Goal: Task Accomplishment & Management: Complete application form

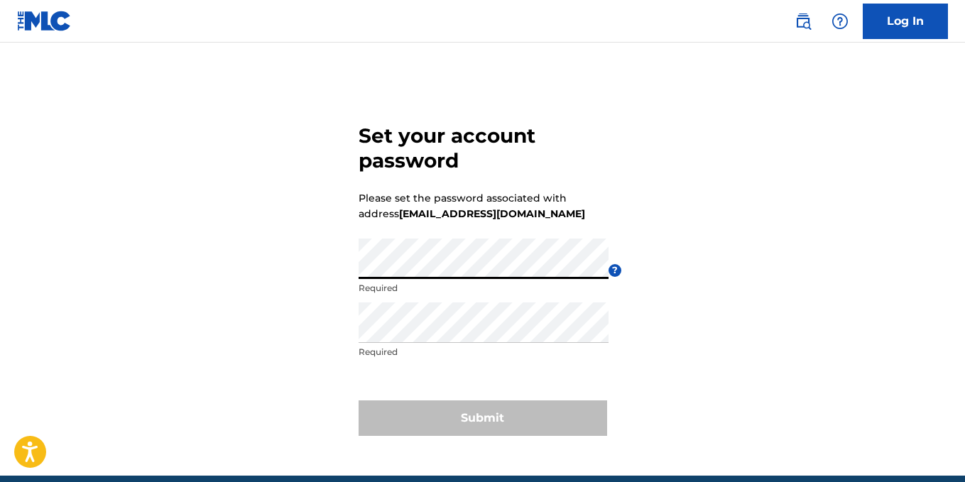
click at [287, 295] on div "Set your account password Please set the password associated with address tbmuz…" at bounding box center [482, 277] width 965 height 398
click at [320, 281] on div "Set your account password Please set the password associated with address tbmuz…" at bounding box center [482, 277] width 965 height 398
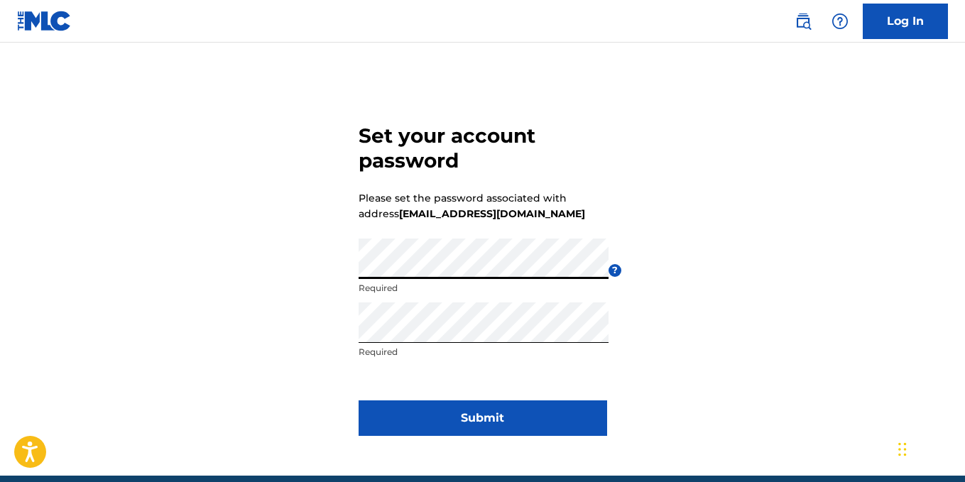
click at [493, 422] on button "Submit" at bounding box center [483, 418] width 249 height 36
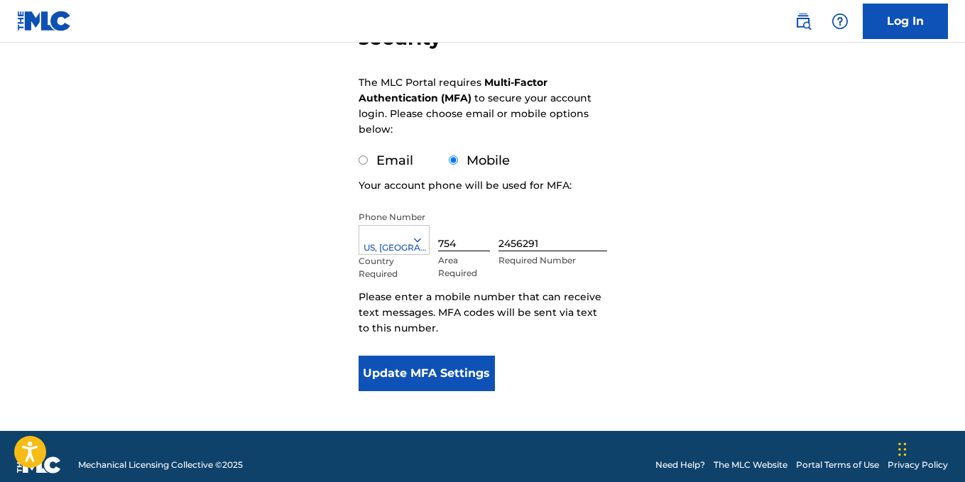
scroll to position [201, 0]
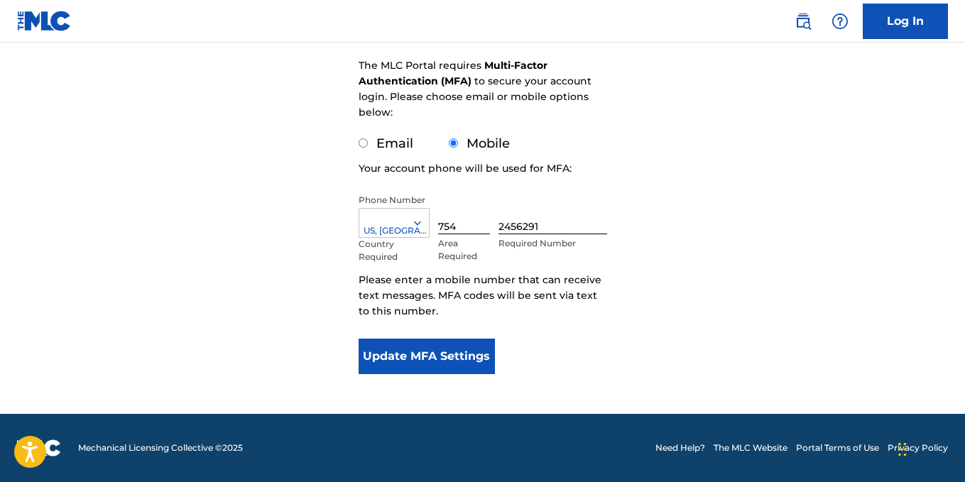
click at [437, 356] on button "Update MFA Settings" at bounding box center [427, 357] width 137 height 36
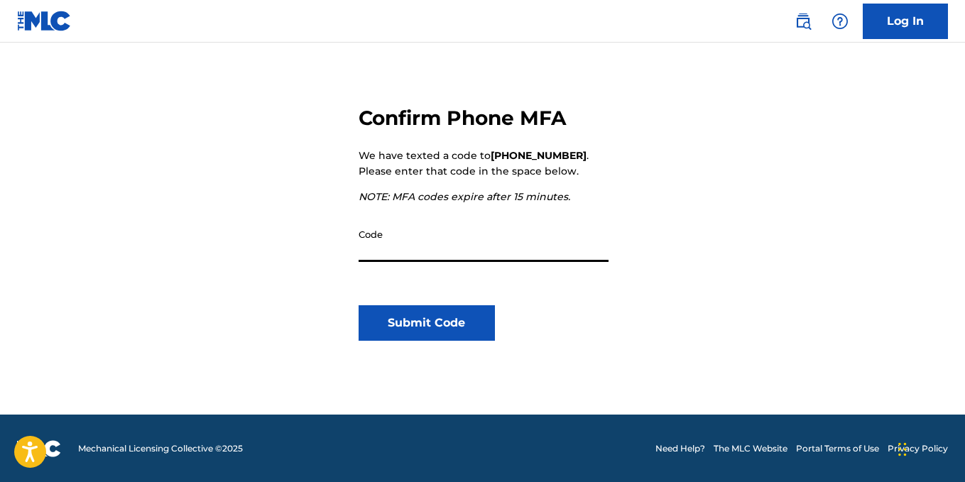
scroll to position [148, 0]
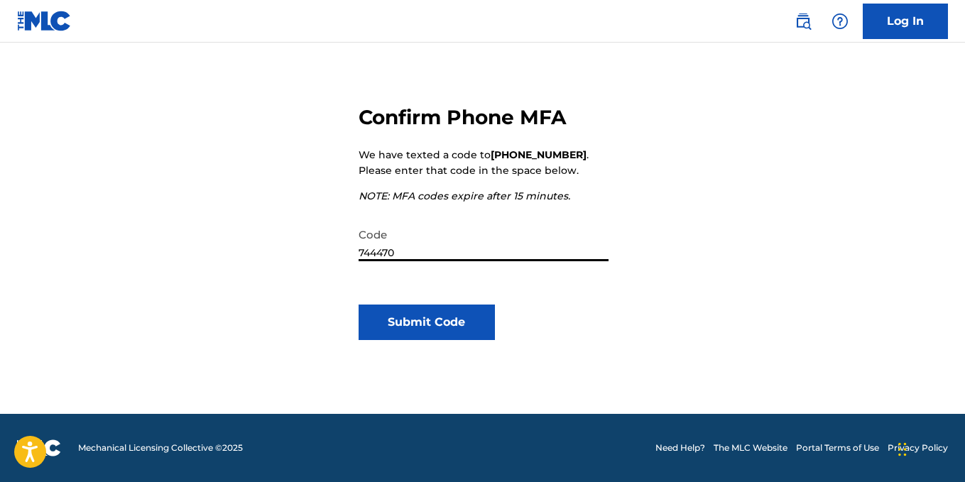
type input "744470"
click at [455, 321] on button "Submit Code" at bounding box center [427, 323] width 137 height 36
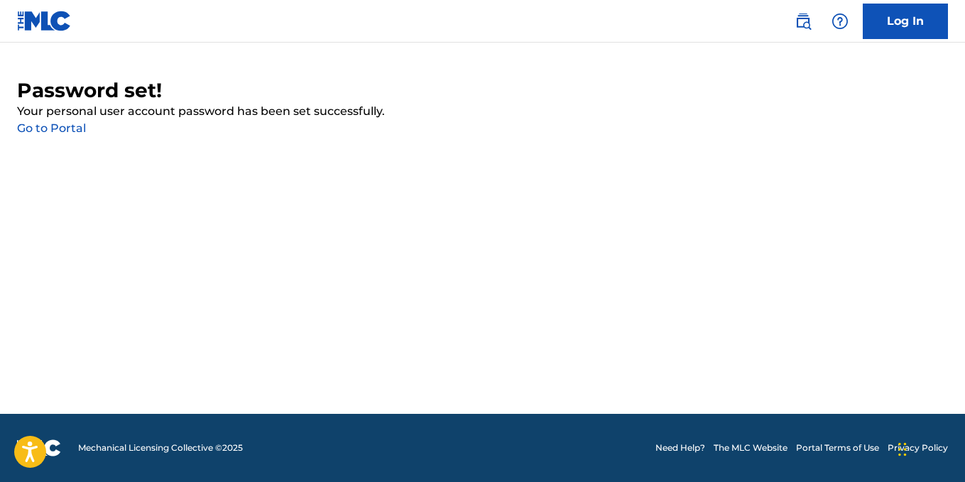
click at [921, 23] on link "Log In" at bounding box center [905, 22] width 85 height 36
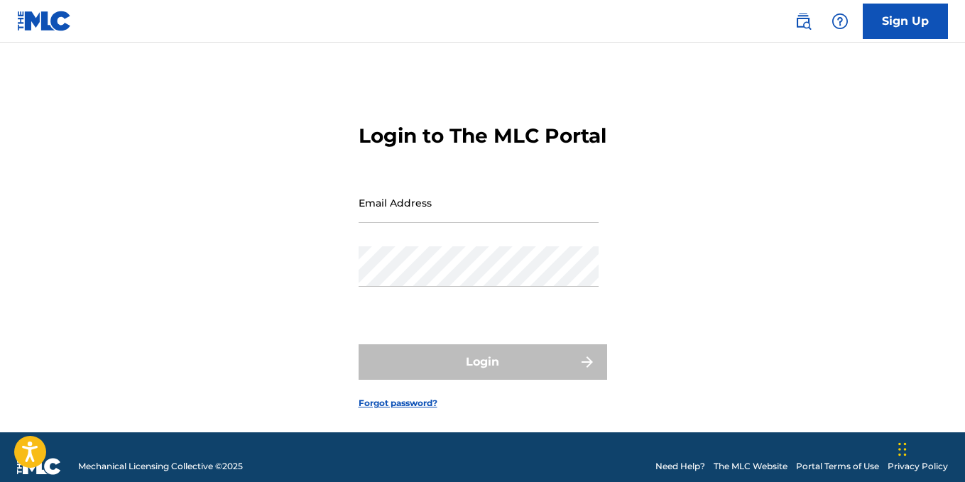
click at [507, 214] on input "Email Address" at bounding box center [479, 202] width 240 height 40
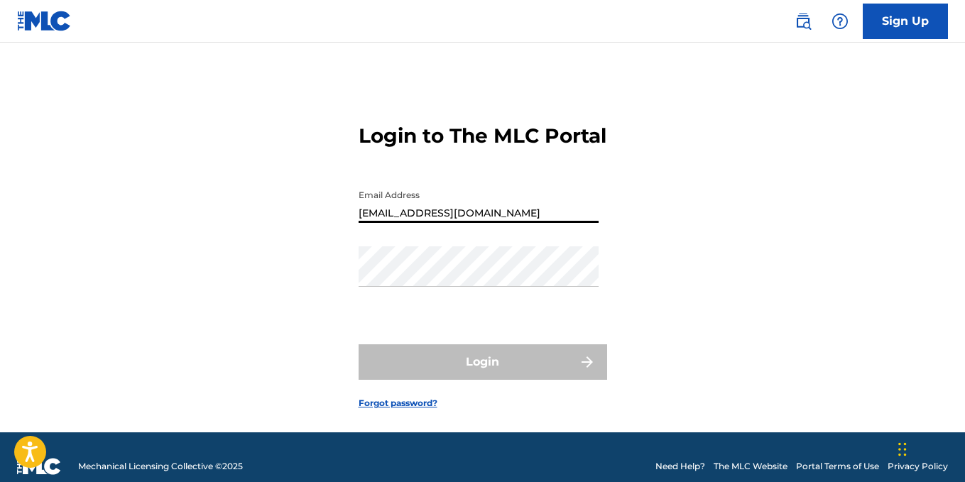
type input "[EMAIL_ADDRESS][DOMAIN_NAME]"
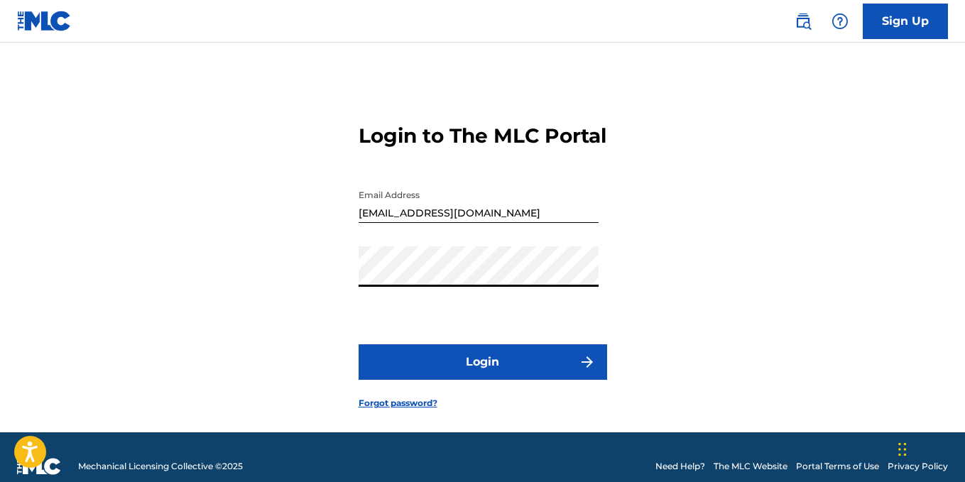
click at [523, 380] on button "Login" at bounding box center [483, 362] width 249 height 36
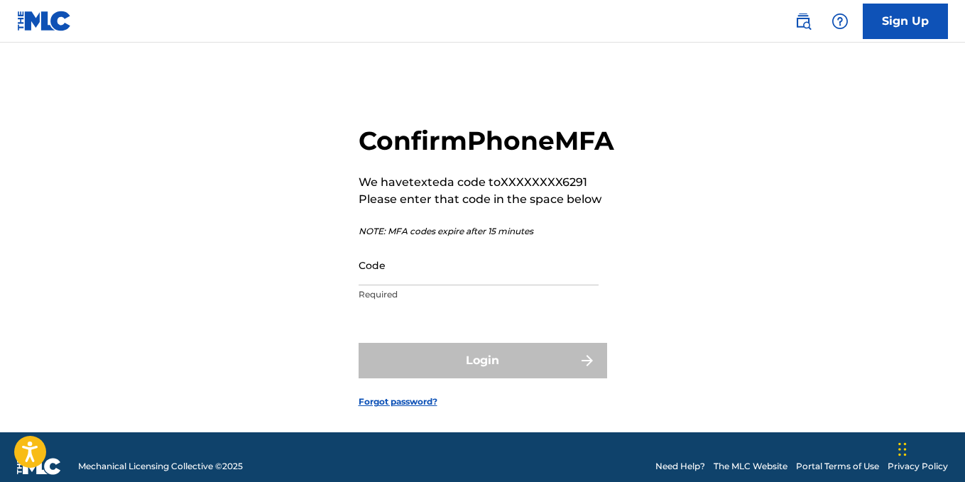
click at [430, 301] on p "Required" at bounding box center [479, 294] width 240 height 13
click at [440, 285] on input "Code" at bounding box center [479, 265] width 240 height 40
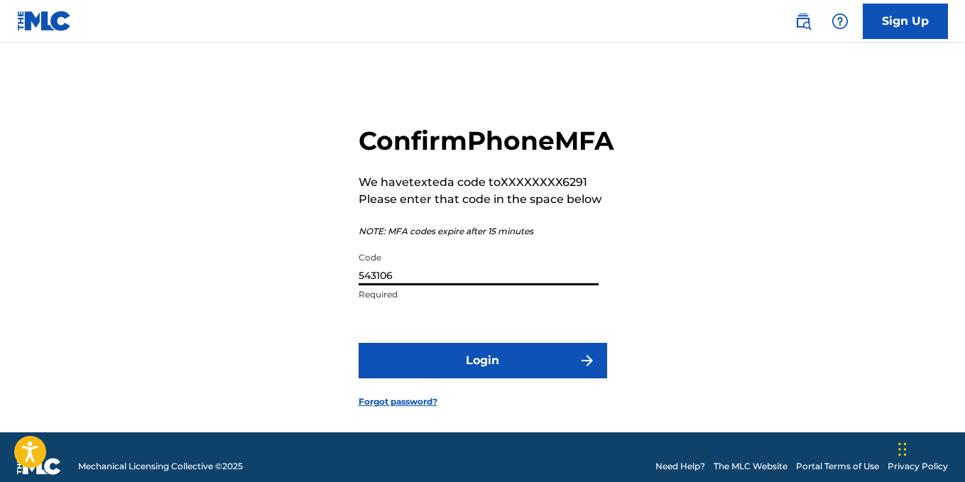
type input "543106"
click at [499, 378] on button "Login" at bounding box center [483, 361] width 249 height 36
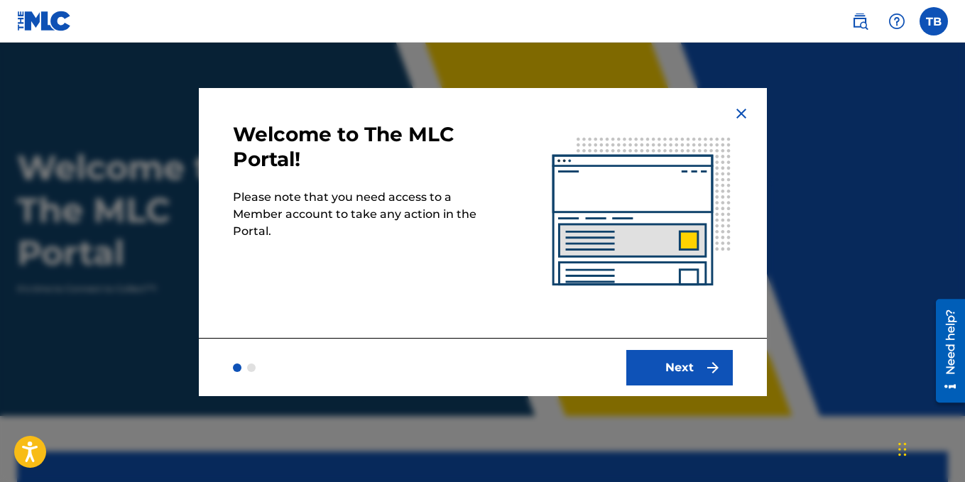
click at [697, 372] on button "Next" at bounding box center [679, 368] width 107 height 36
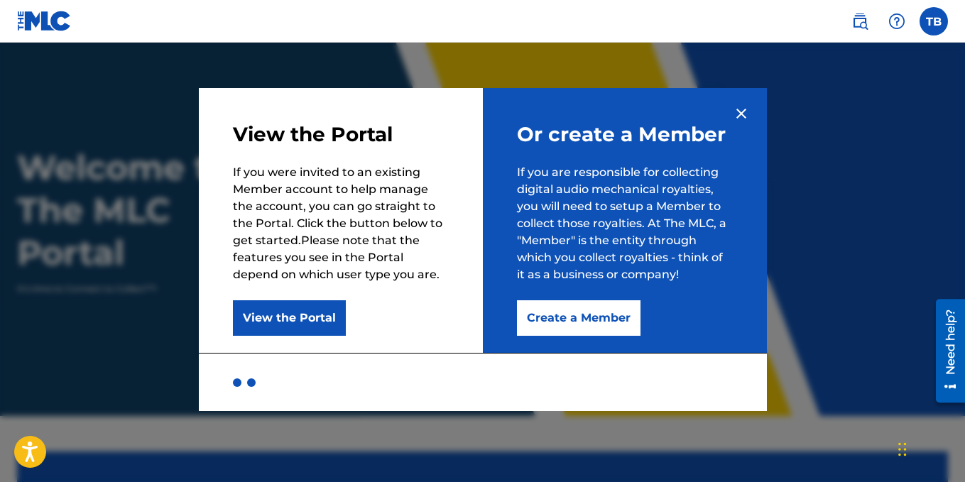
click at [592, 326] on button "Create a Member" at bounding box center [579, 318] width 124 height 36
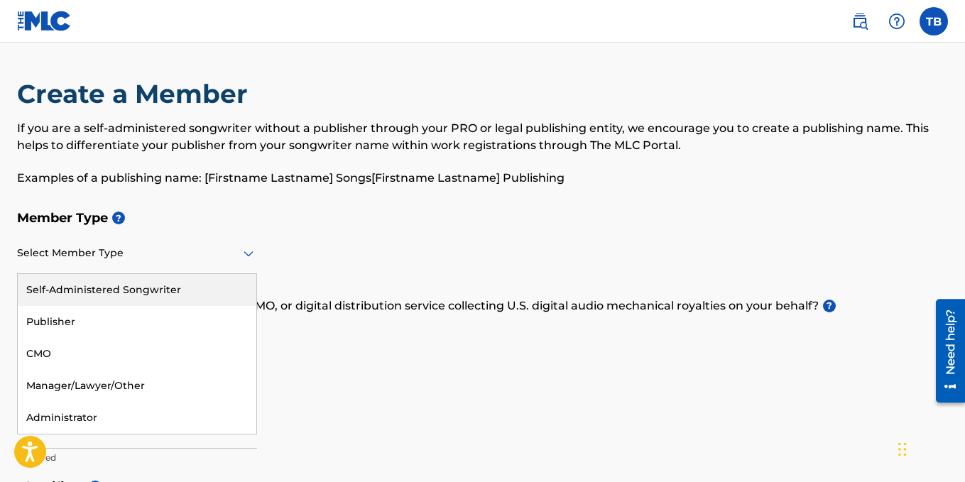
click at [245, 251] on icon at bounding box center [248, 253] width 17 height 17
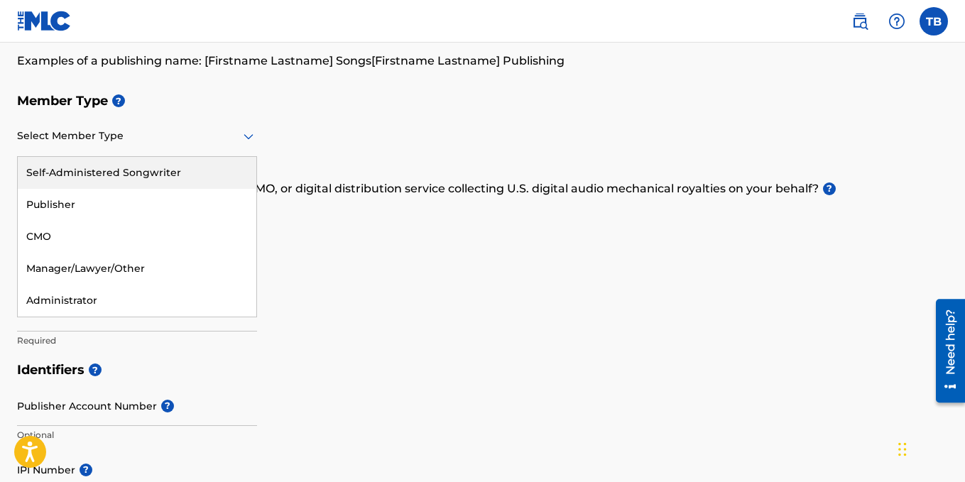
scroll to position [142, 0]
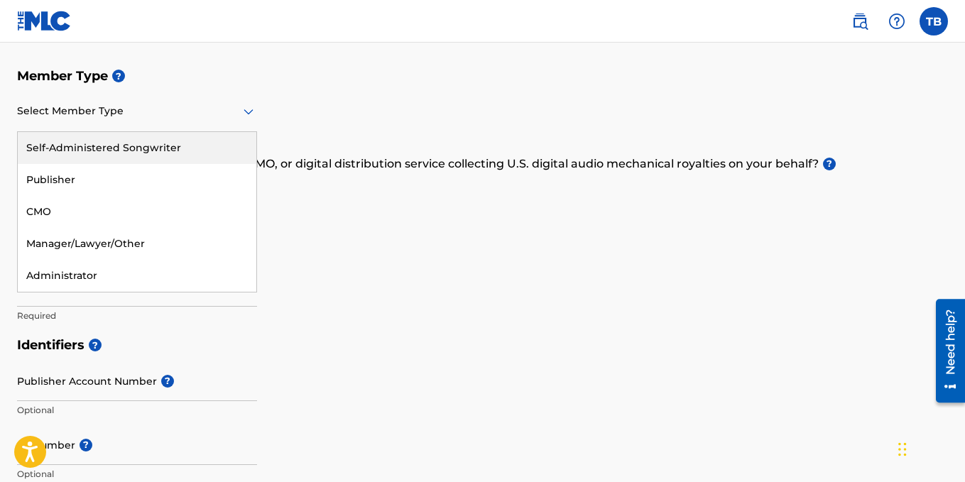
click at [114, 147] on div "Self-Administered Songwriter" at bounding box center [137, 148] width 239 height 32
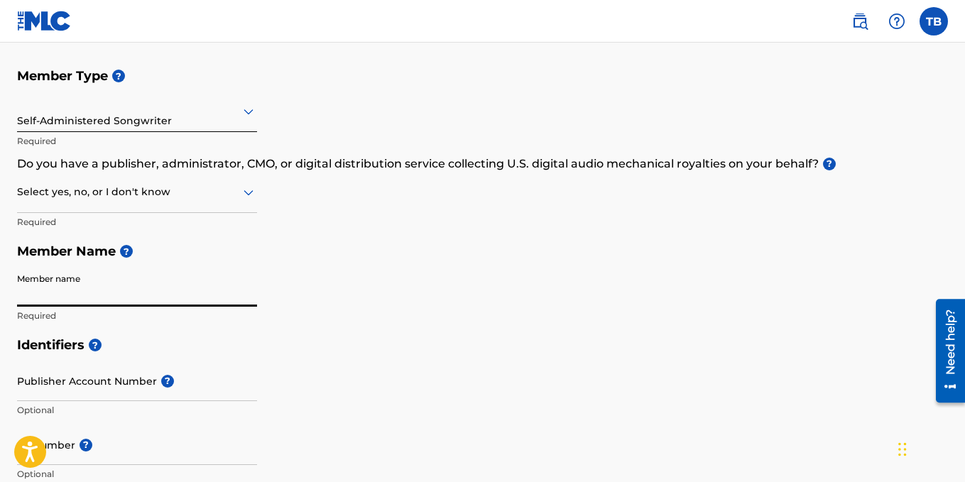
click at [142, 297] on input "Member name" at bounding box center [137, 286] width 240 height 40
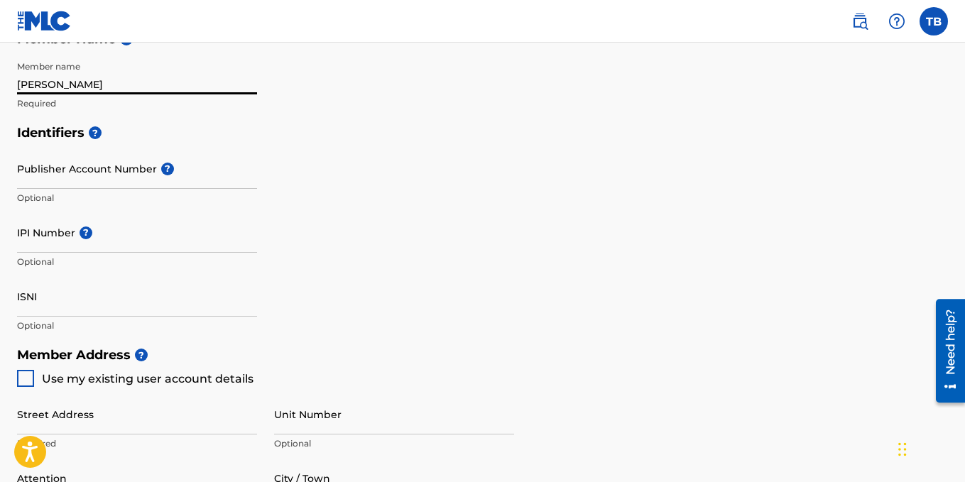
scroll to position [355, 0]
type input "todd brown"
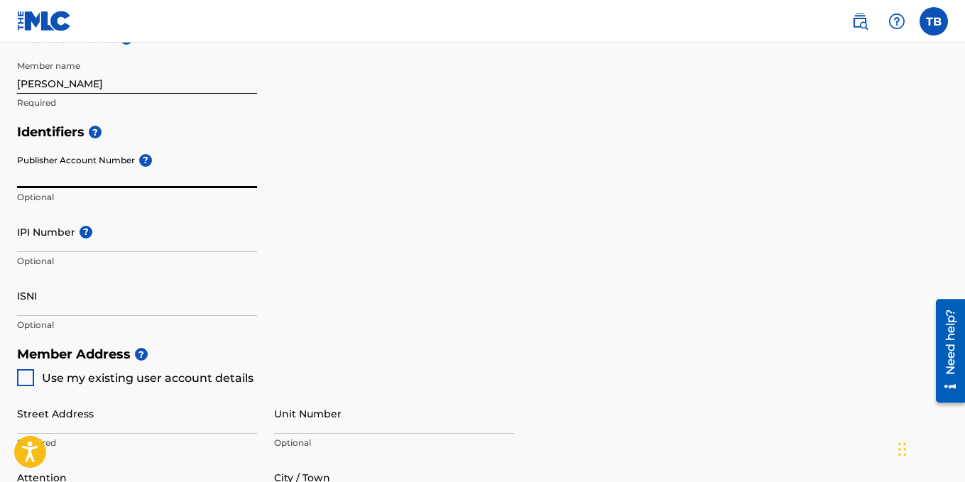
click at [80, 177] on input "Publisher Account Number ?" at bounding box center [137, 168] width 240 height 40
paste input "01090264378"
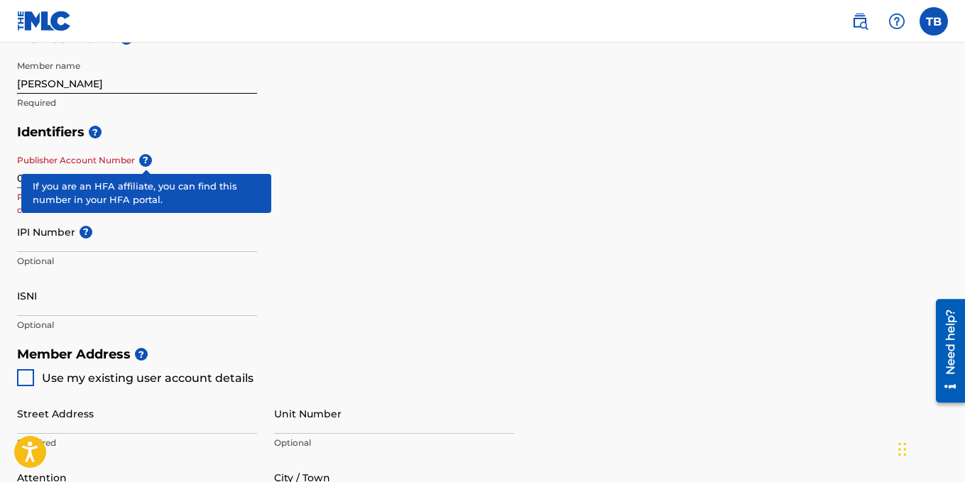
click at [144, 160] on span "?" at bounding box center [145, 160] width 13 height 13
click at [144, 160] on input "01090264378" at bounding box center [137, 168] width 240 height 40
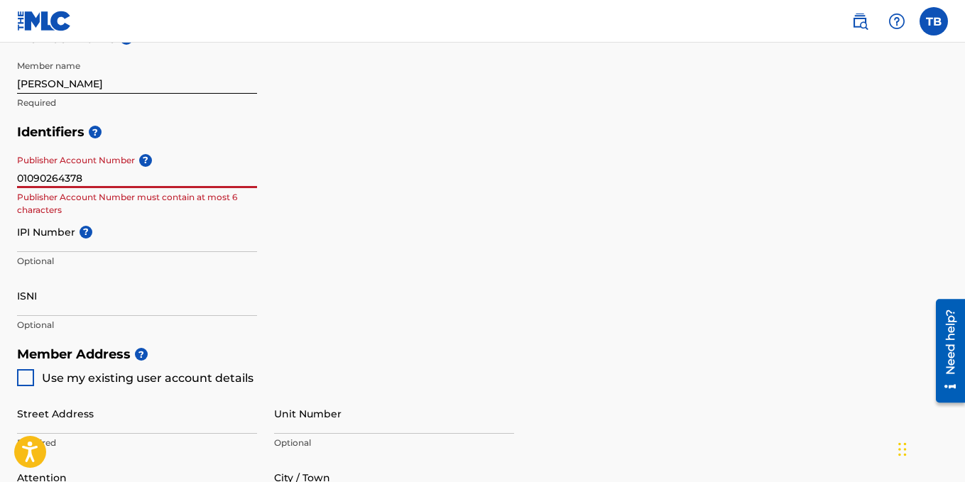
click at [608, 269] on div "Identifiers ? Publisher Account Number ? 01090264378 Publisher Account Number m…" at bounding box center [482, 228] width 931 height 222
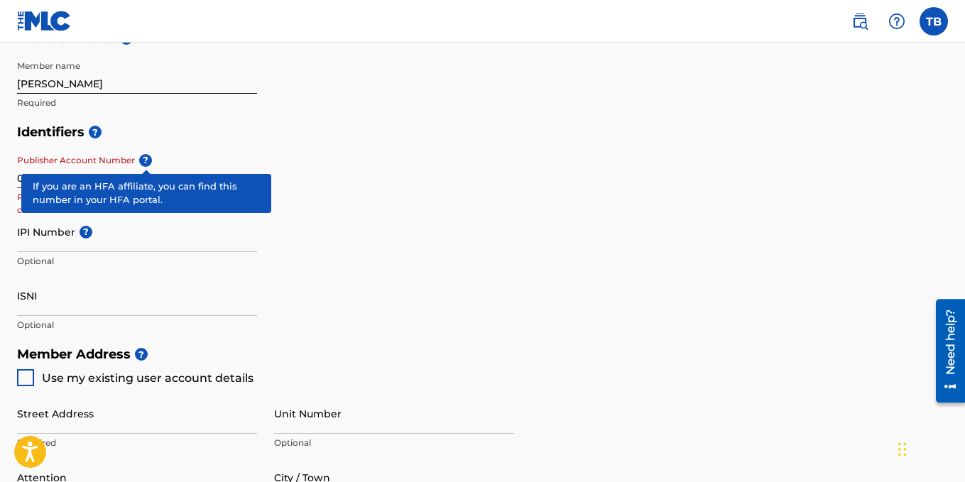
click at [152, 160] on span "?" at bounding box center [145, 160] width 13 height 13
click at [152, 160] on input "01090264378" at bounding box center [137, 168] width 240 height 40
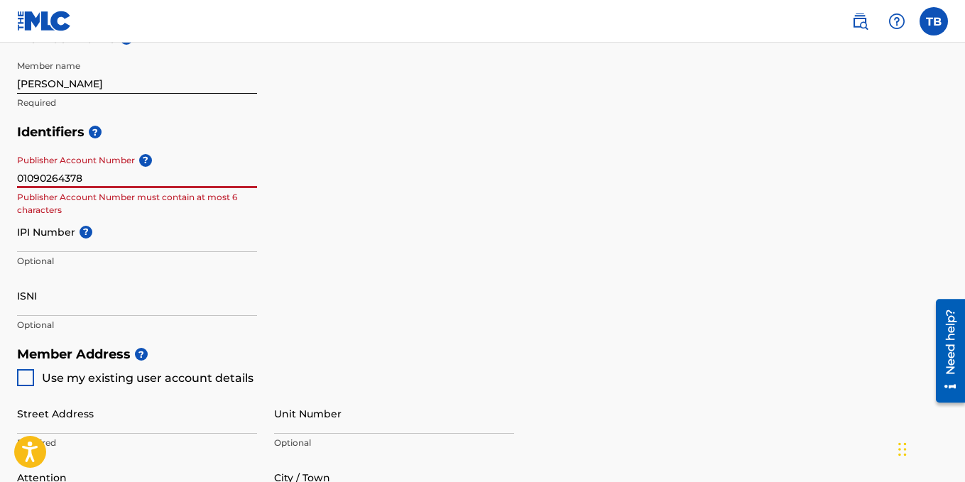
drag, startPoint x: 89, startPoint y: 182, endPoint x: 11, endPoint y: 179, distance: 78.2
click at [11, 179] on div "Create a Member If you are a self-administered songwriter without a publisher t…" at bounding box center [482, 289] width 965 height 1133
paste input "3150227"
type input "3150227"
click at [219, 245] on input "IPI Number ?" at bounding box center [137, 232] width 240 height 40
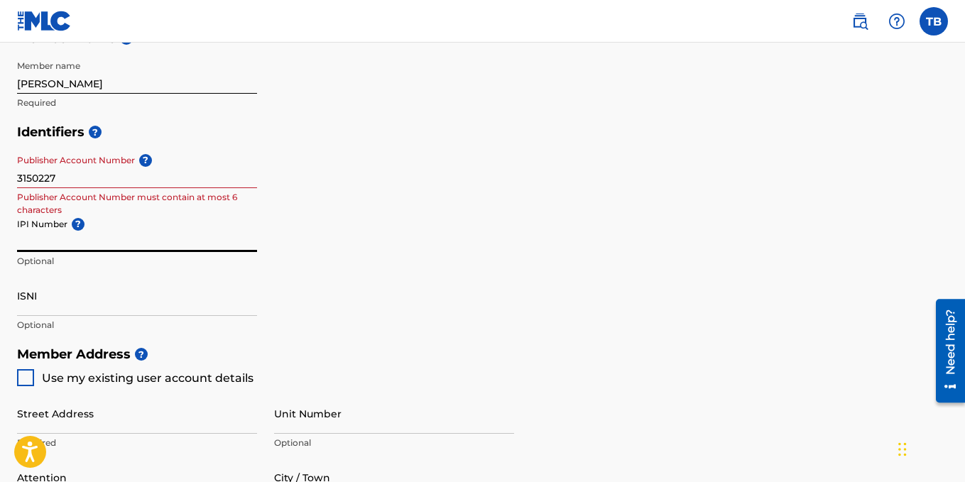
paste input "3150227"
type input "3150227"
click at [488, 234] on div "Identifiers ? Publisher Account Number ? 3150227 Publisher Account Number must …" at bounding box center [482, 228] width 931 height 222
drag, startPoint x: 76, startPoint y: 237, endPoint x: 0, endPoint y: 242, distance: 76.1
click at [0, 242] on div "Create a Member If you are a self-administered songwriter without a publisher t…" at bounding box center [482, 289] width 965 height 1133
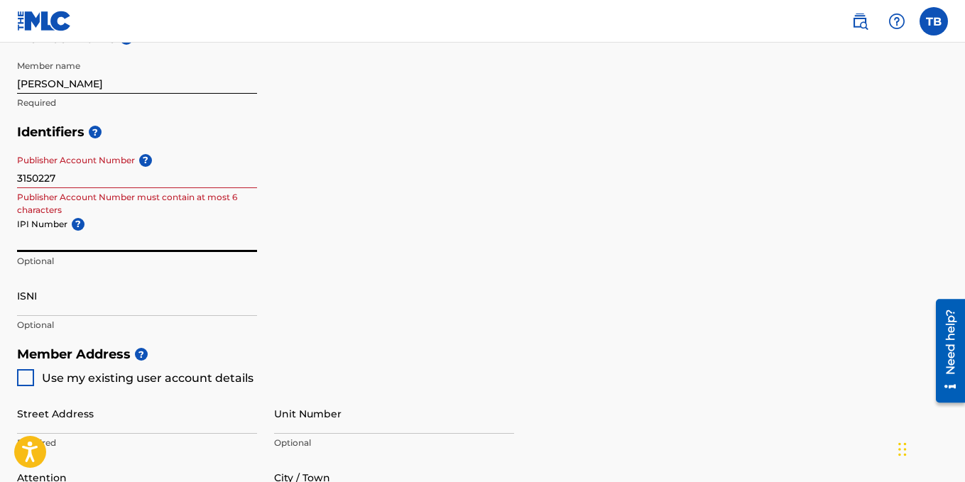
paste input "01090264378"
type input "01090264378"
click at [511, 254] on div "Identifiers ? Publisher Account Number ? 3150227 Publisher Account Number must …" at bounding box center [482, 228] width 931 height 222
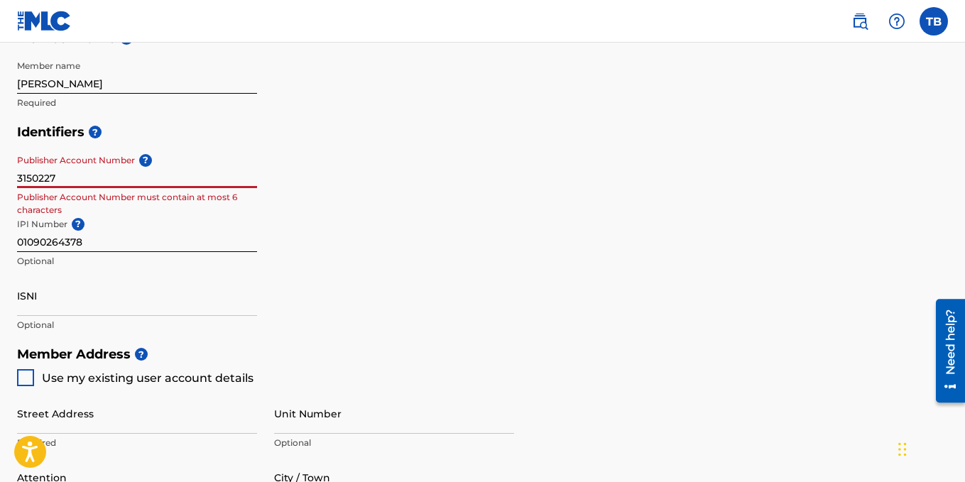
click at [88, 182] on input "3150227" at bounding box center [137, 168] width 240 height 40
click at [772, 260] on div "Identifiers ? Publisher Account Number ? 3150227 Publisher Account Number must …" at bounding box center [482, 228] width 931 height 222
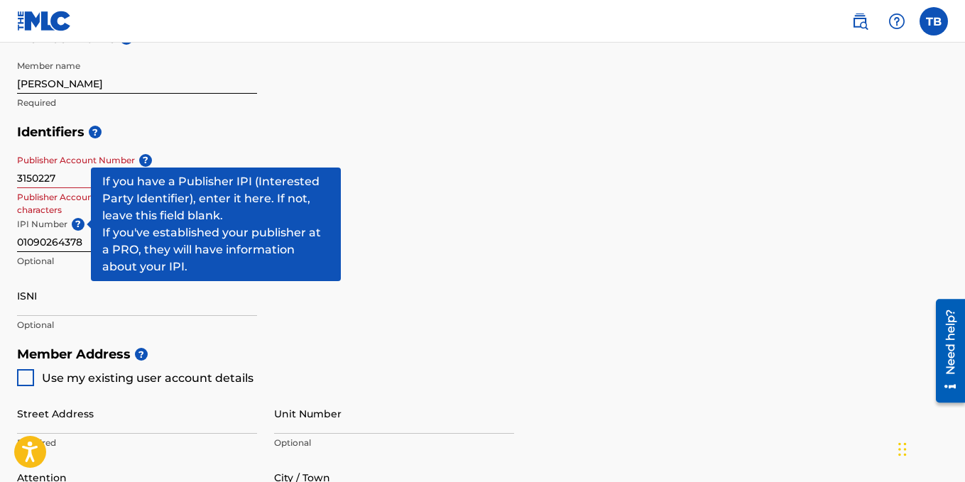
click at [80, 224] on span "?" at bounding box center [78, 224] width 13 height 13
click at [80, 224] on input "01090264378" at bounding box center [137, 232] width 240 height 40
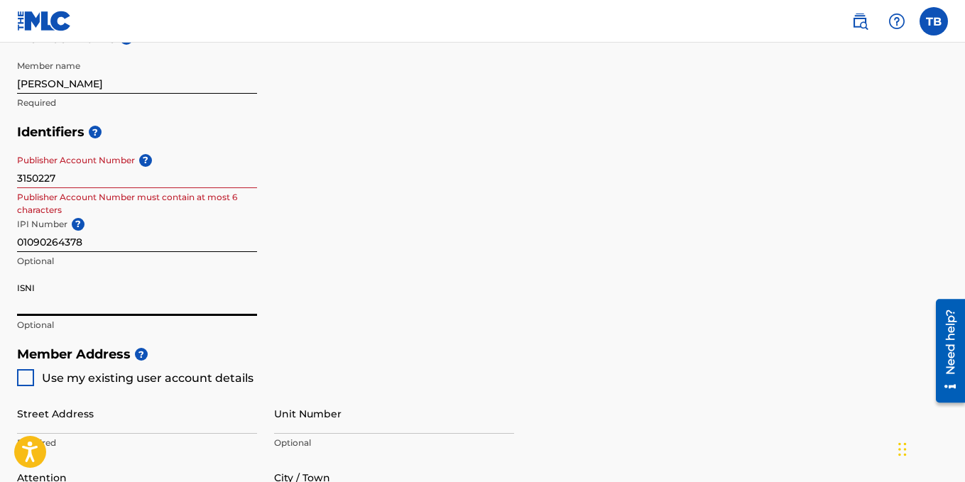
click at [55, 302] on input "ISNI" at bounding box center [137, 295] width 240 height 40
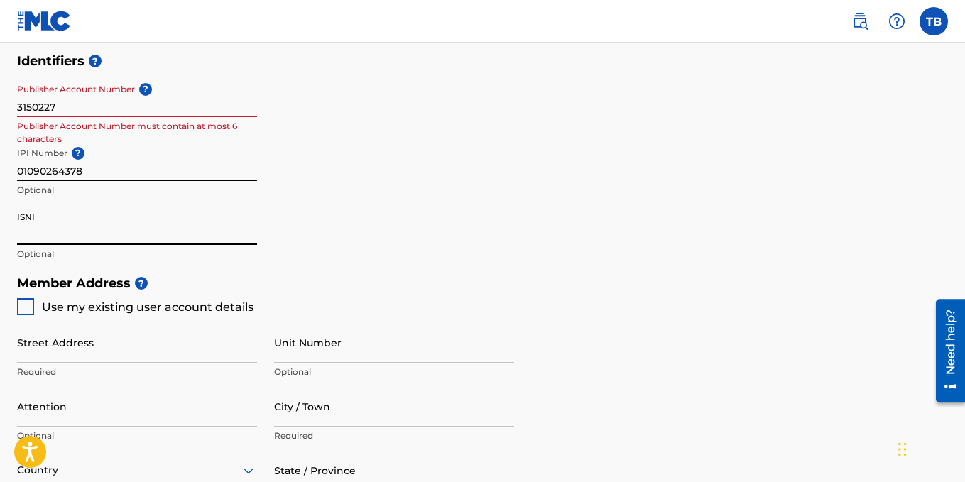
click at [55, 349] on input "Street Address" at bounding box center [137, 342] width 240 height 40
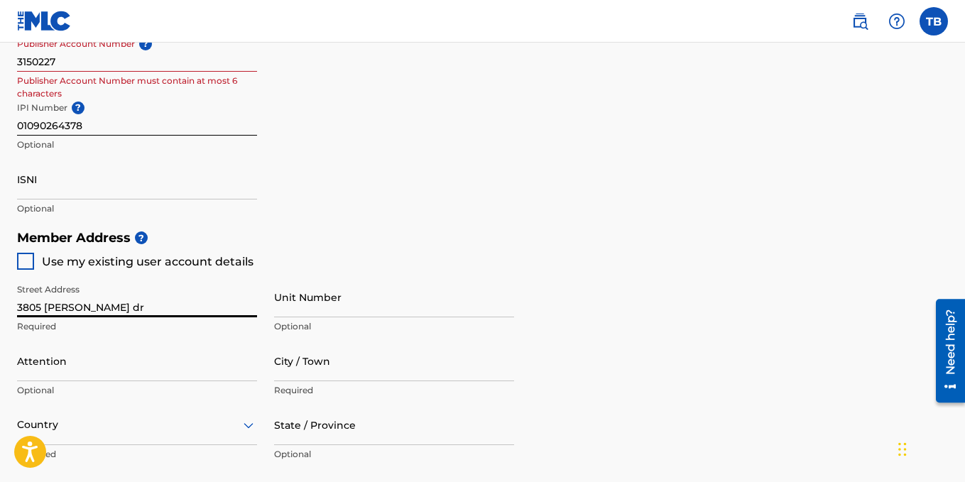
scroll to position [497, 0]
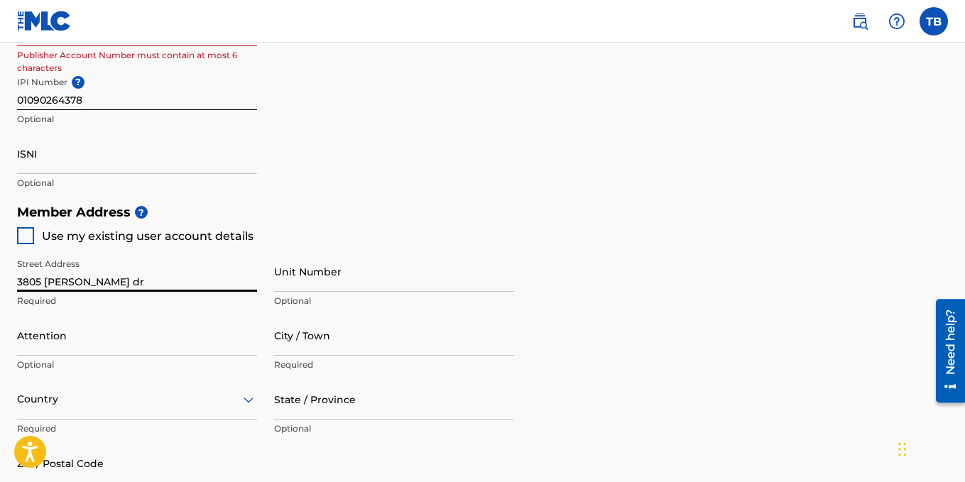
type input "3805 [PERSON_NAME] dr"
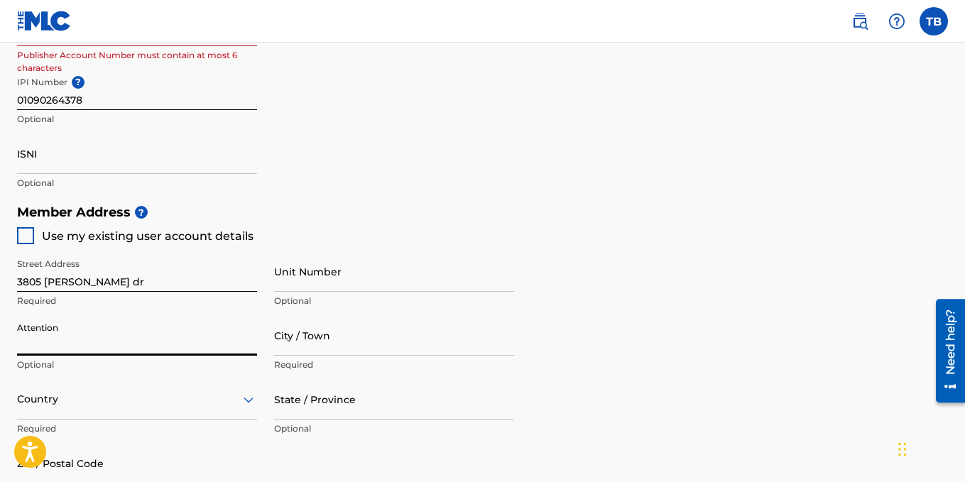
click at [178, 346] on input "Attention" at bounding box center [137, 335] width 240 height 40
click at [324, 337] on input "City / Town" at bounding box center [394, 335] width 240 height 40
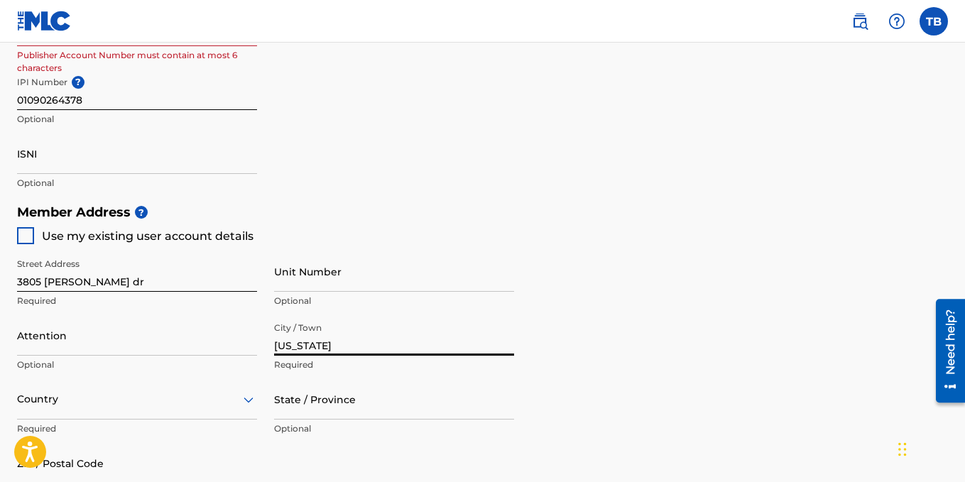
type input "texas"
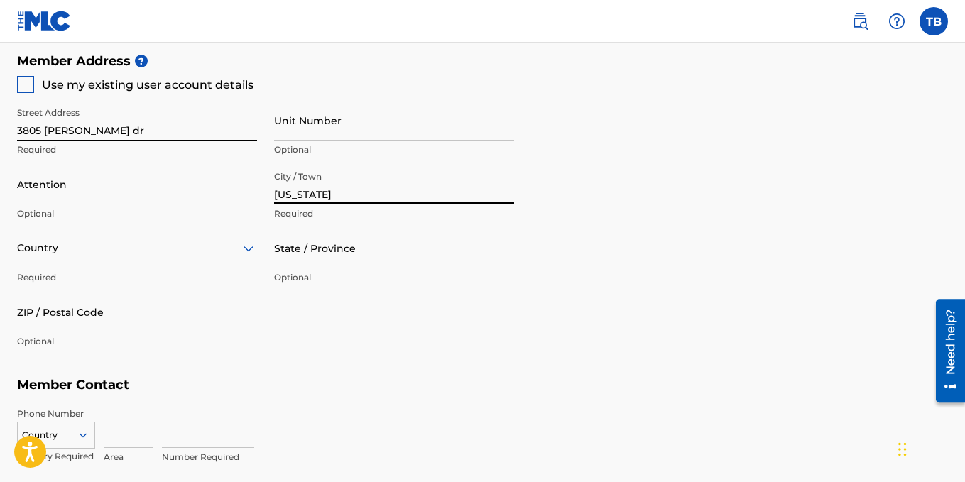
click at [244, 268] on div "Country" at bounding box center [137, 248] width 240 height 40
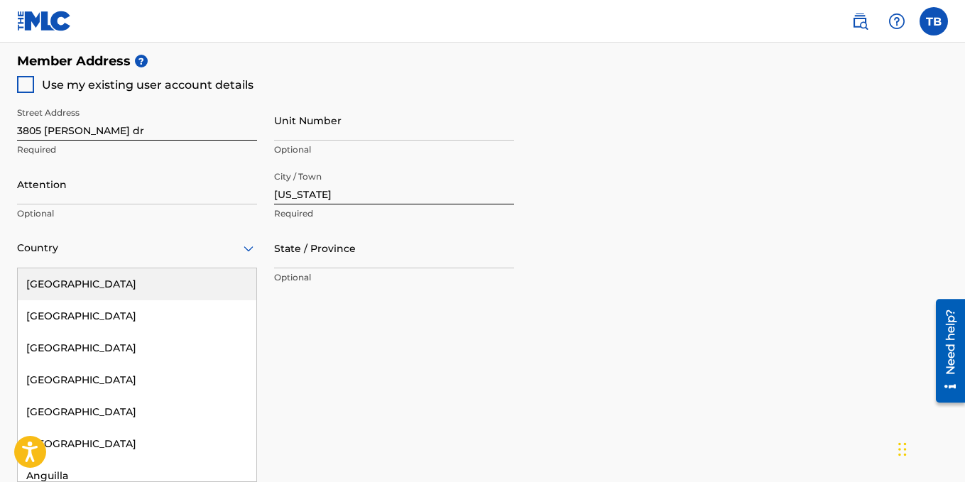
click at [153, 278] on div "[GEOGRAPHIC_DATA]" at bounding box center [137, 284] width 239 height 32
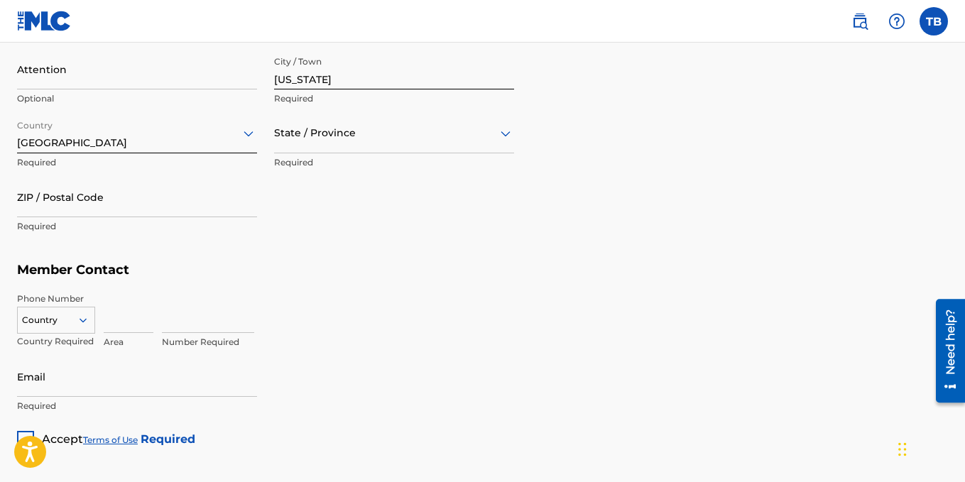
scroll to position [790, 0]
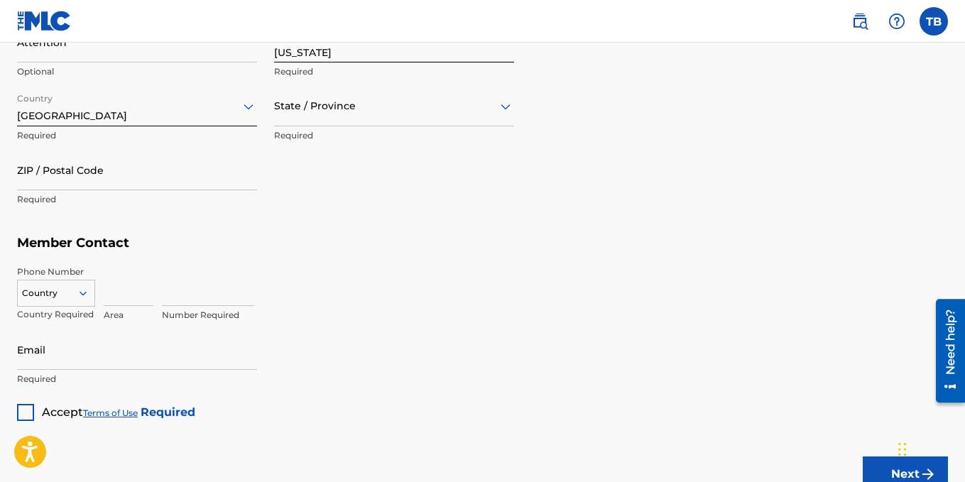
click at [401, 109] on div at bounding box center [394, 106] width 240 height 18
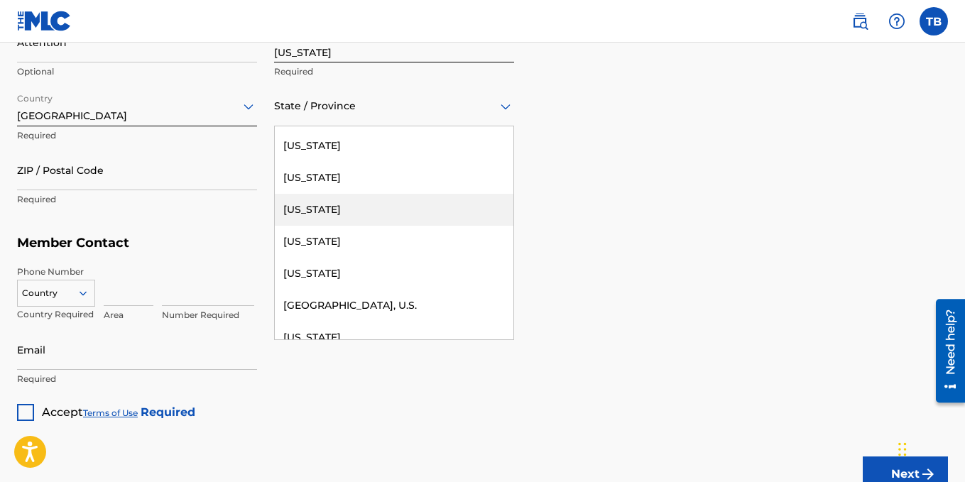
click at [339, 207] on div "[US_STATE]" at bounding box center [394, 210] width 239 height 32
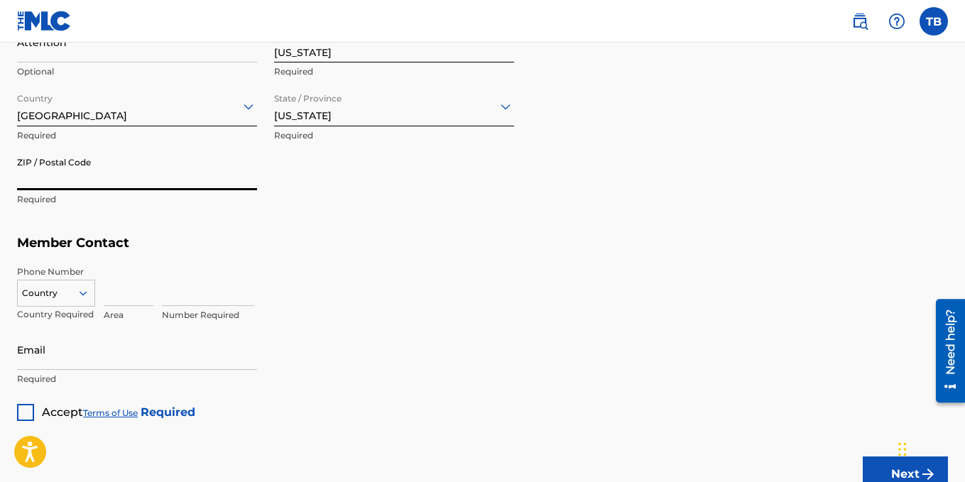
click at [136, 180] on input "ZIP / Postal Code" at bounding box center [137, 170] width 240 height 40
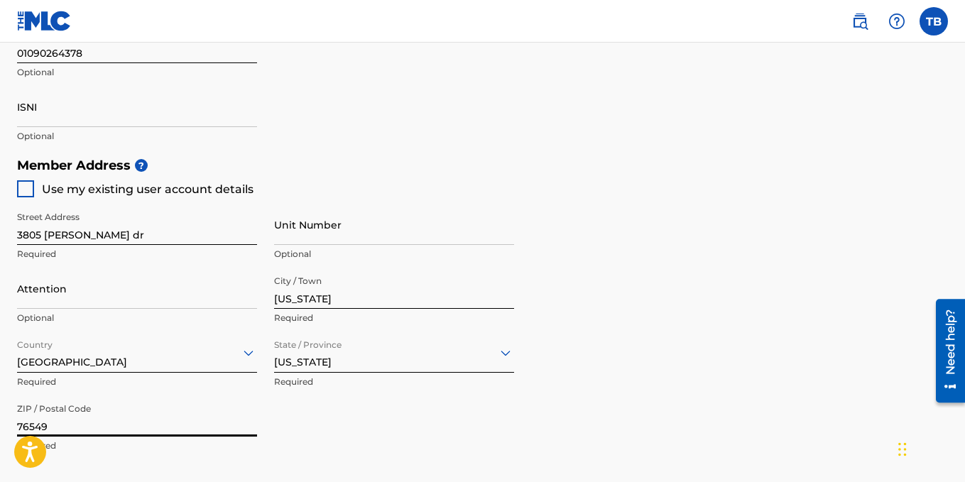
scroll to position [648, 0]
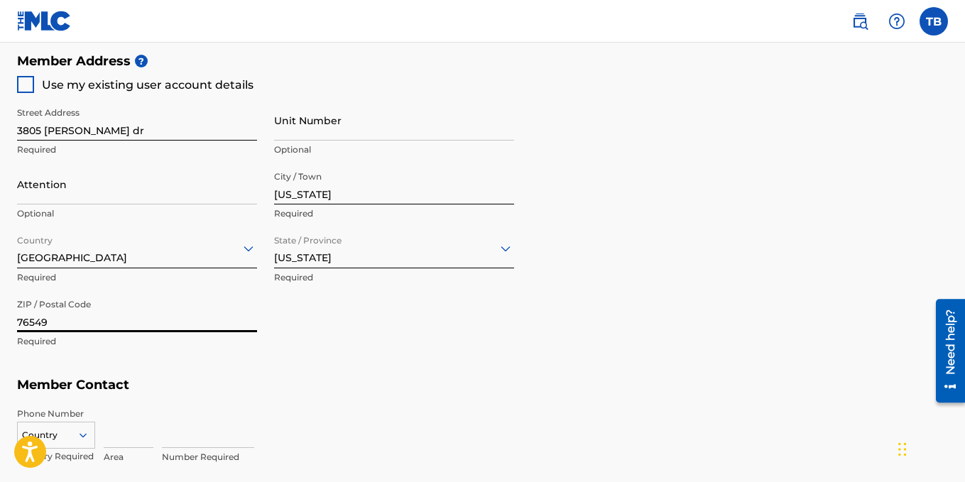
type input "76549"
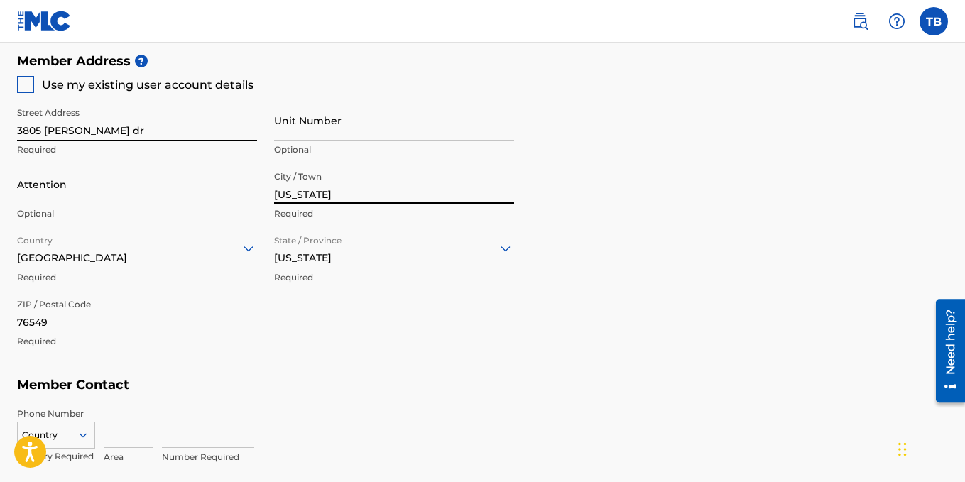
drag, startPoint x: 311, startPoint y: 190, endPoint x: 253, endPoint y: 209, distance: 61.3
click at [256, 207] on div "Street Address 3805 jake spoon dr Required Unit Number Optional Attention Optio…" at bounding box center [265, 228] width 497 height 270
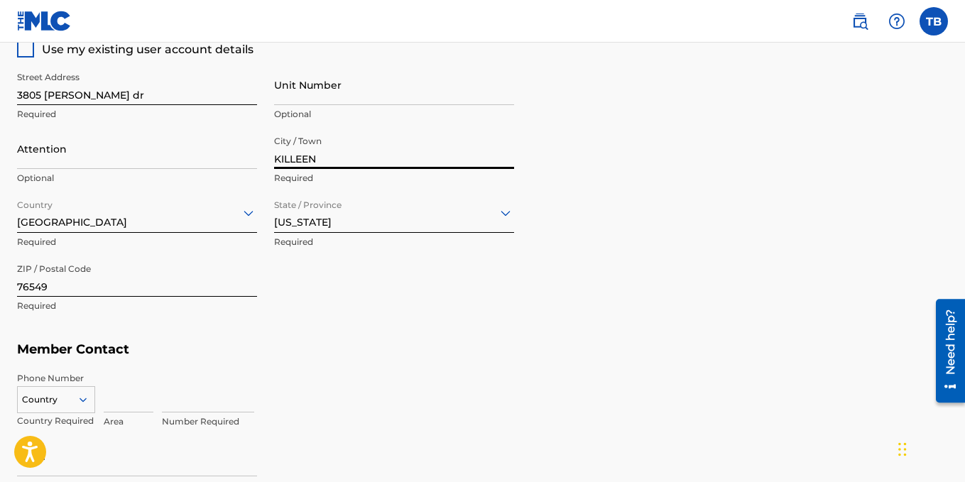
scroll to position [790, 0]
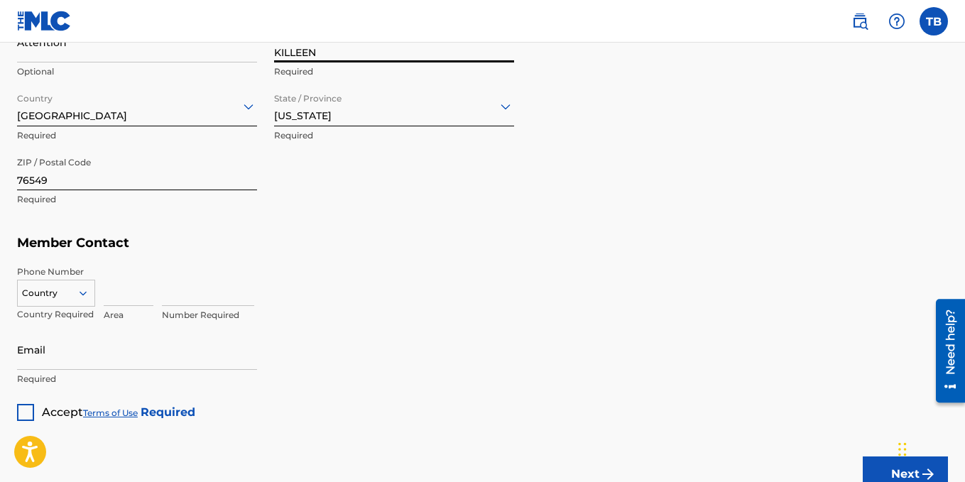
type input "KILLEEN"
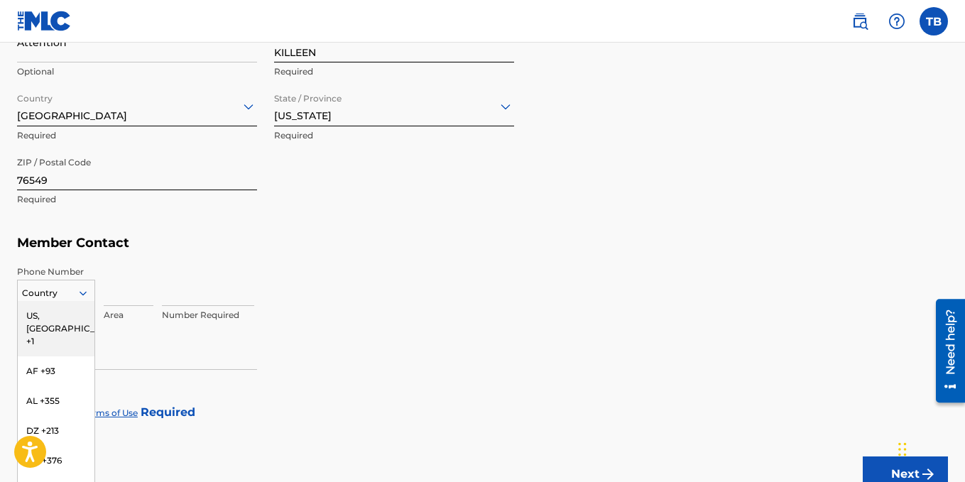
scroll to position [823, 0]
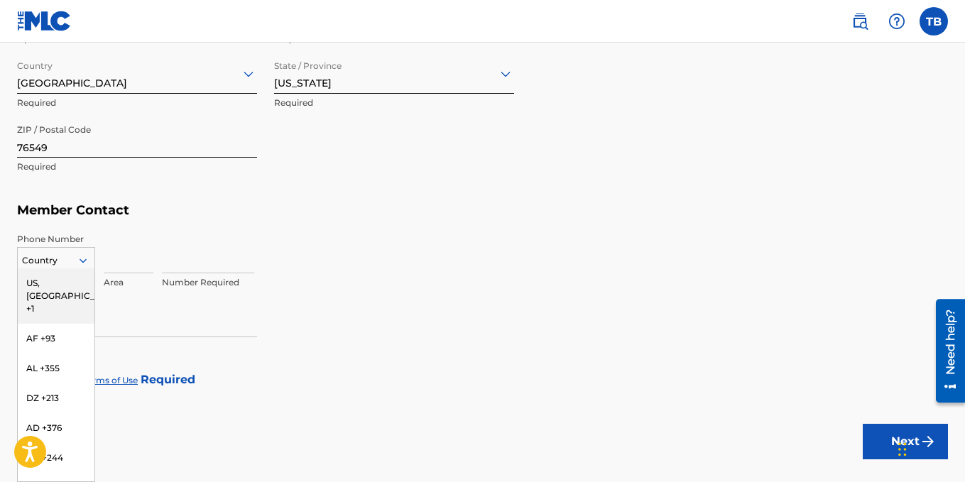
click at [87, 268] on div "216 results available. Use Up and Down to choose options, press Enter to select…" at bounding box center [56, 257] width 78 height 21
click at [52, 285] on div "US, [GEOGRAPHIC_DATA] +1" at bounding box center [56, 295] width 77 height 55
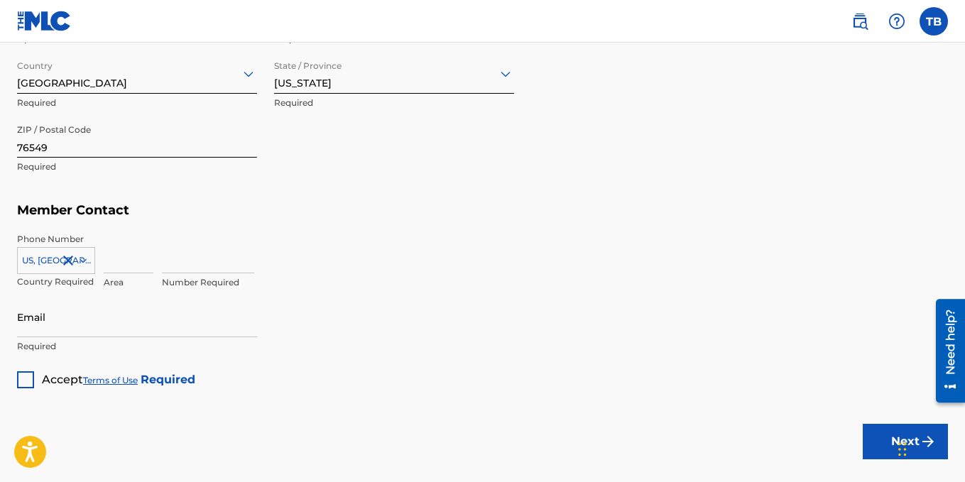
click at [141, 261] on input at bounding box center [129, 253] width 50 height 40
click at [250, 241] on input at bounding box center [208, 253] width 92 height 40
drag, startPoint x: 121, startPoint y: 261, endPoint x: 158, endPoint y: 262, distance: 36.9
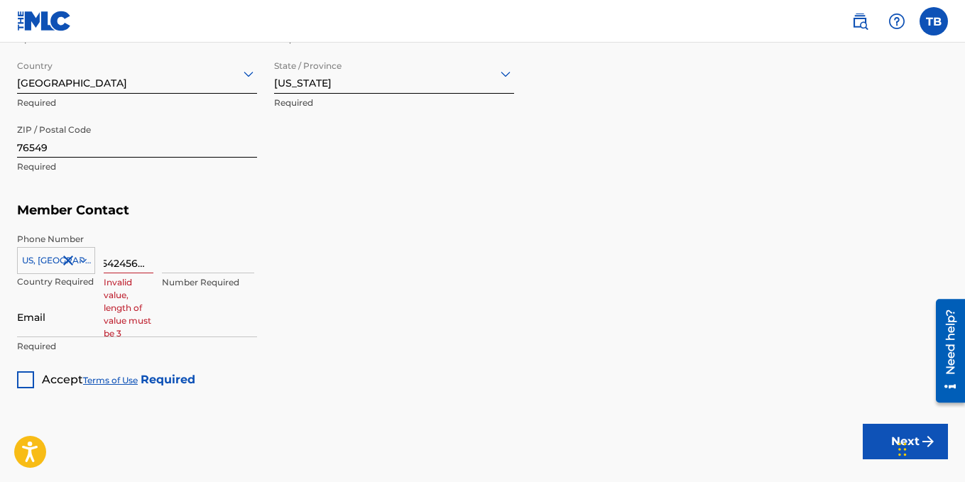
click at [158, 262] on div "US, CA +1 Country Required 7542456291 Invalid value, length of value must be 3 …" at bounding box center [482, 265] width 931 height 64
type input "754"
paste input "2456291"
type input "2456291"
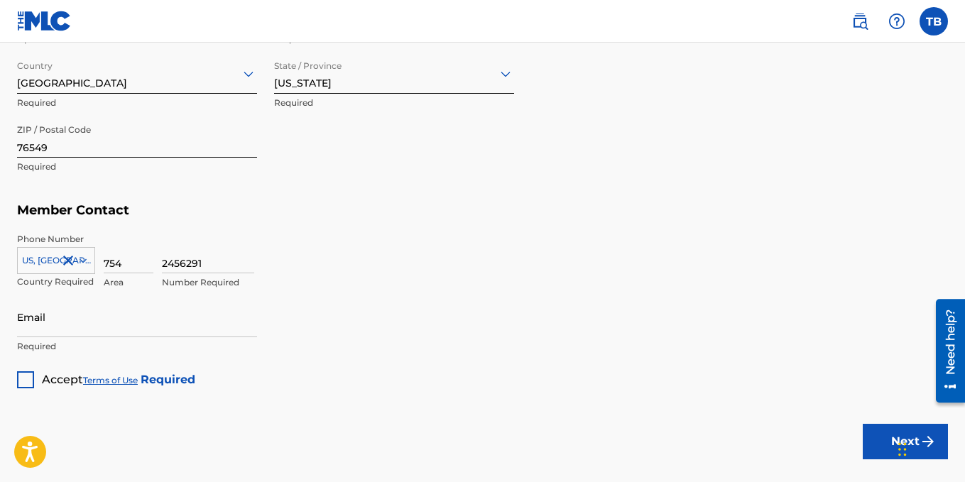
click at [188, 323] on input "Email" at bounding box center [137, 317] width 240 height 40
type input "[EMAIL_ADDRESS][DOMAIN_NAME]"
click at [26, 380] on div at bounding box center [25, 379] width 17 height 17
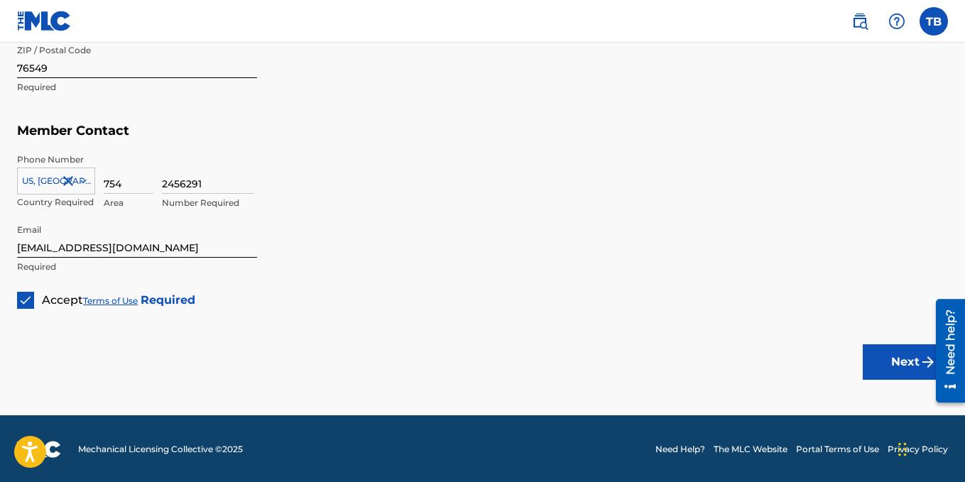
scroll to position [904, 0]
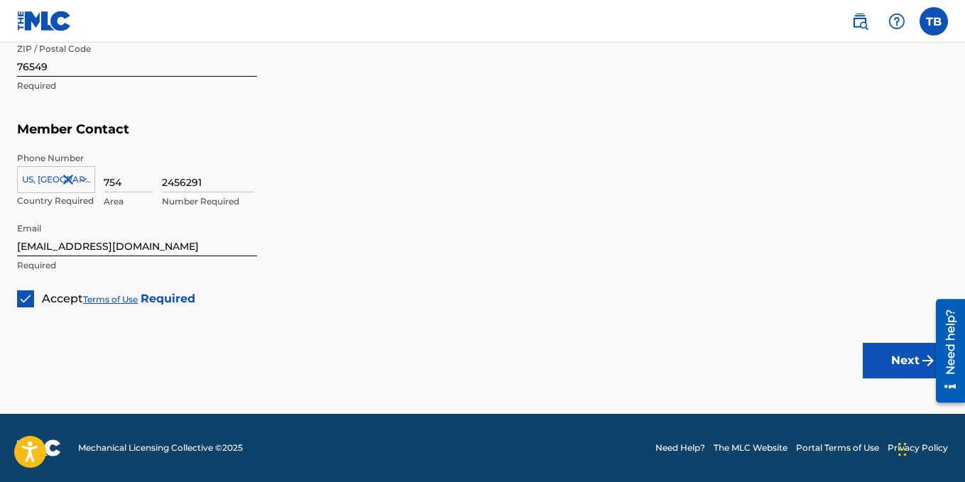
click at [911, 369] on button "Next" at bounding box center [905, 361] width 85 height 36
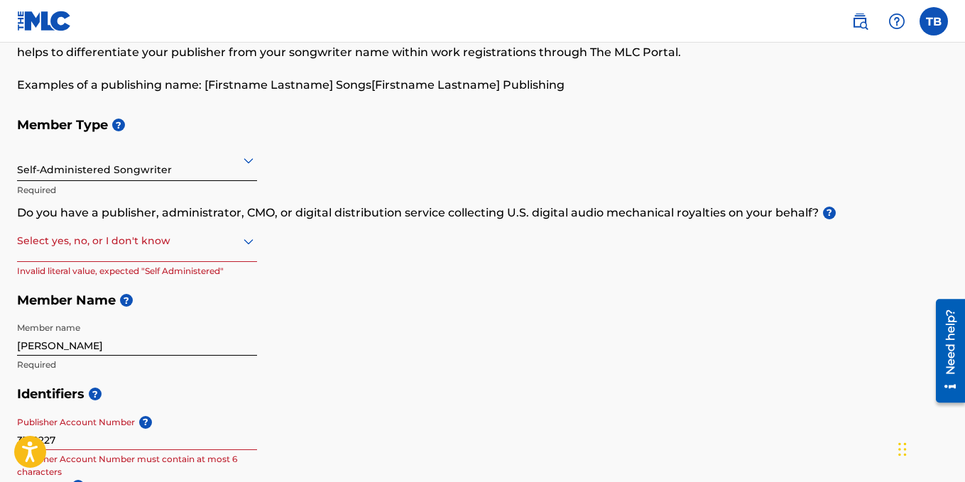
click at [249, 246] on icon at bounding box center [248, 241] width 17 height 17
drag, startPoint x: 121, startPoint y: 425, endPoint x: 0, endPoint y: 464, distance: 127.3
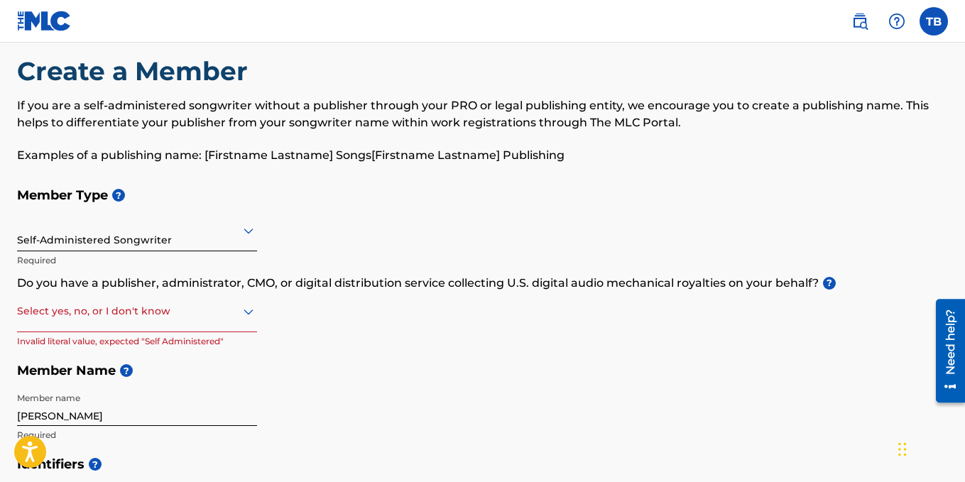
scroll to position [22, 0]
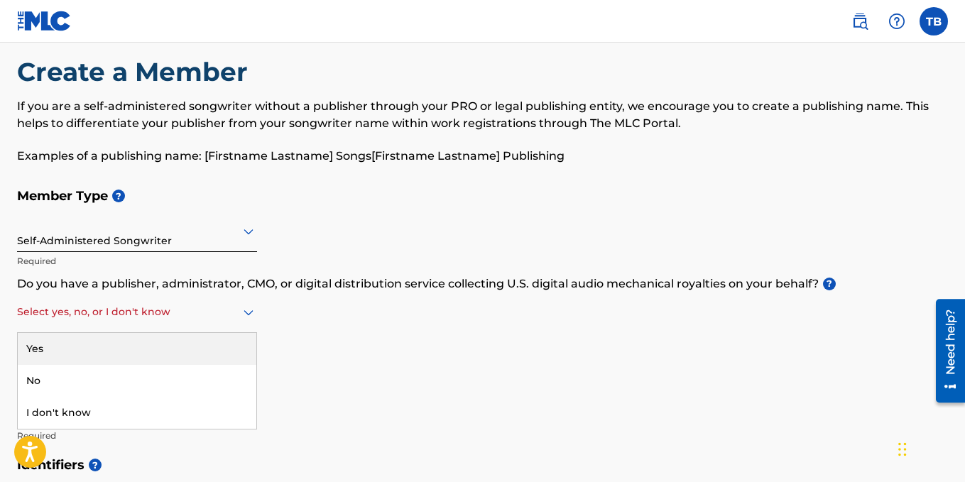
click at [251, 317] on icon at bounding box center [248, 312] width 17 height 17
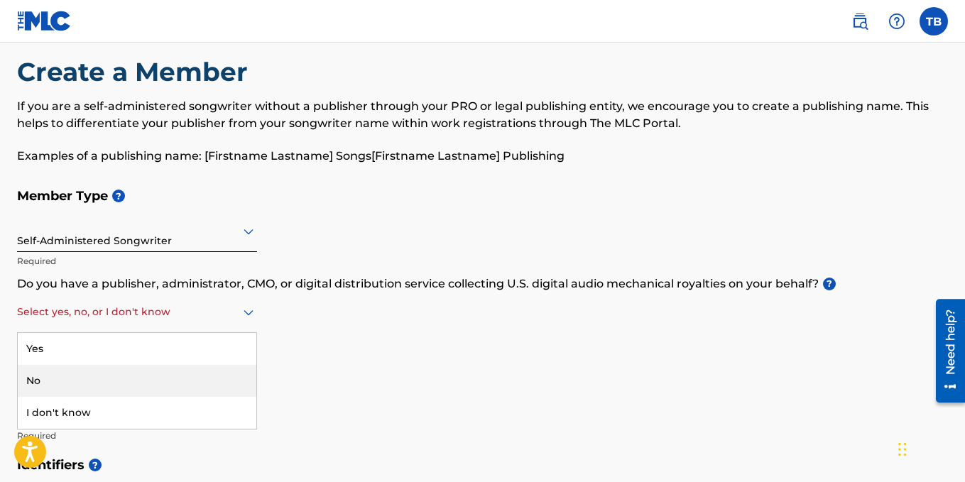
click at [174, 379] on div "No" at bounding box center [137, 381] width 239 height 32
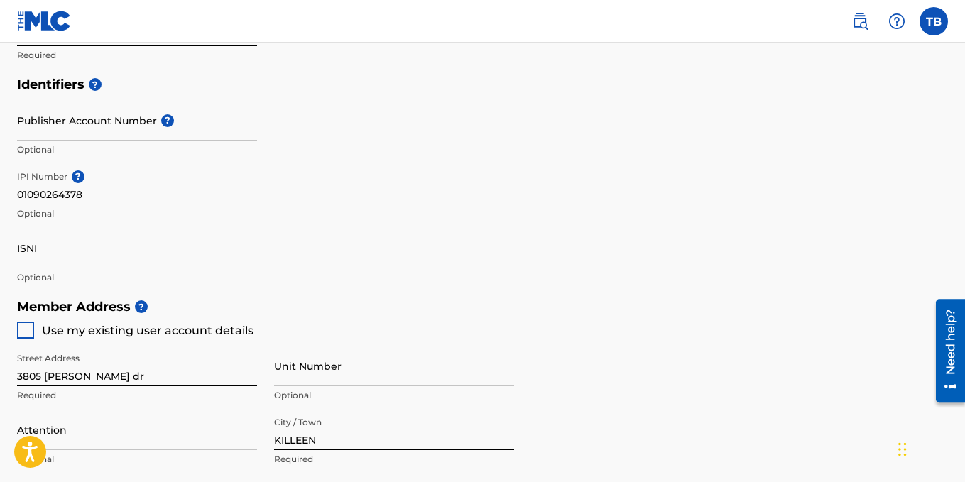
scroll to position [377, 0]
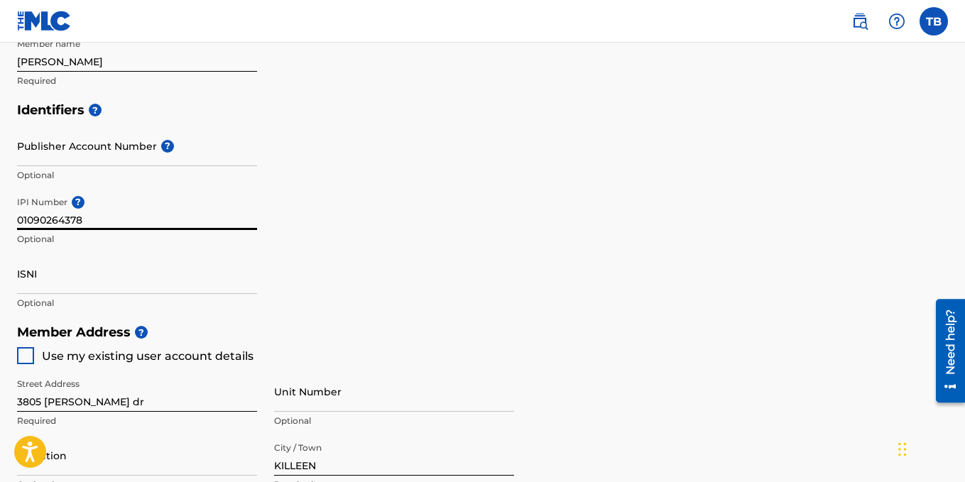
drag, startPoint x: 109, startPoint y: 221, endPoint x: 4, endPoint y: 230, distance: 104.8
click at [4, 230] on div "Create a Member If you are a self-administered songwriter without a publisher t…" at bounding box center [482, 267] width 965 height 1133
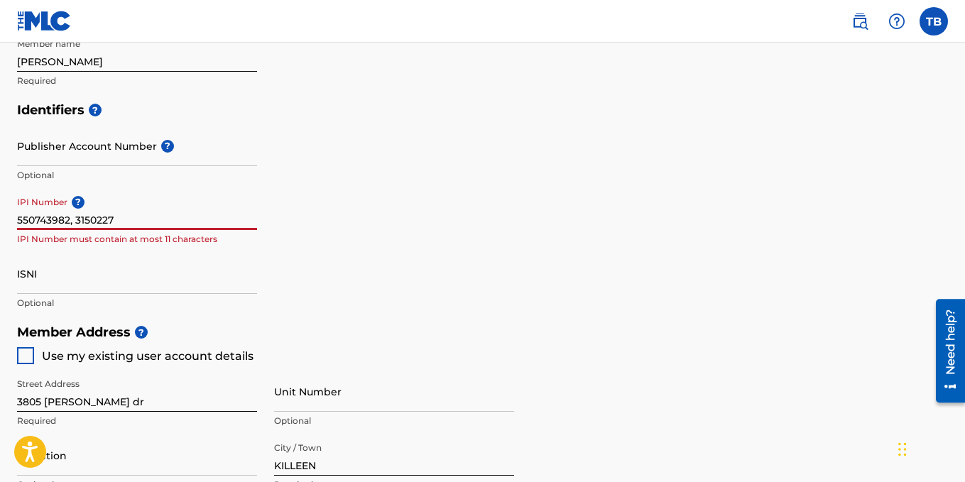
drag, startPoint x: 139, startPoint y: 217, endPoint x: 9, endPoint y: 218, distance: 130.6
click at [9, 218] on div "Create a Member If you are a self-administered songwriter without a publisher t…" at bounding box center [482, 267] width 965 height 1133
paste input "01090264378"
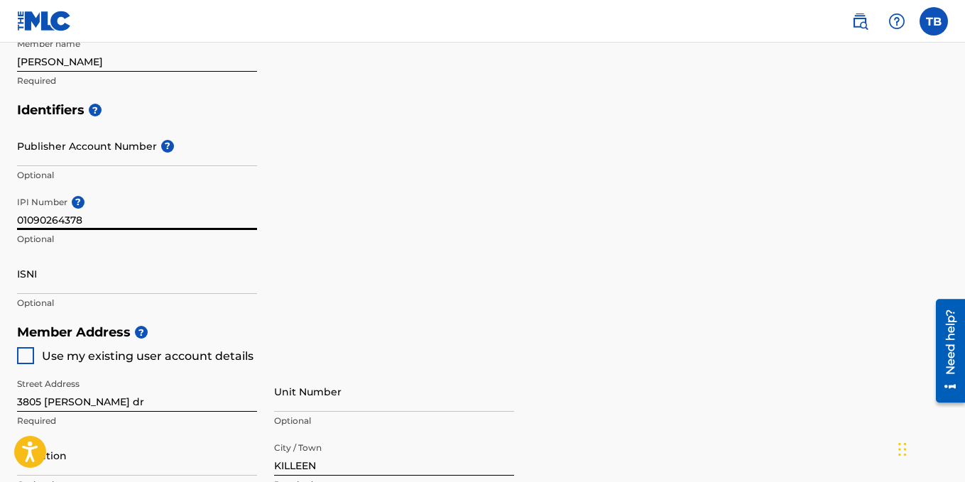
type input "01090264378"
click at [609, 231] on div "Identifiers ? Publisher Account Number ? Optional IPI Number ? 01090264378 Opti…" at bounding box center [482, 206] width 931 height 222
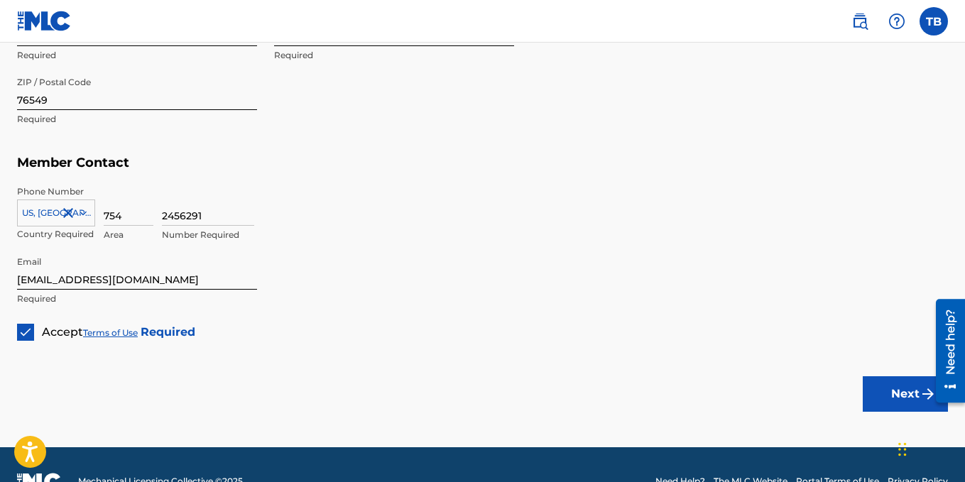
scroll to position [874, 0]
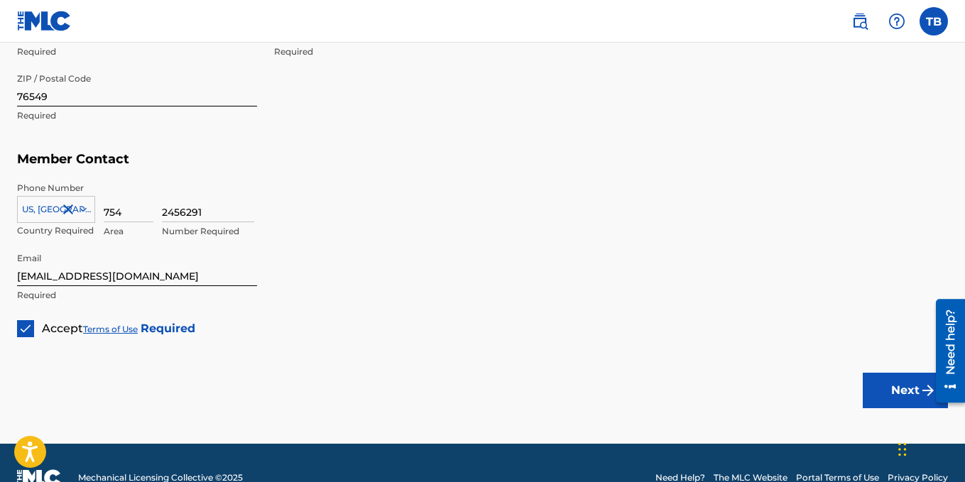
click at [887, 385] on button "Next" at bounding box center [905, 391] width 85 height 36
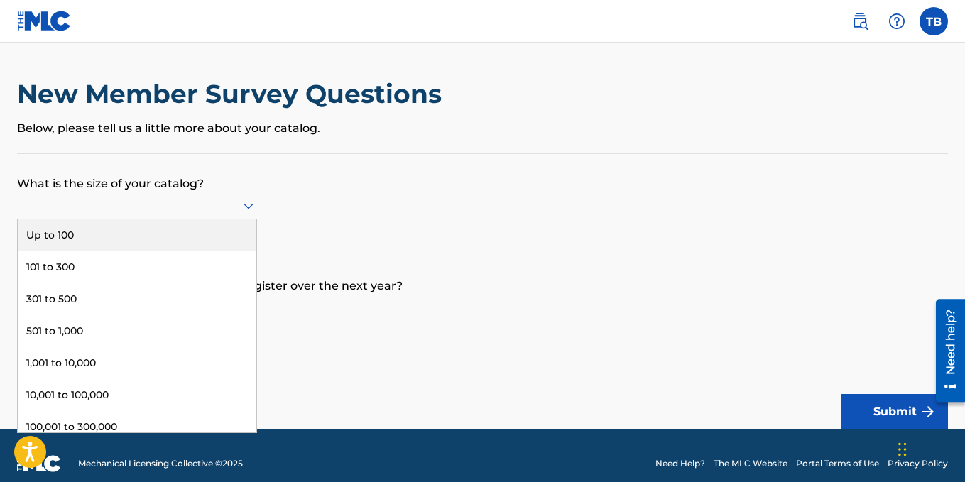
click at [244, 203] on icon at bounding box center [248, 205] width 17 height 17
click at [219, 231] on div "Up to 100" at bounding box center [137, 235] width 239 height 32
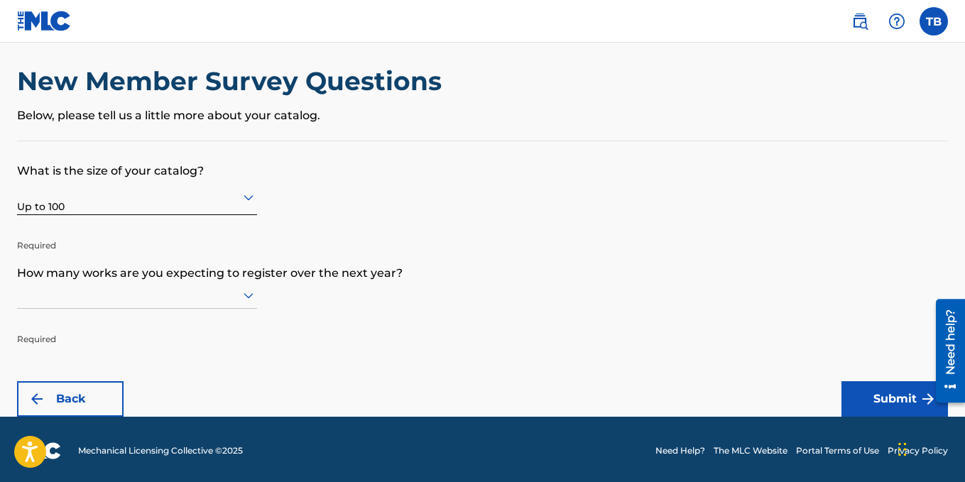
scroll to position [16, 0]
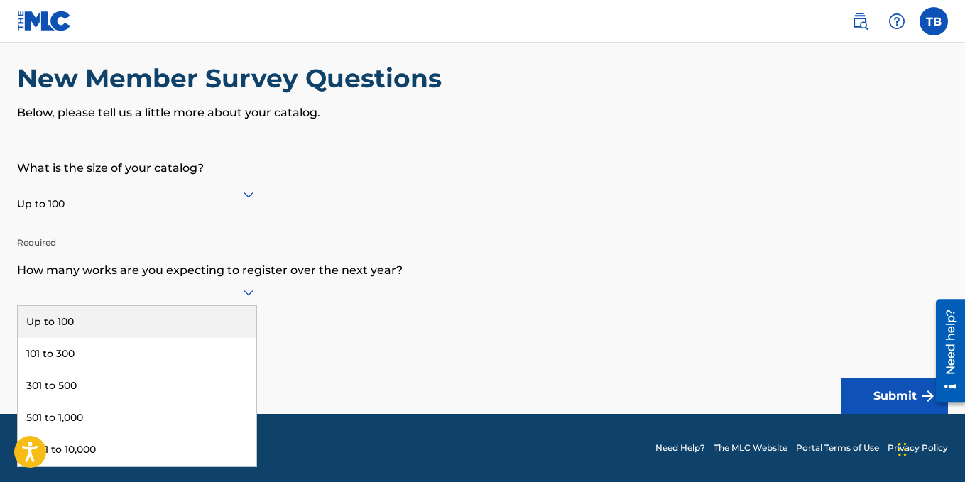
click at [250, 293] on icon at bounding box center [249, 293] width 10 height 6
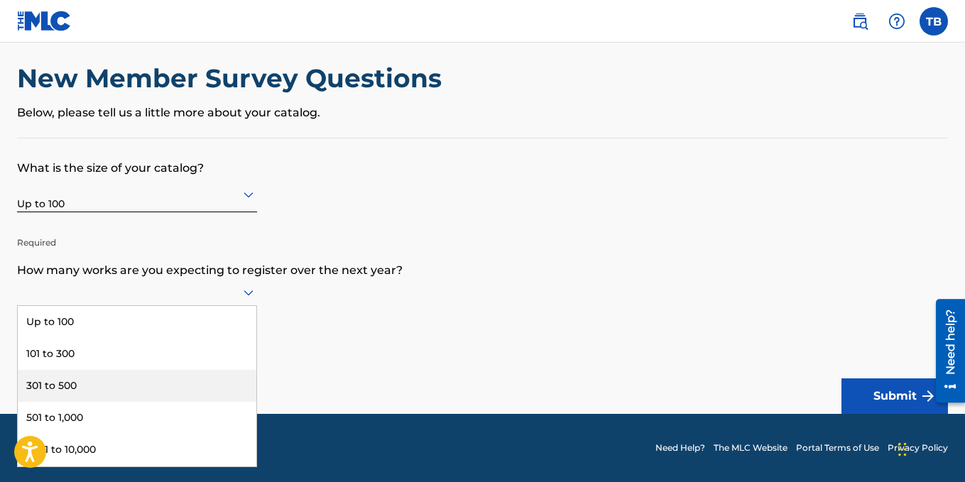
click at [194, 373] on div "301 to 500" at bounding box center [137, 386] width 239 height 32
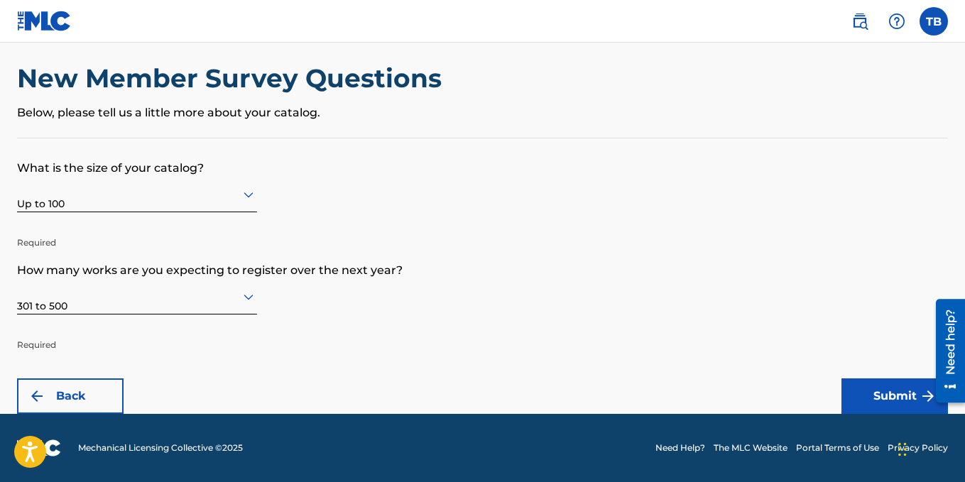
click at [905, 388] on button "Submit" at bounding box center [894, 396] width 107 height 36
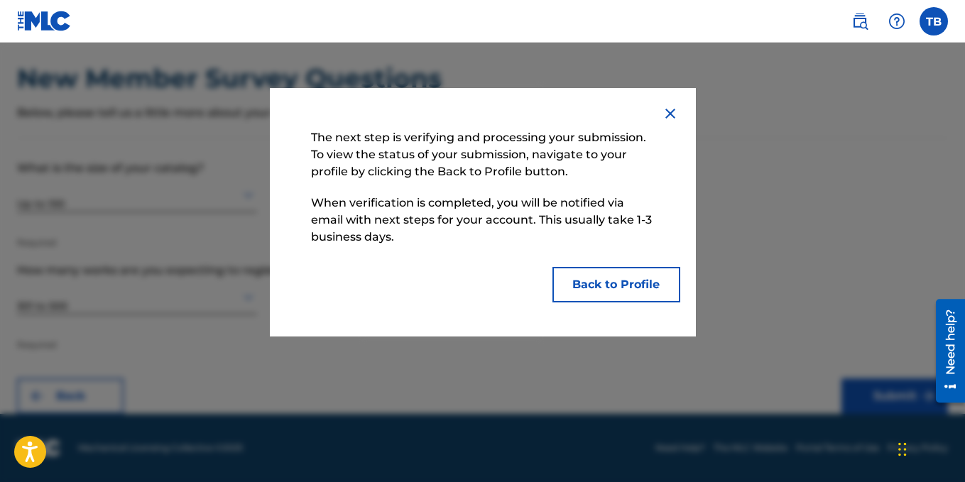
click at [616, 286] on button "Back to Profile" at bounding box center [616, 285] width 128 height 36
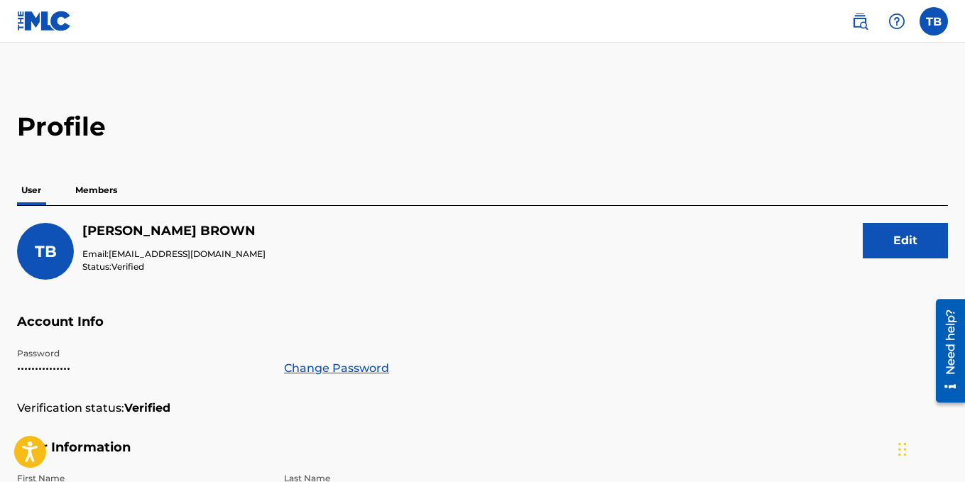
scroll to position [71, 0]
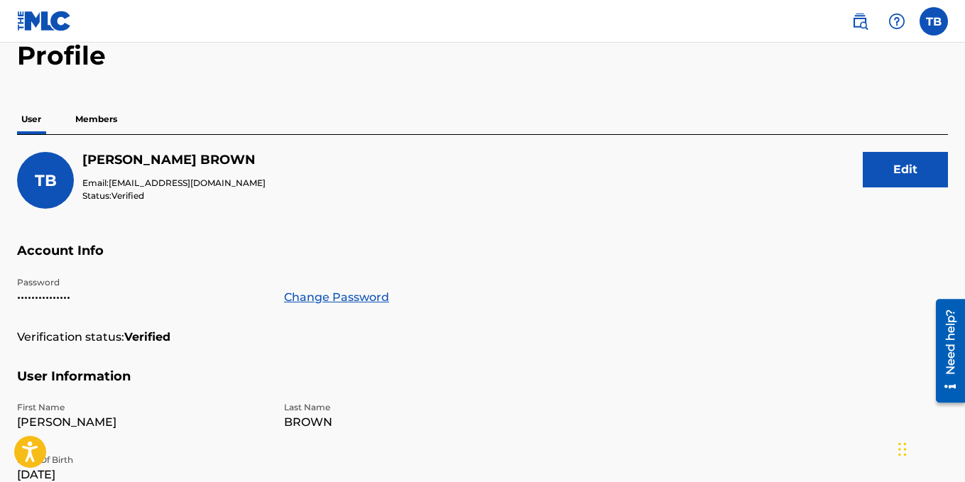
click at [95, 119] on p "Members" at bounding box center [96, 119] width 50 height 30
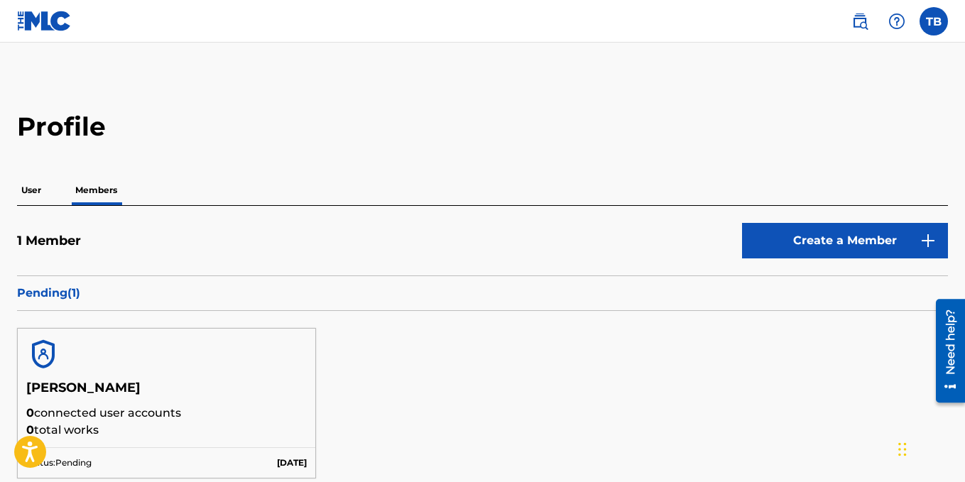
click at [27, 183] on p "User" at bounding box center [31, 190] width 28 height 30
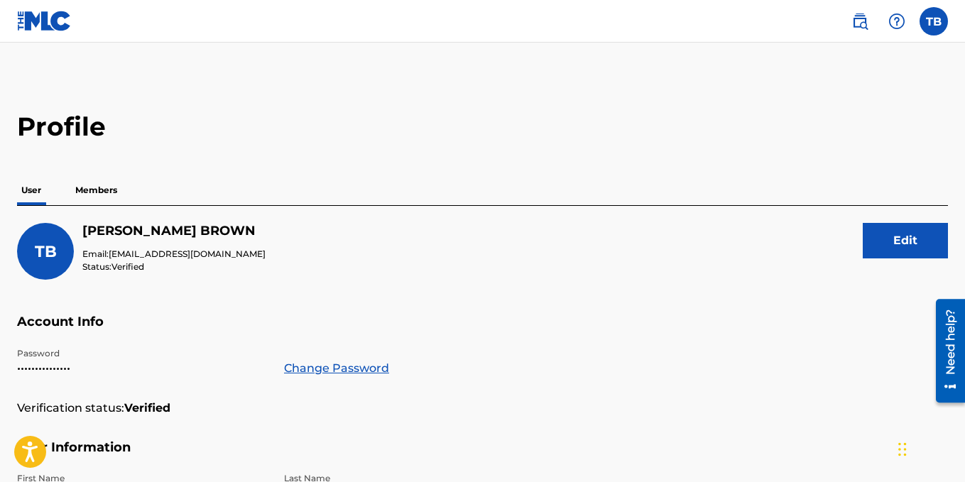
click at [938, 29] on label at bounding box center [933, 21] width 28 height 28
click at [934, 21] on input "TB TODD BROWN tbmuzic2021@gmail.com Notification Preferences Profile Log out" at bounding box center [934, 21] width 0 height 0
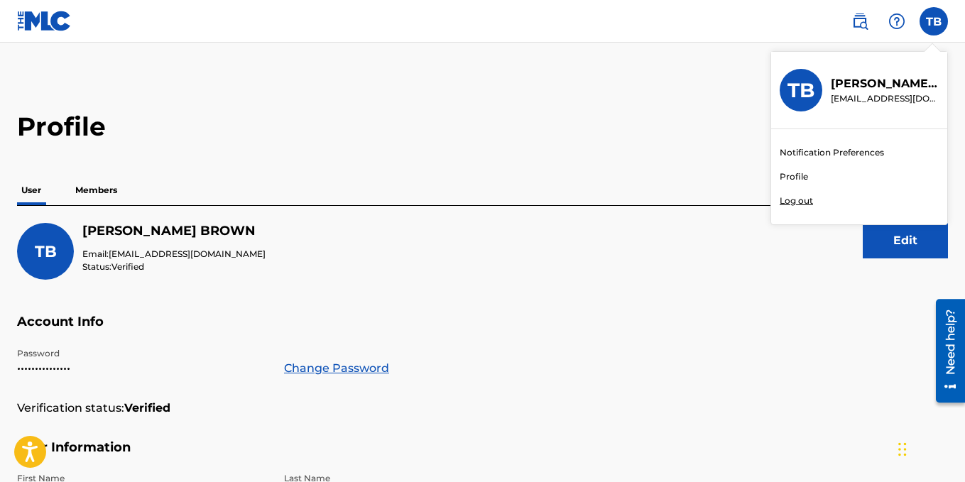
click at [799, 170] on link "Profile" at bounding box center [794, 176] width 28 height 13
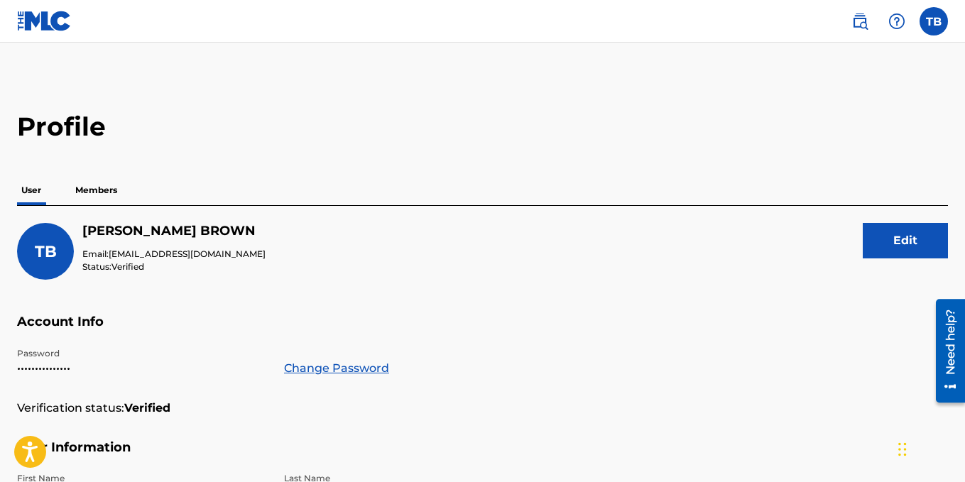
click at [931, 24] on label at bounding box center [933, 21] width 28 height 28
click at [934, 21] on input "TB TODD BROWN tbmuzic2021@gmail.com Notification Preferences Profile Log out" at bounding box center [934, 21] width 0 height 0
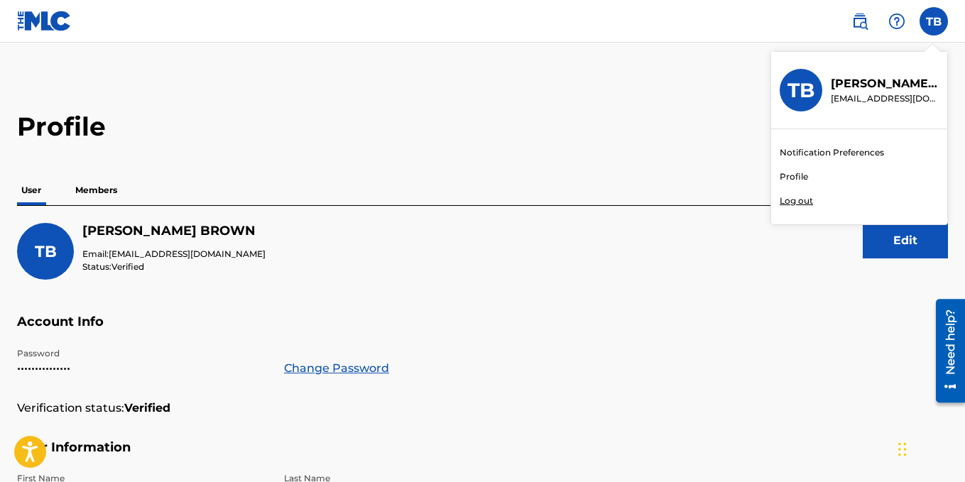
click at [804, 199] on p "Log out" at bounding box center [796, 201] width 33 height 13
click at [934, 21] on input "TB TODD BROWN tbmuzic2021@gmail.com Notification Preferences Profile Log out" at bounding box center [934, 21] width 0 height 0
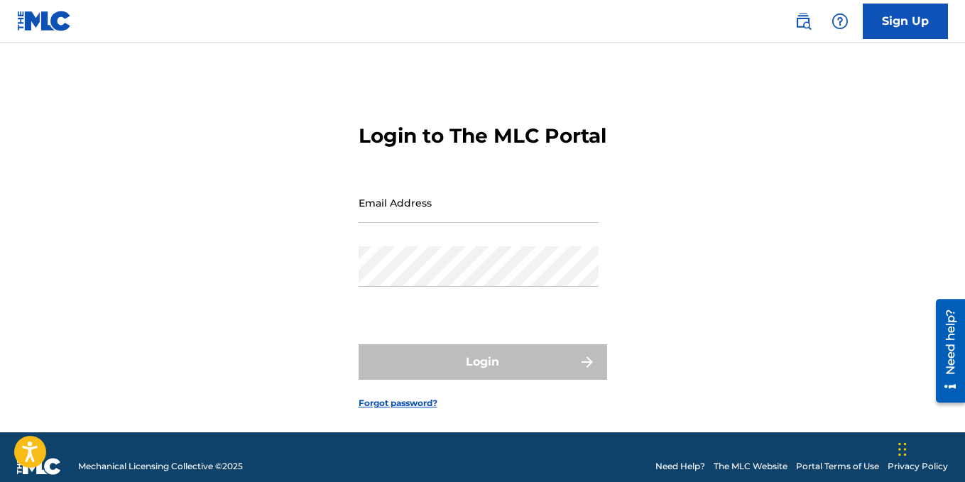
click at [834, 16] on img at bounding box center [839, 21] width 17 height 17
click at [830, 52] on link "Contact us" at bounding box center [840, 35] width 121 height 34
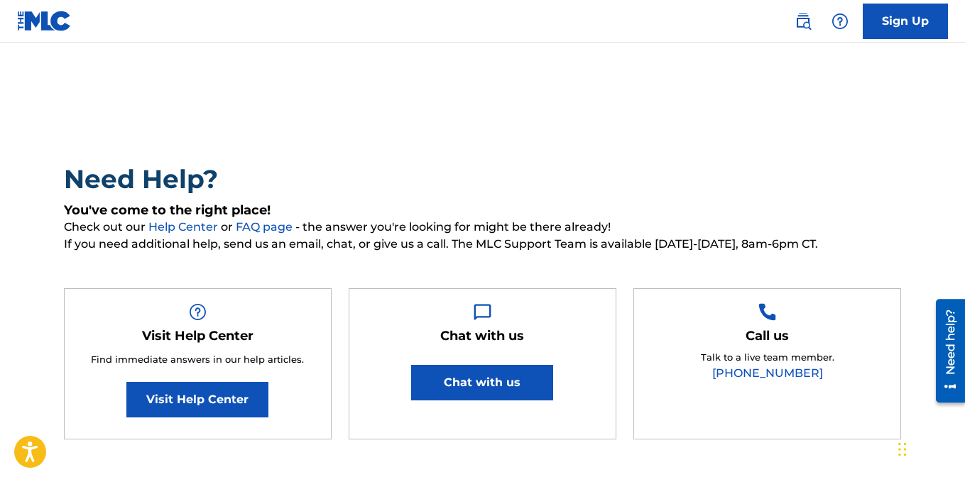
click at [500, 385] on button "Chat with us" at bounding box center [482, 383] width 142 height 36
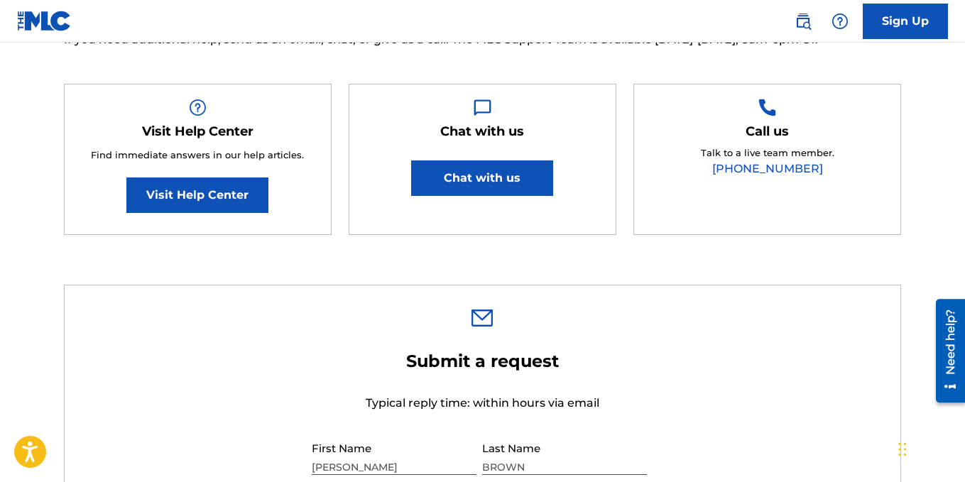
scroll to position [213, 0]
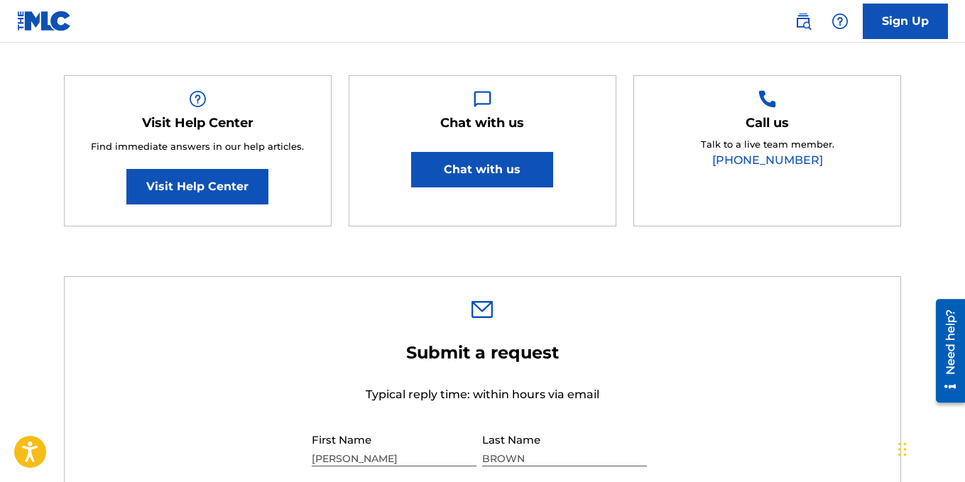
click at [479, 173] on button "Chat with us" at bounding box center [482, 170] width 142 height 36
click at [626, 13] on nav "Sign Up" at bounding box center [482, 21] width 965 height 43
click at [934, 16] on link "Sign Up" at bounding box center [905, 22] width 85 height 36
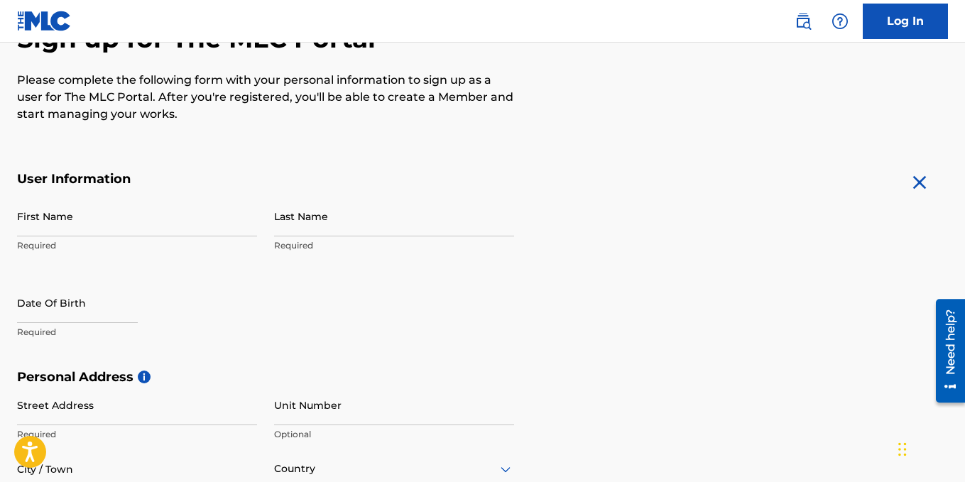
scroll to position [213, 0]
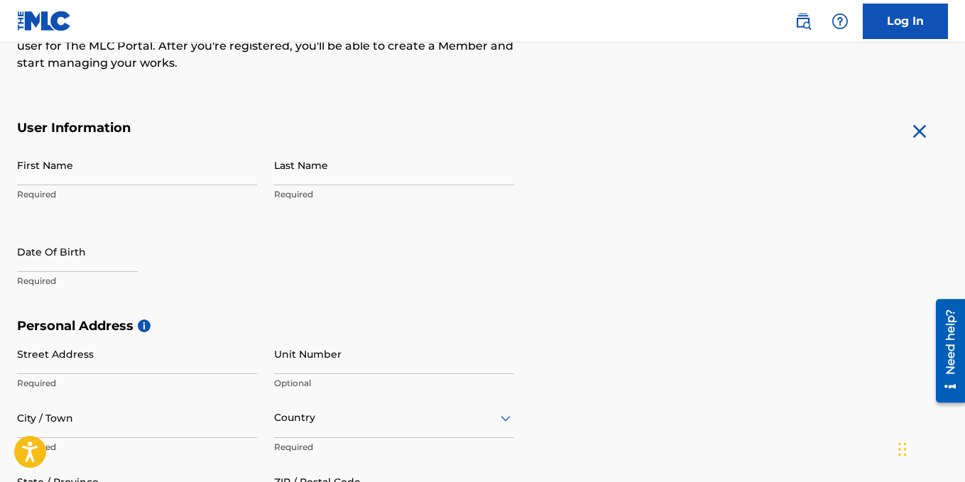
click at [94, 178] on input "First Name" at bounding box center [137, 165] width 240 height 40
type input "[PERSON_NAME]"
click at [398, 174] on input "Last Name" at bounding box center [394, 165] width 240 height 40
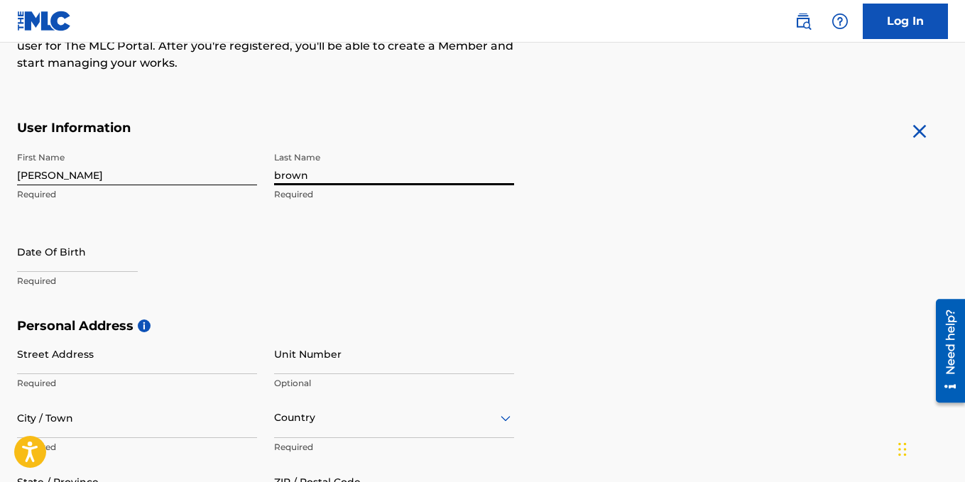
type input "brown"
click at [80, 266] on input "text" at bounding box center [77, 251] width 121 height 40
select select "7"
select select "2025"
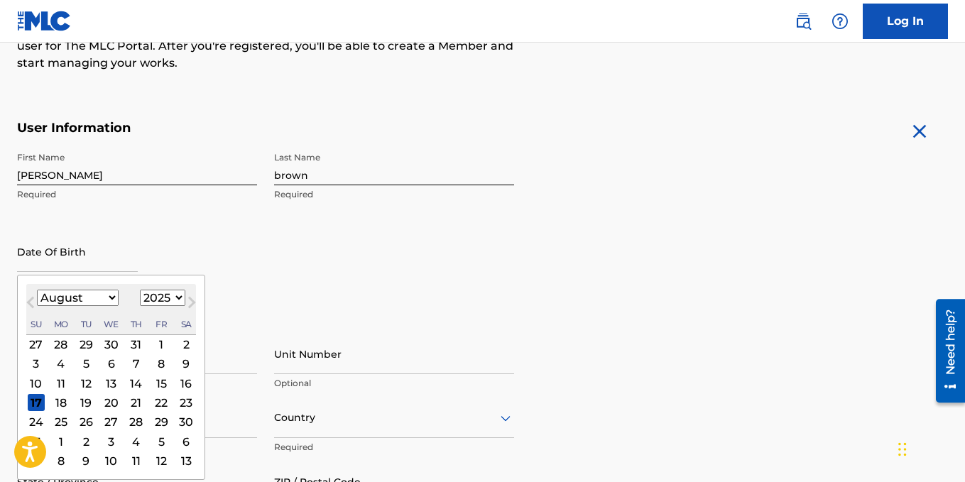
click at [92, 298] on select "January February March April May June July August September October November De…" at bounding box center [78, 298] width 82 height 16
select select "8"
click at [37, 290] on select "January February March April May June July August September October November De…" at bounding box center [78, 298] width 82 height 16
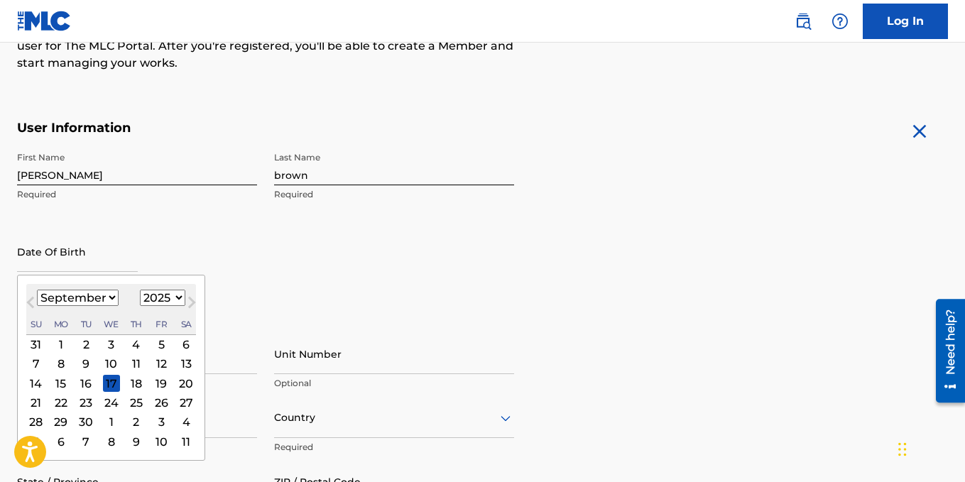
click at [178, 295] on select "1899 1900 1901 1902 1903 1904 1905 1906 1907 1908 1909 1910 1911 1912 1913 1914…" at bounding box center [162, 298] width 45 height 16
select select "1987"
click at [140, 290] on select "1899 1900 1901 1902 1903 1904 1905 1906 1907 1908 1909 1910 1911 1912 1913 1914…" at bounding box center [162, 298] width 45 height 16
click at [115, 403] on div "23" at bounding box center [111, 402] width 17 height 17
type input "[DATE]"
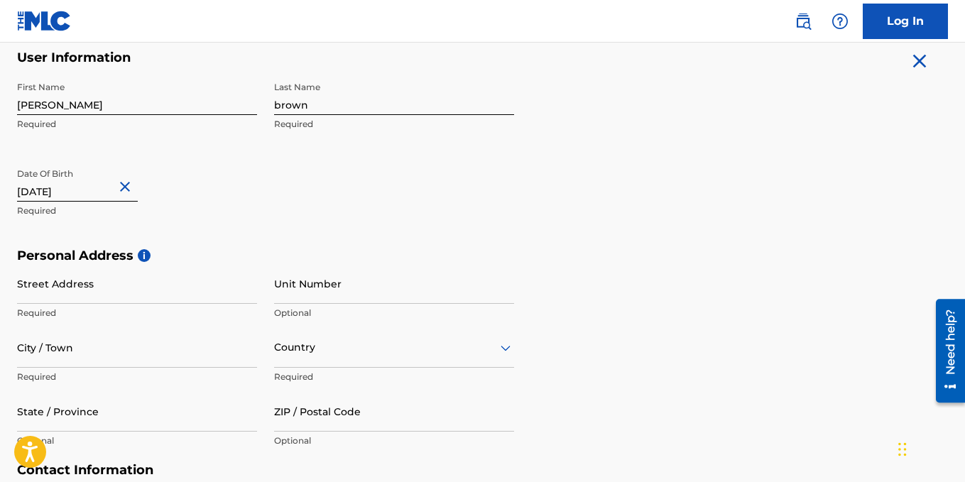
scroll to position [284, 0]
click at [157, 289] on input "Street Address" at bounding box center [137, 283] width 240 height 40
type input "3805 [PERSON_NAME] dr"
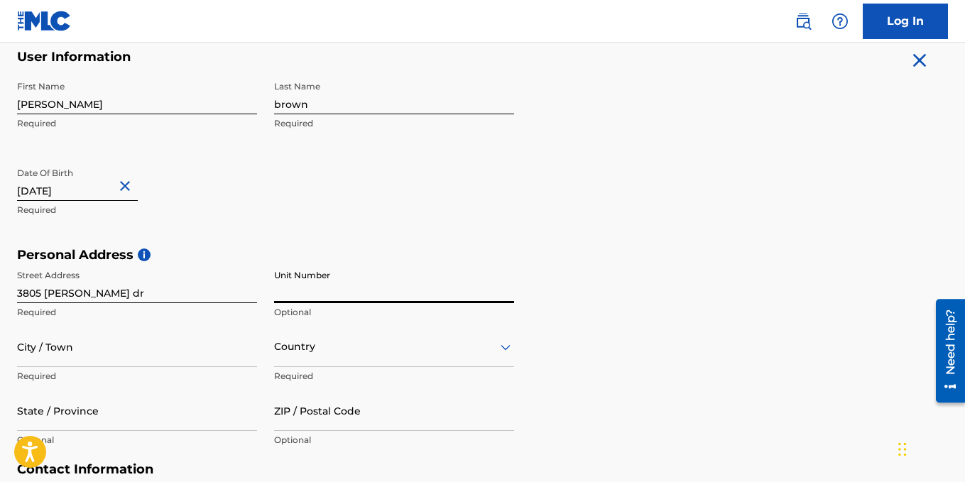
click at [303, 298] on input "Unit Number" at bounding box center [394, 283] width 240 height 40
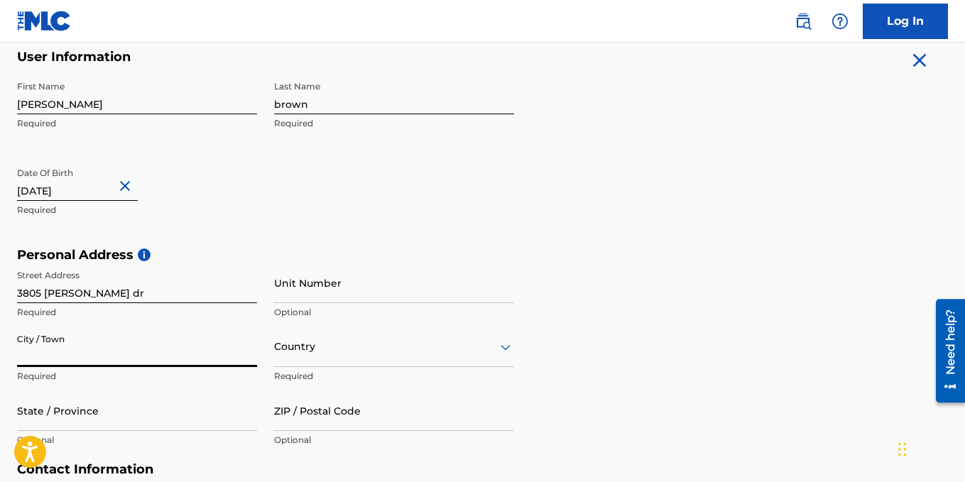
click at [141, 355] on input "City / Town" at bounding box center [137, 347] width 240 height 40
type input "KILLEEN"
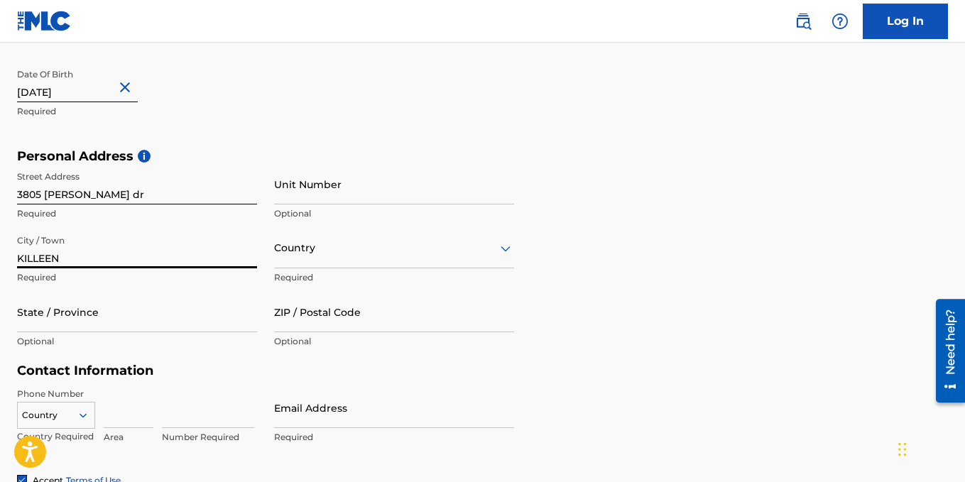
click at [330, 268] on div "Country" at bounding box center [394, 248] width 240 height 40
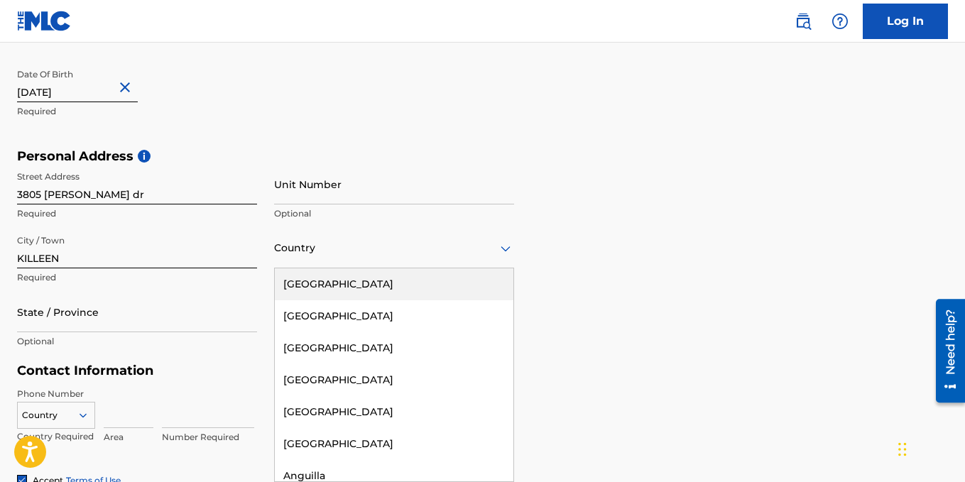
click at [339, 286] on div "[GEOGRAPHIC_DATA]" at bounding box center [394, 284] width 239 height 32
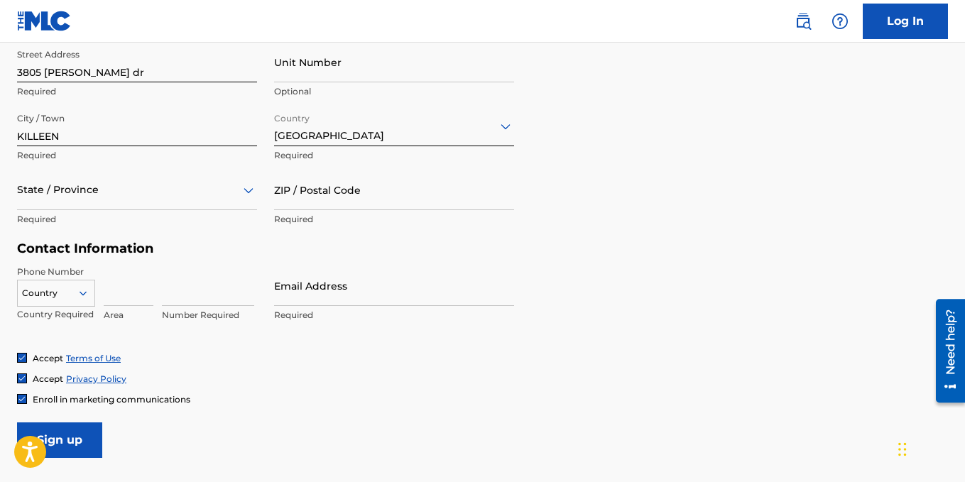
scroll to position [525, 0]
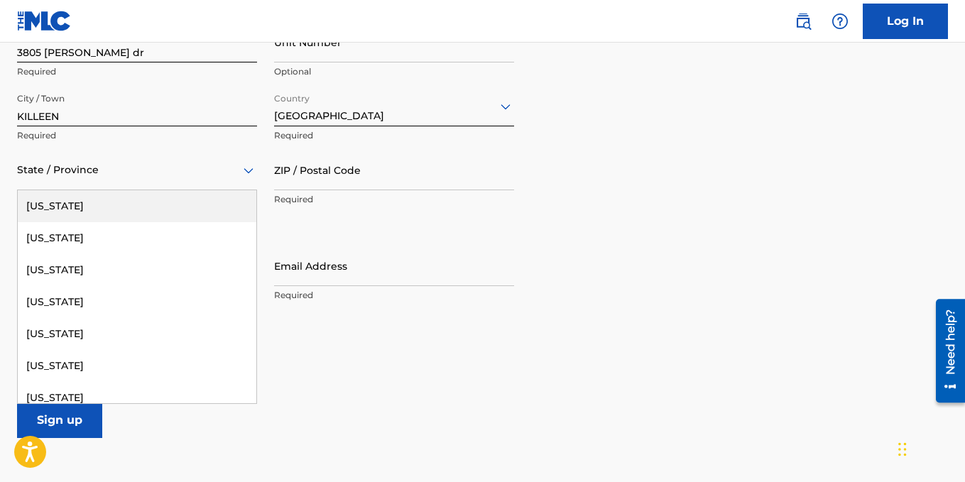
click at [115, 172] on div at bounding box center [137, 170] width 240 height 18
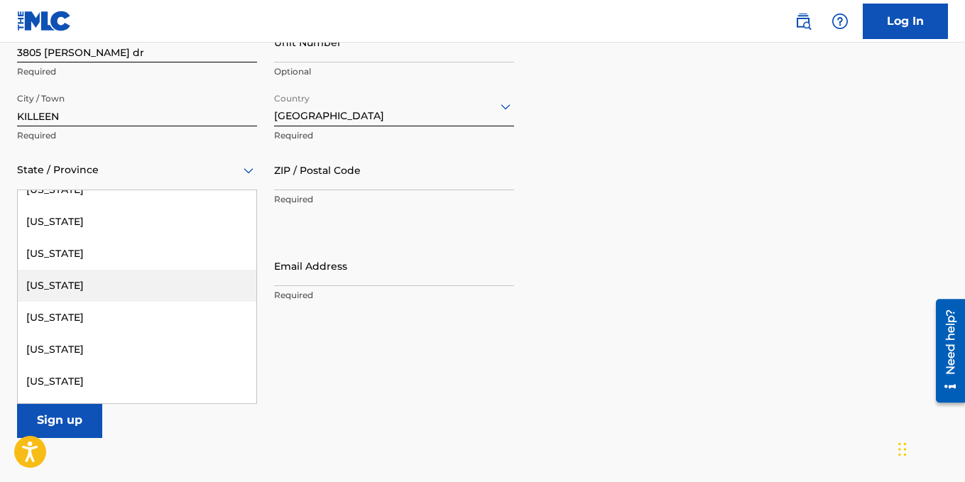
scroll to position [1349, 0]
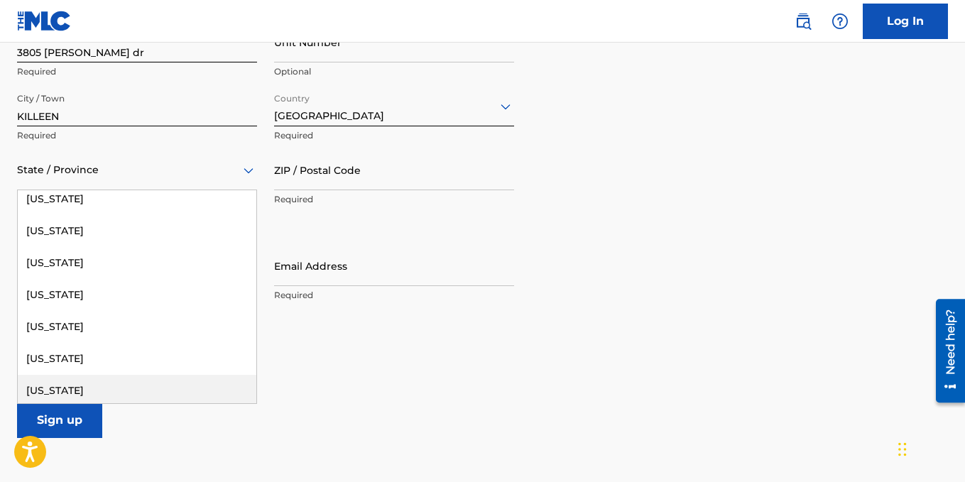
click at [63, 378] on div "[US_STATE]" at bounding box center [137, 391] width 239 height 32
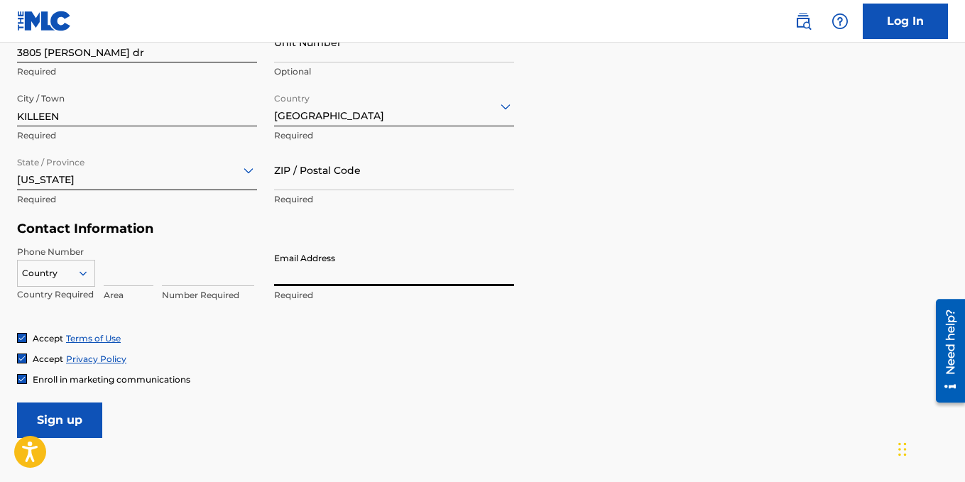
click at [385, 273] on input "Email Address" at bounding box center [394, 266] width 240 height 40
type input "[EMAIL_ADDRESS][DOMAIN_NAME]"
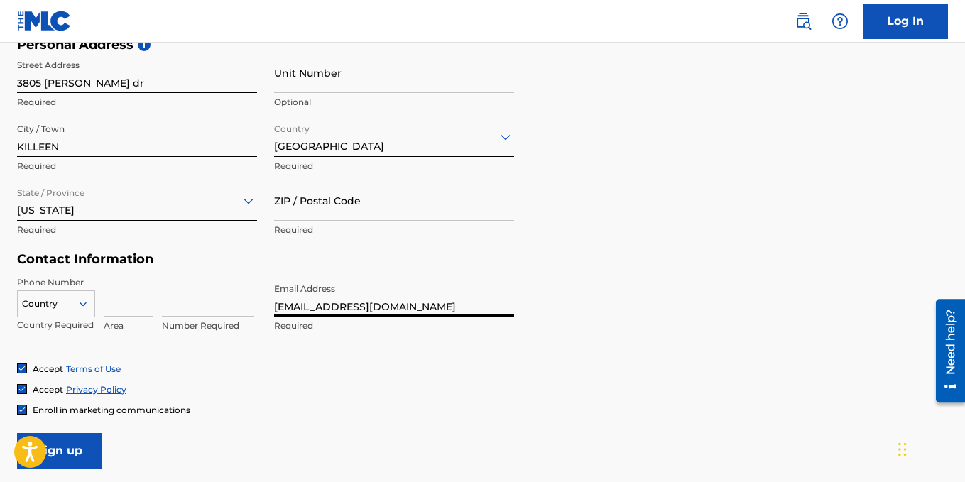
scroll to position [486, 0]
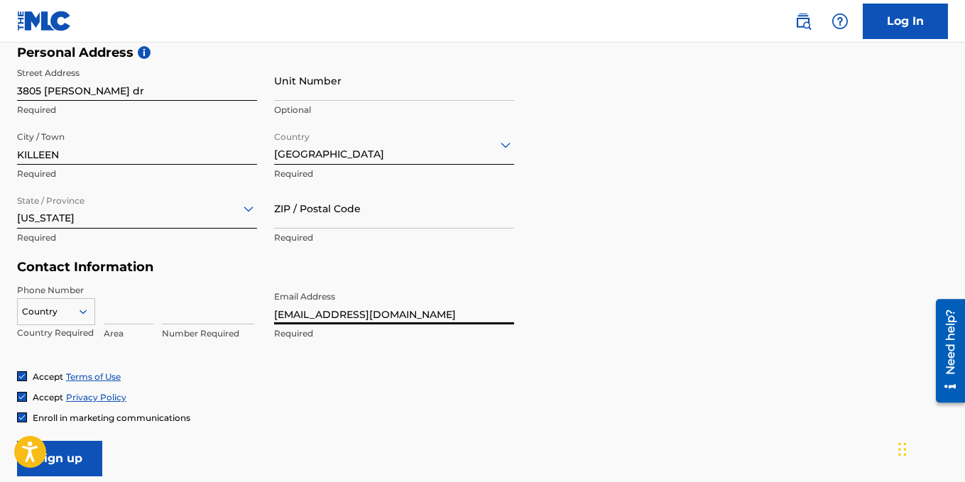
click at [324, 213] on input "ZIP / Postal Code" at bounding box center [394, 208] width 240 height 40
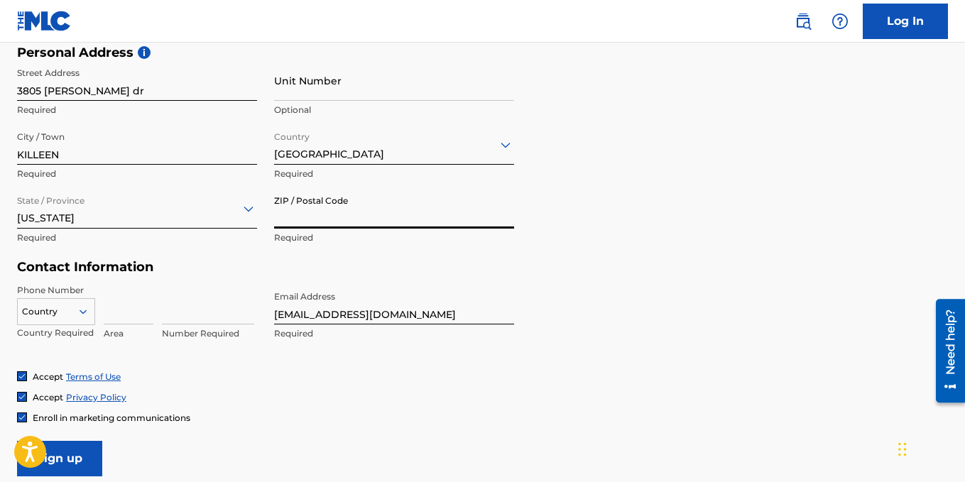
type input "76549"
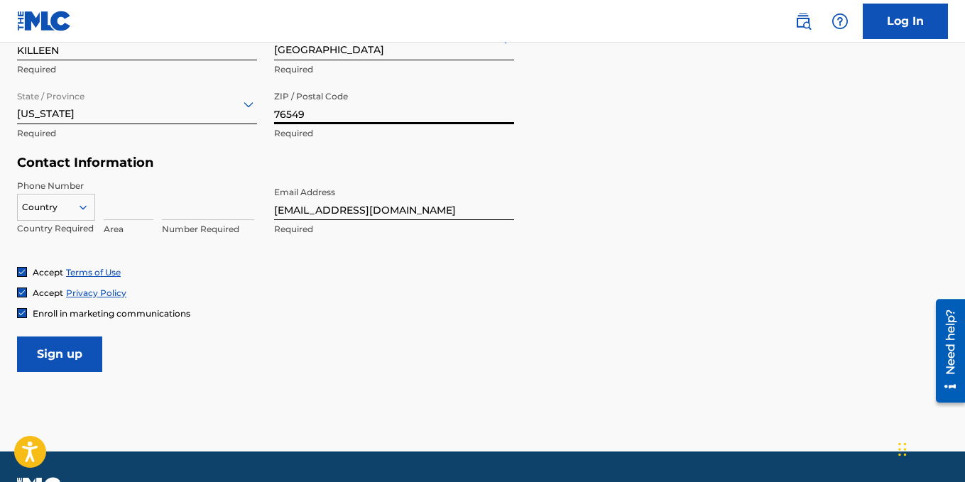
scroll to position [628, 0]
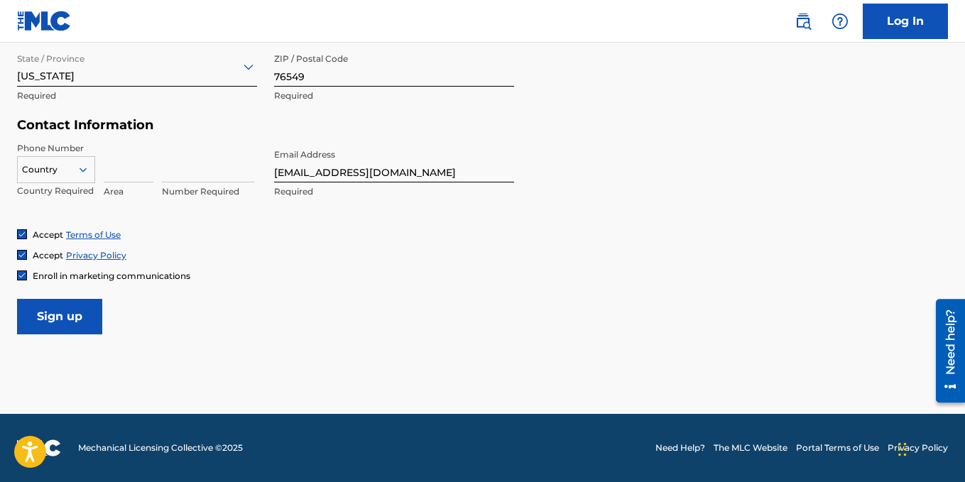
click at [83, 308] on input "Sign up" at bounding box center [59, 317] width 85 height 36
click at [50, 163] on div at bounding box center [56, 170] width 77 height 16
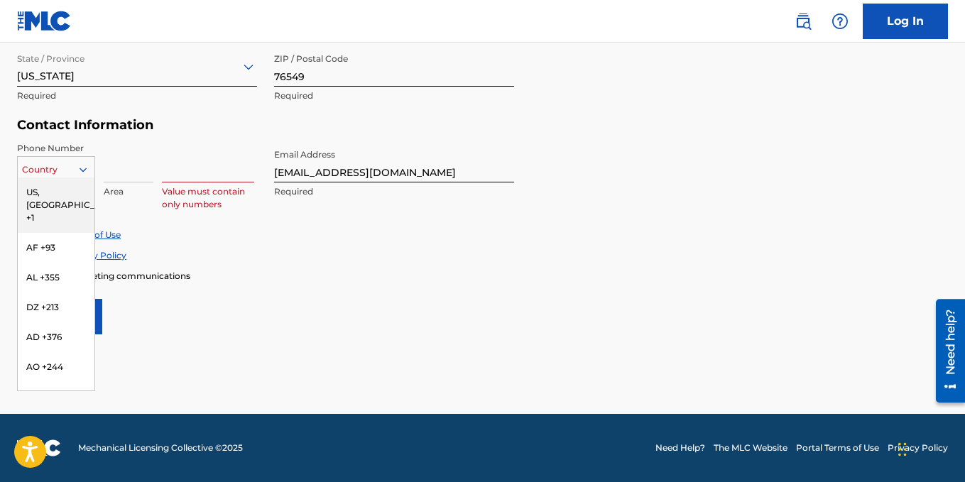
click at [53, 182] on div "US, [GEOGRAPHIC_DATA] +1" at bounding box center [56, 205] width 77 height 55
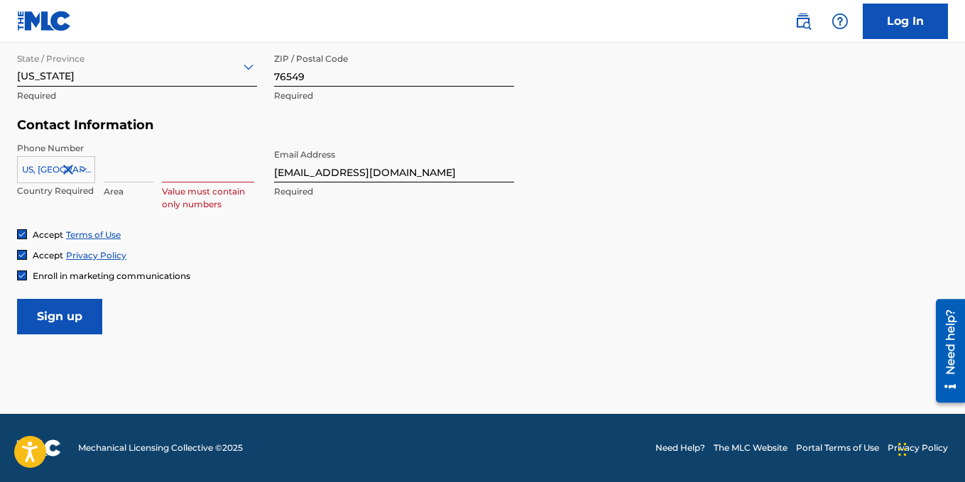
click at [133, 165] on input at bounding box center [129, 162] width 50 height 40
type input "754"
click at [178, 169] on input at bounding box center [208, 162] width 92 height 40
type input "2456291"
click at [62, 325] on input "Sign up" at bounding box center [59, 317] width 85 height 36
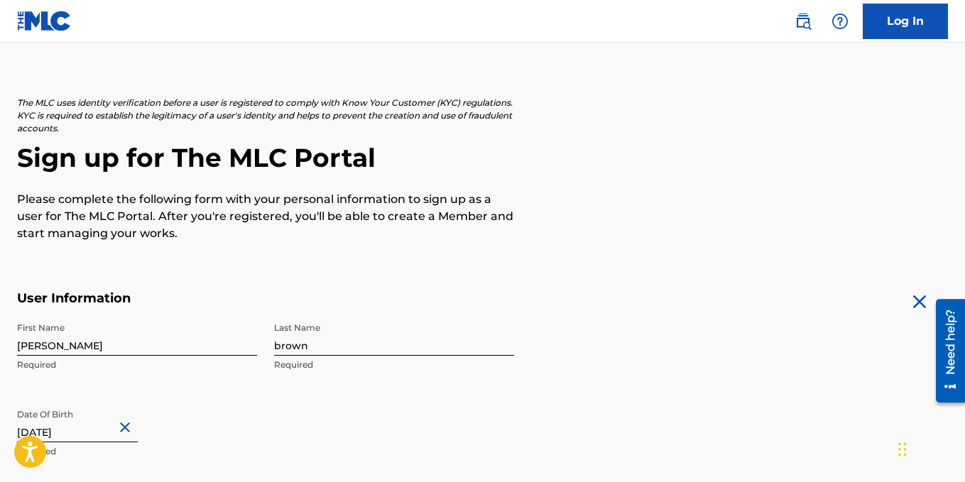
scroll to position [0, 0]
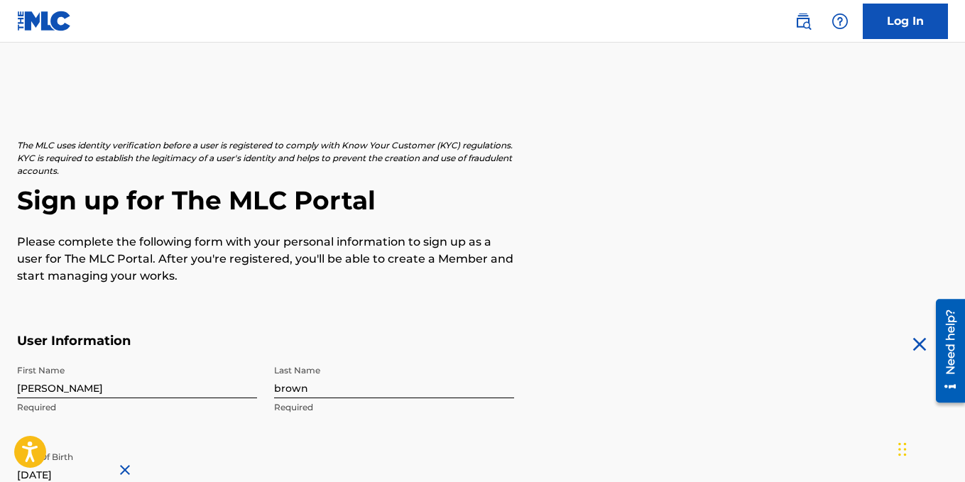
click at [618, 29] on nav "Log In" at bounding box center [482, 21] width 965 height 43
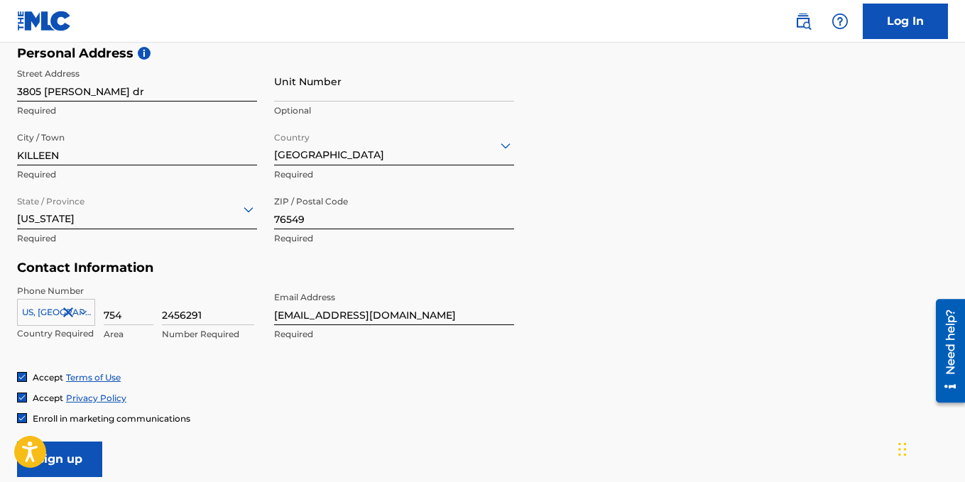
scroll to position [568, 0]
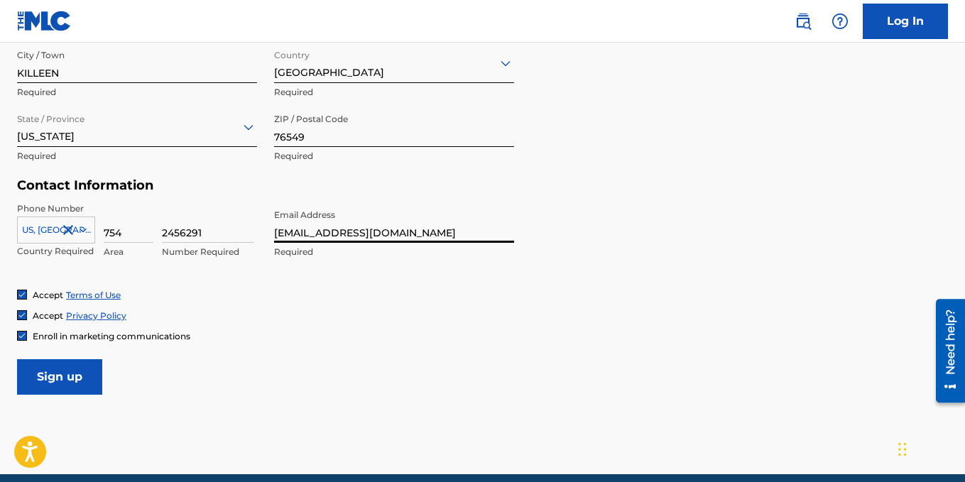
drag, startPoint x: 417, startPoint y: 231, endPoint x: 218, endPoint y: 214, distance: 199.5
click at [218, 214] on div "Phone Number US, CA +1 Country Required 754 Area 2456291 Number Required Email …" at bounding box center [265, 245] width 497 height 87
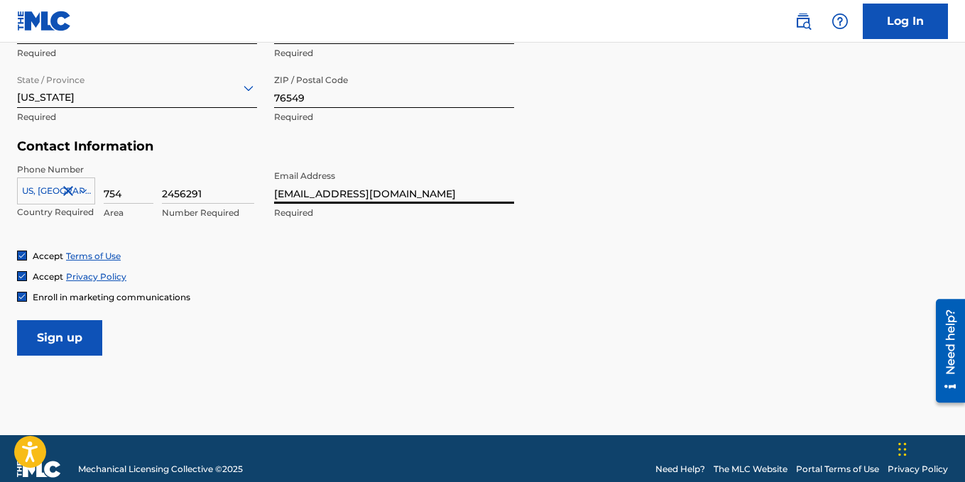
scroll to position [628, 0]
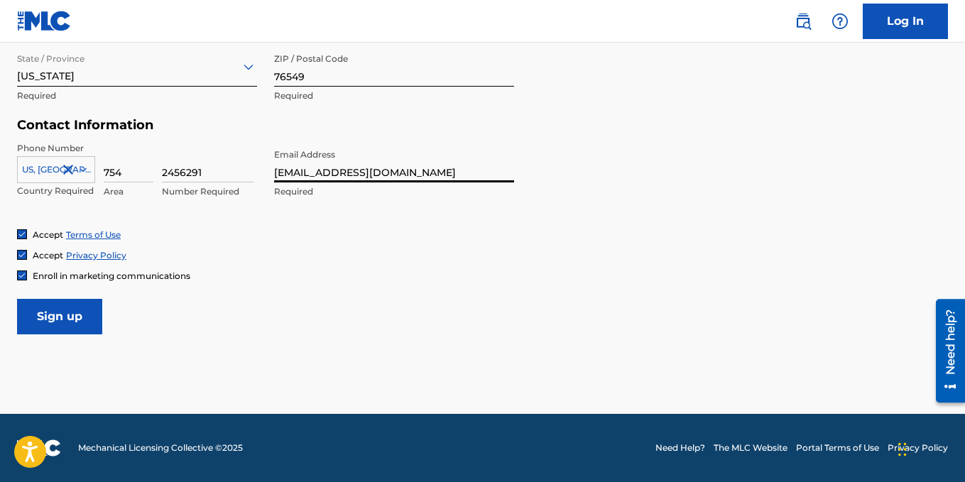
type input "[EMAIL_ADDRESS][DOMAIN_NAME]"
click at [67, 317] on input "Sign up" at bounding box center [59, 317] width 85 height 36
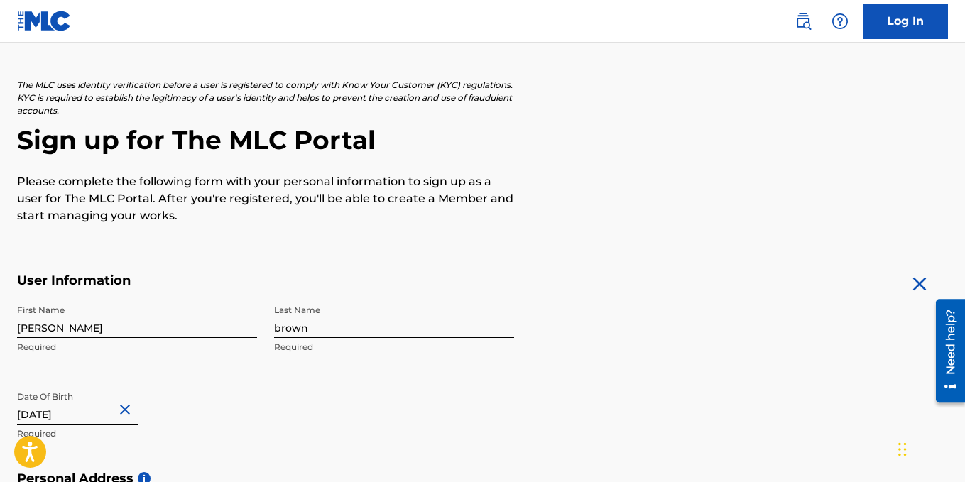
scroll to position [0, 0]
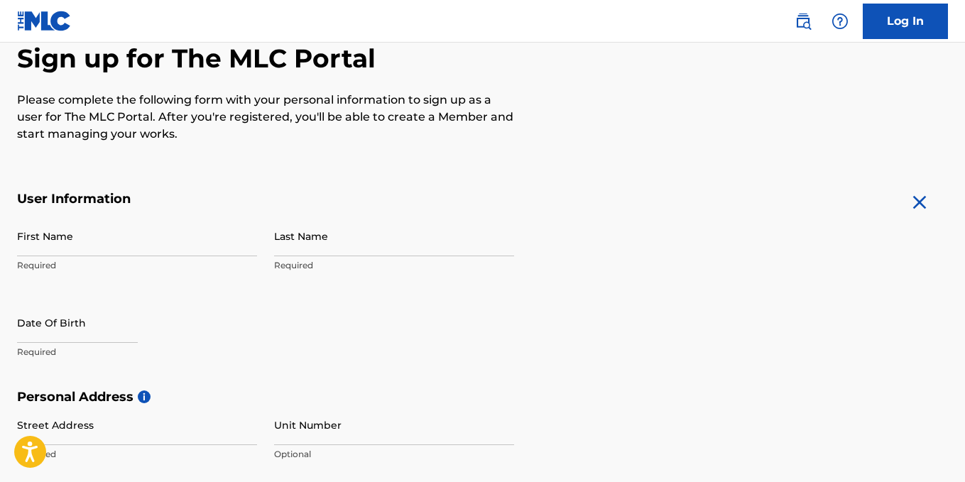
click at [87, 242] on input "First Name" at bounding box center [137, 236] width 240 height 40
click at [111, 271] on p "Required" at bounding box center [137, 265] width 240 height 13
click at [96, 241] on input "First Name" at bounding box center [137, 236] width 240 height 40
type input "[PERSON_NAME]"
click at [300, 243] on input "Last Name" at bounding box center [394, 236] width 240 height 40
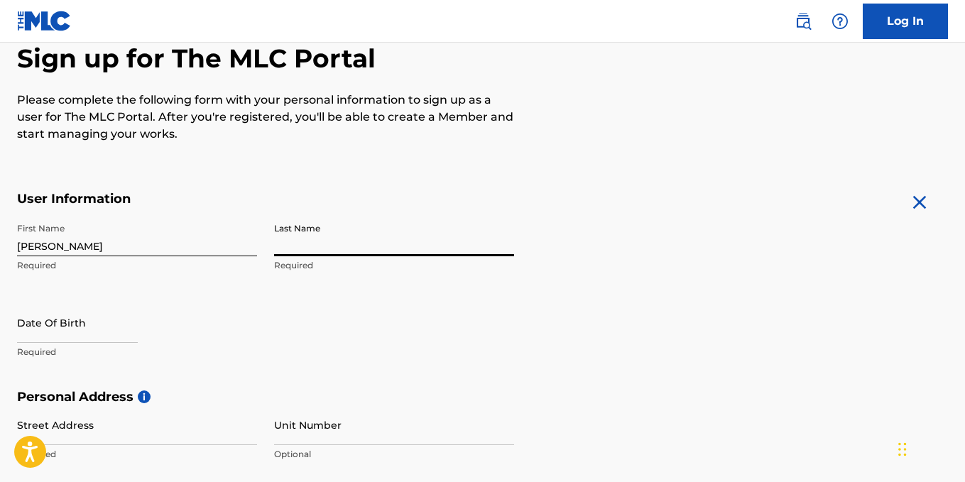
type input "brown"
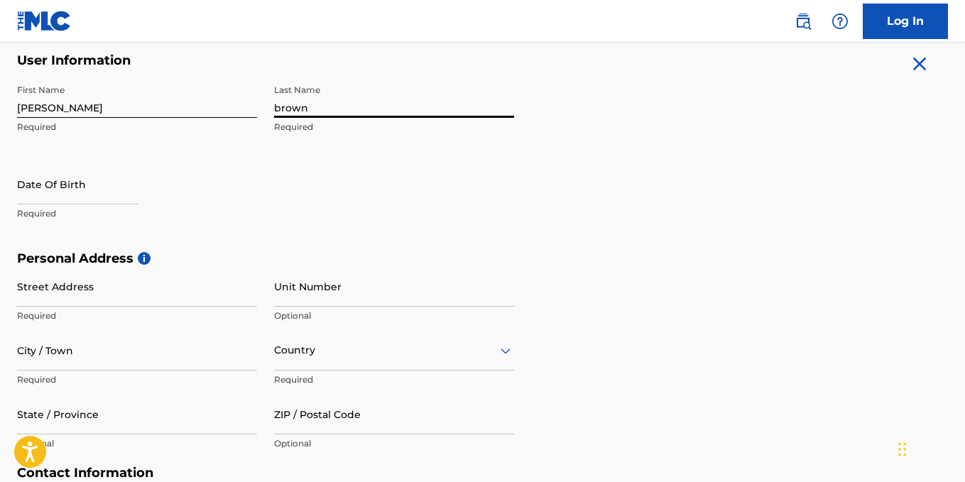
scroll to position [284, 0]
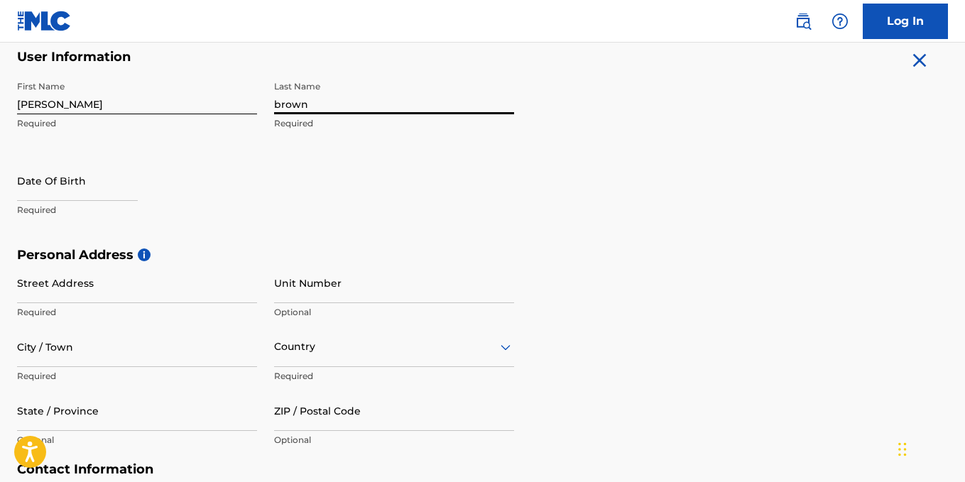
click at [111, 197] on input "text" at bounding box center [77, 180] width 121 height 40
select select "7"
select select "2025"
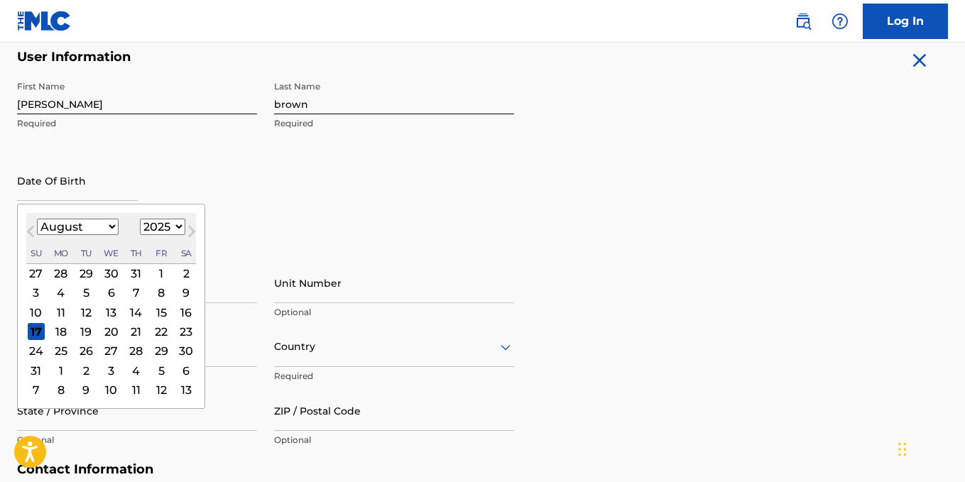
click at [118, 222] on div "January February March April May June July August September October November [D…" at bounding box center [111, 227] width 170 height 17
click at [112, 224] on select "January February March April May June July August September October November De…" at bounding box center [78, 227] width 82 height 16
select select "8"
click at [37, 219] on select "January February March April May June July August September October November De…" at bounding box center [78, 227] width 82 height 16
click at [164, 227] on select "1899 1900 1901 1902 1903 1904 1905 1906 1907 1908 1909 1910 1911 1912 1913 1914…" at bounding box center [162, 227] width 45 height 16
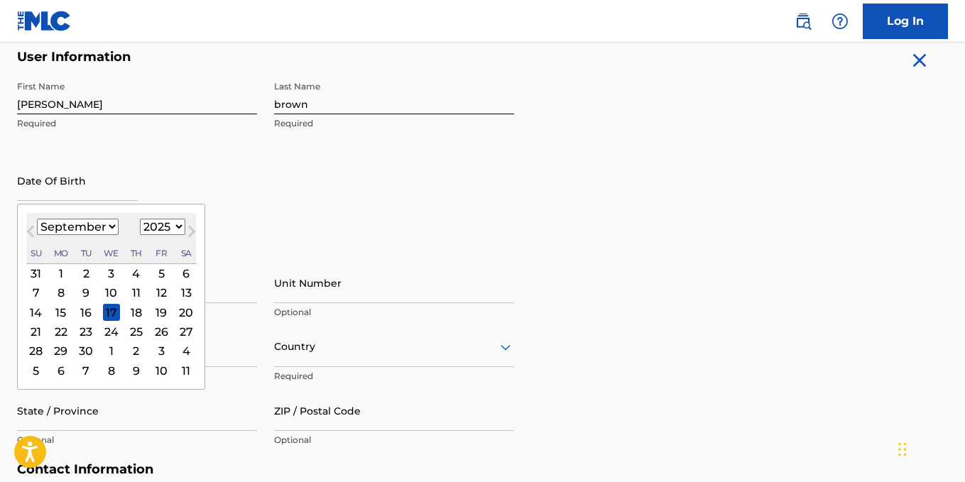
select select "1987"
click at [140, 219] on select "1899 1900 1901 1902 1903 1904 1905 1906 1907 1908 1909 1910 1911 1912 1913 1914…" at bounding box center [162, 227] width 45 height 16
click at [115, 332] on div "23" at bounding box center [111, 331] width 17 height 17
type input "[DATE]"
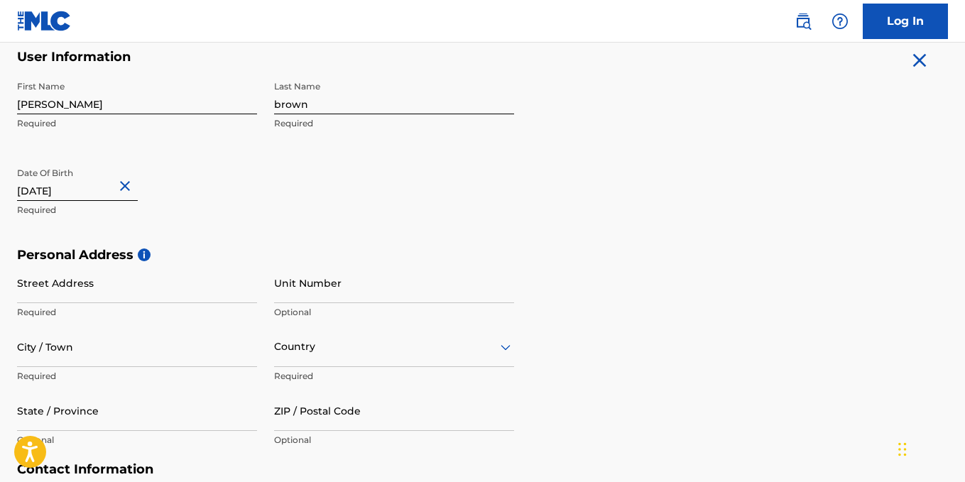
click at [126, 342] on input "City / Town" at bounding box center [137, 347] width 240 height 40
type input "KILLEEN"
click at [289, 294] on input "Unit Number" at bounding box center [394, 283] width 240 height 40
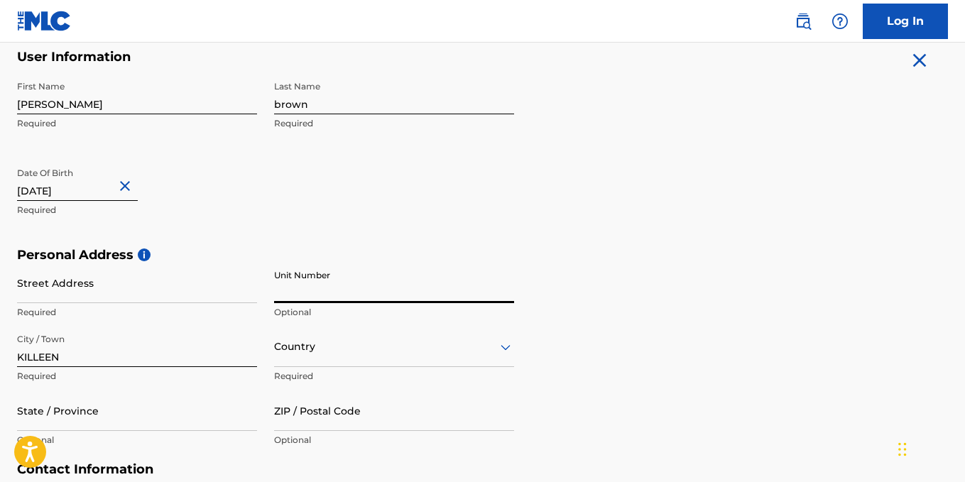
click at [310, 351] on div "Country" at bounding box center [394, 347] width 240 height 40
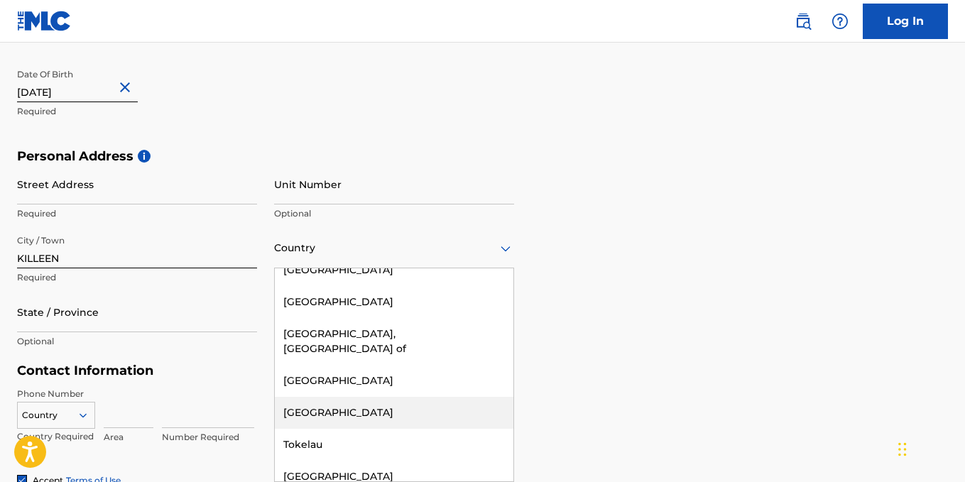
scroll to position [6248, 0]
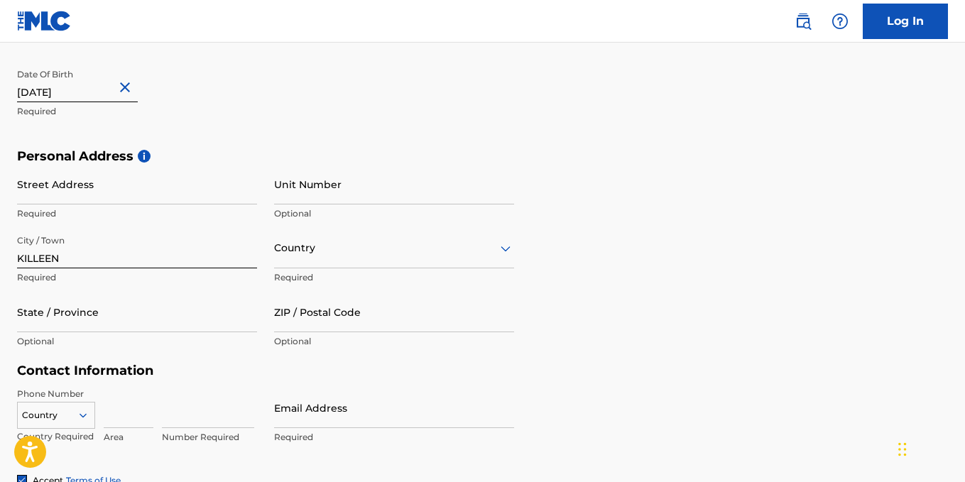
click at [636, 322] on div "Personal Address i Street Address Required Unit Number Optional City / Town KIL…" at bounding box center [482, 255] width 931 height 215
click at [323, 313] on input "ZIP / Postal Code" at bounding box center [394, 312] width 240 height 40
type input "76549"
click at [340, 258] on div "Country" at bounding box center [394, 248] width 240 height 40
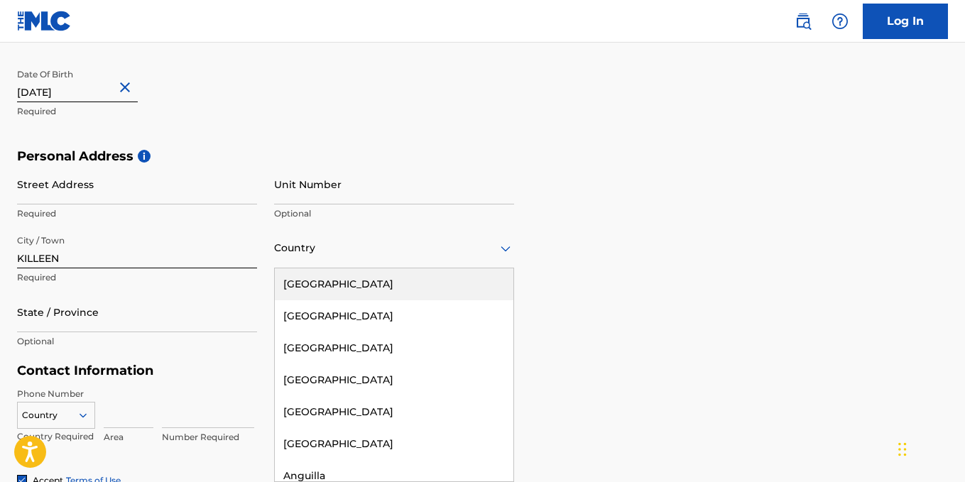
click at [340, 285] on div "[GEOGRAPHIC_DATA]" at bounding box center [394, 284] width 239 height 32
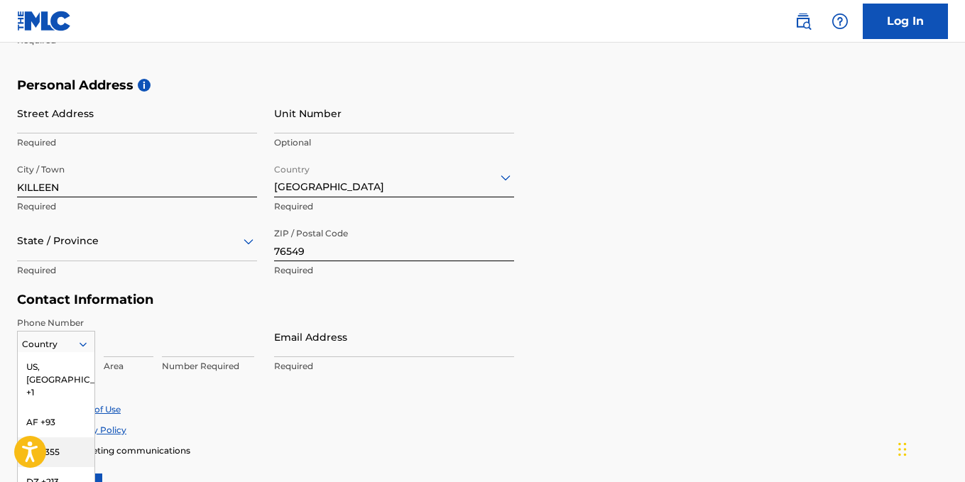
scroll to position [537, 0]
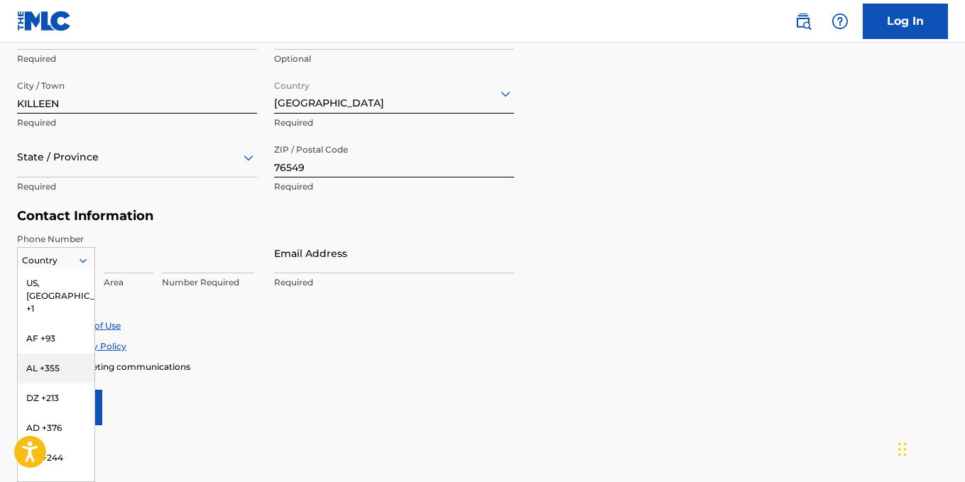
click at [77, 268] on div "216 results available. Use Up and Down to choose options, press Enter to select…" at bounding box center [56, 257] width 78 height 21
click at [76, 278] on div "US, [GEOGRAPHIC_DATA] +1" at bounding box center [56, 295] width 77 height 55
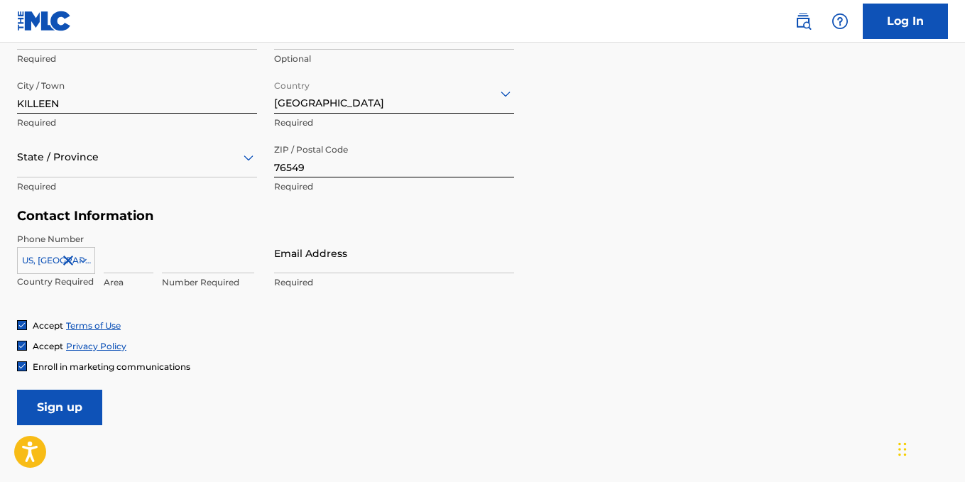
click at [153, 258] on input at bounding box center [129, 253] width 50 height 40
type input "754"
click at [170, 268] on input at bounding box center [208, 253] width 92 height 40
type input "2456291"
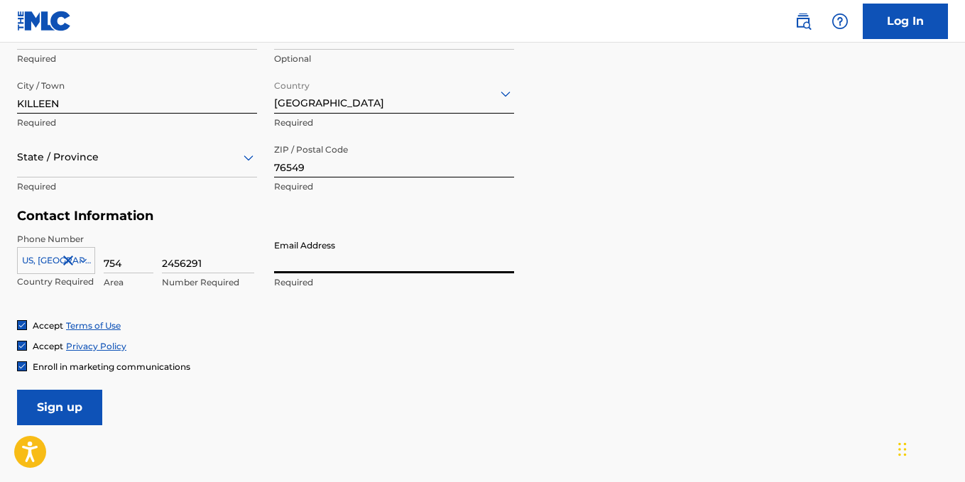
click at [305, 267] on input "Email Address" at bounding box center [394, 253] width 240 height 40
type input "[EMAIL_ADDRESS][DOMAIN_NAME]"
click at [60, 404] on input "Sign up" at bounding box center [59, 408] width 85 height 36
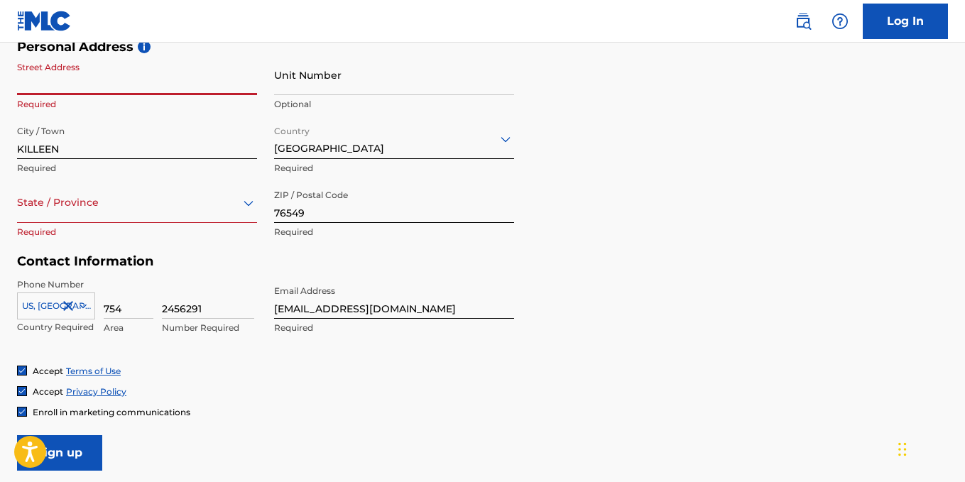
scroll to position [466, 0]
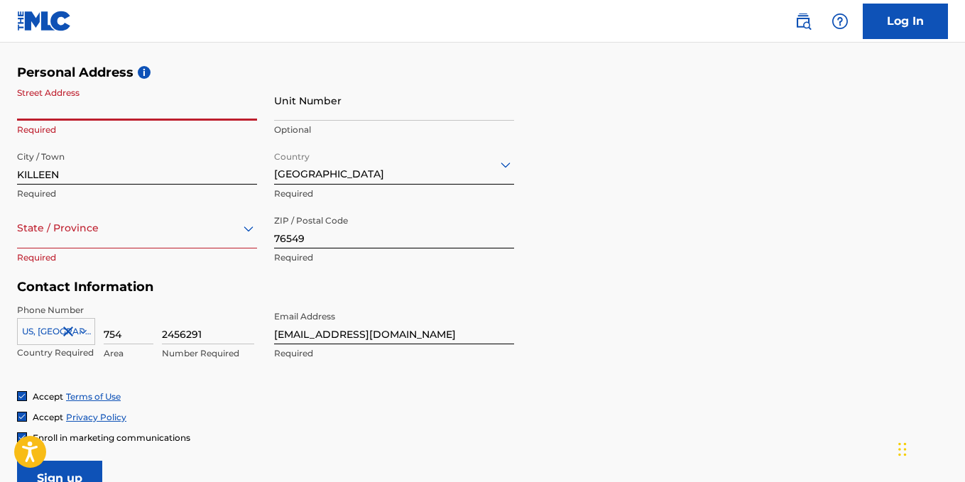
click at [119, 111] on input "Street Address" at bounding box center [137, 100] width 240 height 40
type input "3805 [PERSON_NAME] dr"
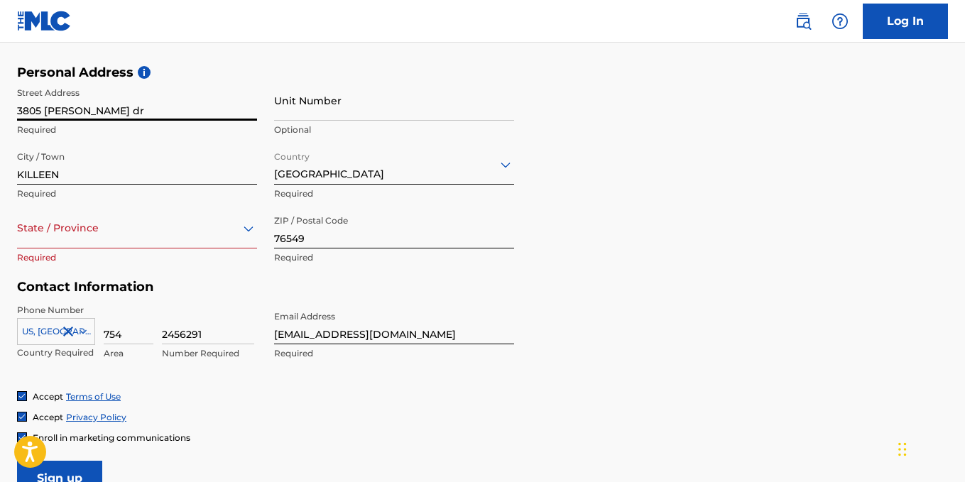
click at [109, 229] on div at bounding box center [137, 228] width 240 height 18
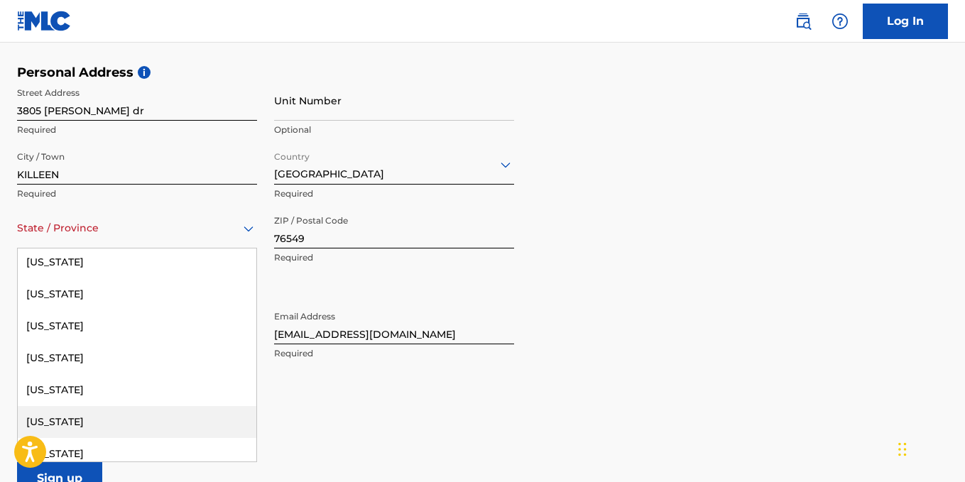
scroll to position [1395, 0]
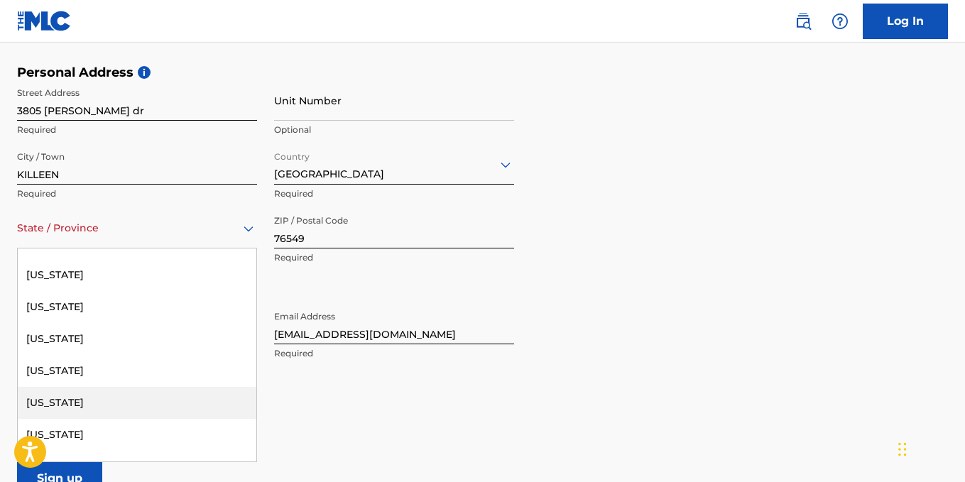
click at [139, 402] on div "[US_STATE]" at bounding box center [137, 403] width 239 height 32
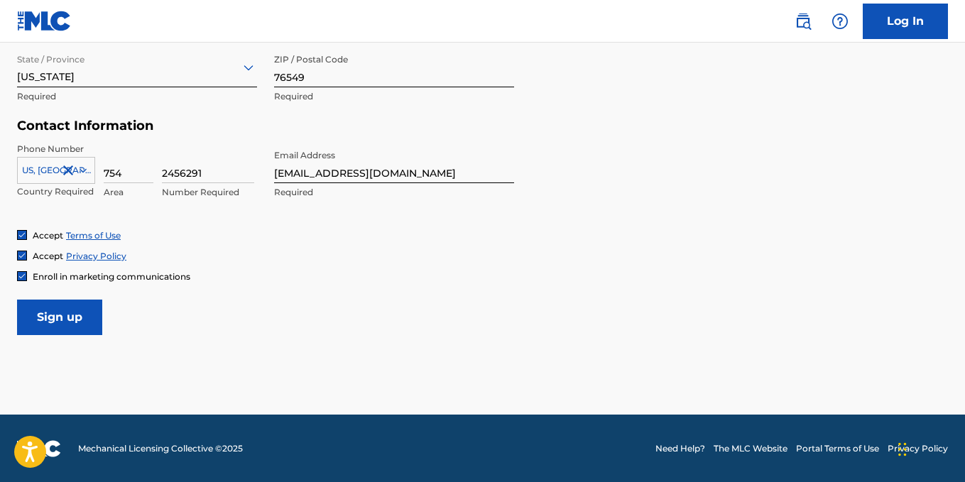
scroll to position [628, 0]
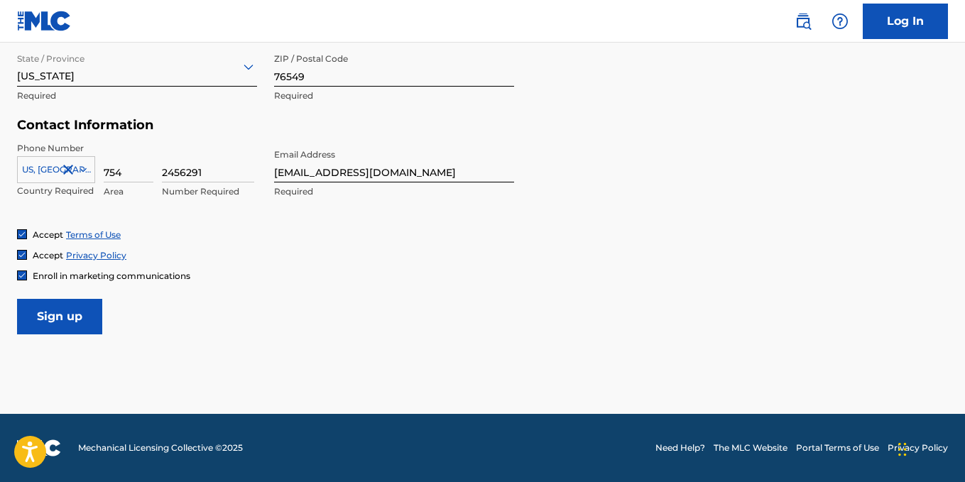
click at [54, 324] on input "Sign up" at bounding box center [59, 317] width 85 height 36
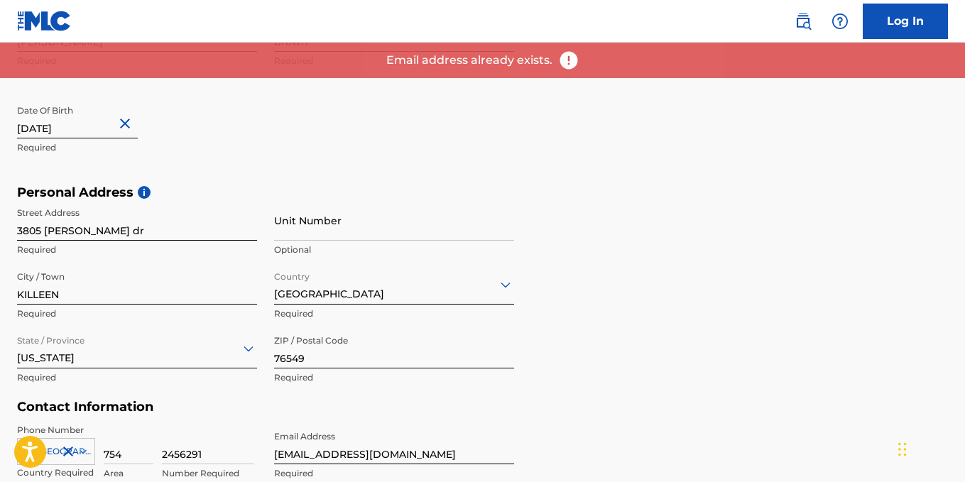
scroll to position [344, 0]
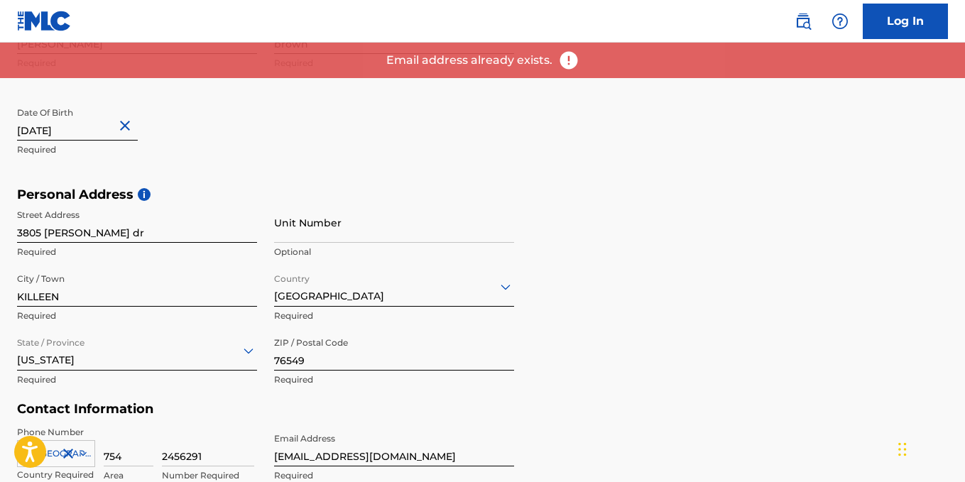
click at [885, 18] on link "Log In" at bounding box center [905, 22] width 85 height 36
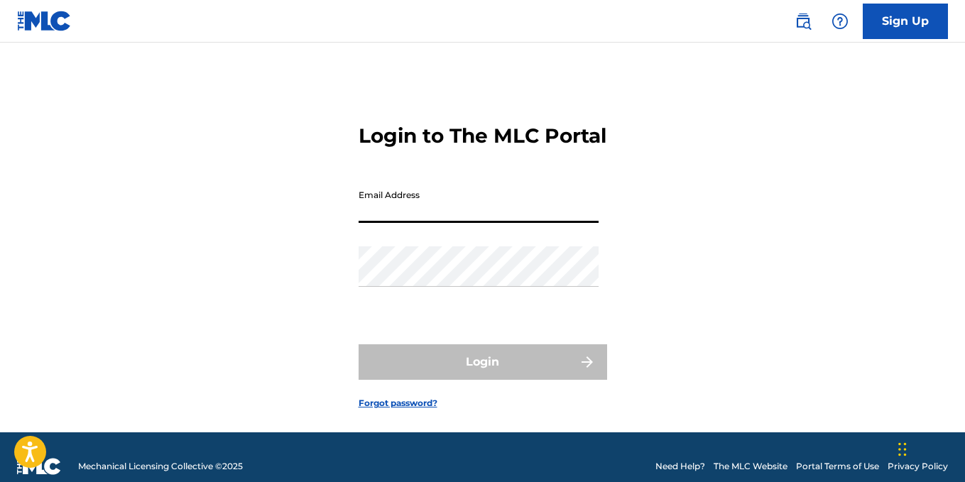
click at [448, 223] on input "Email Address" at bounding box center [479, 202] width 240 height 40
type input "[EMAIL_ADDRESS][DOMAIN_NAME]"
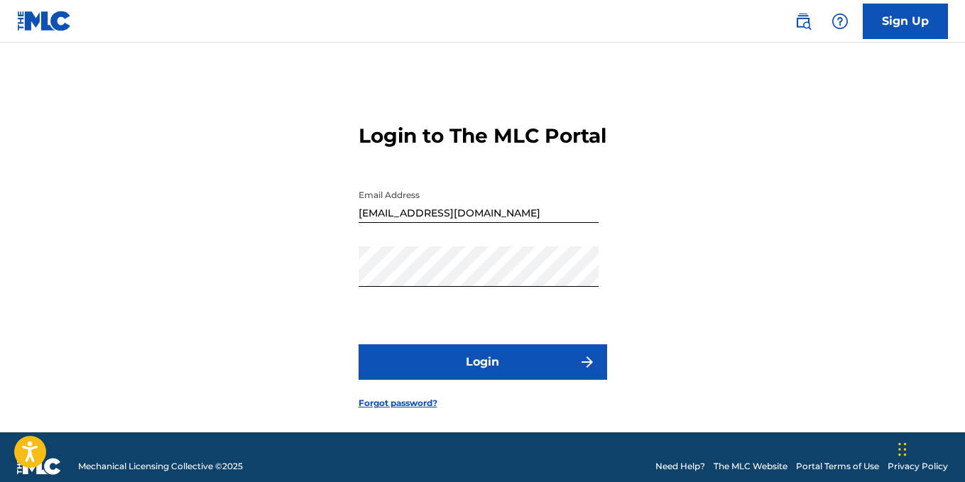
click at [270, 202] on div "Login to The MLC Portal Email Address [EMAIL_ADDRESS][DOMAIN_NAME] Password Log…" at bounding box center [482, 255] width 965 height 354
click at [464, 380] on button "Login" at bounding box center [483, 362] width 249 height 36
click at [373, 410] on link "Forgot password?" at bounding box center [398, 403] width 79 height 13
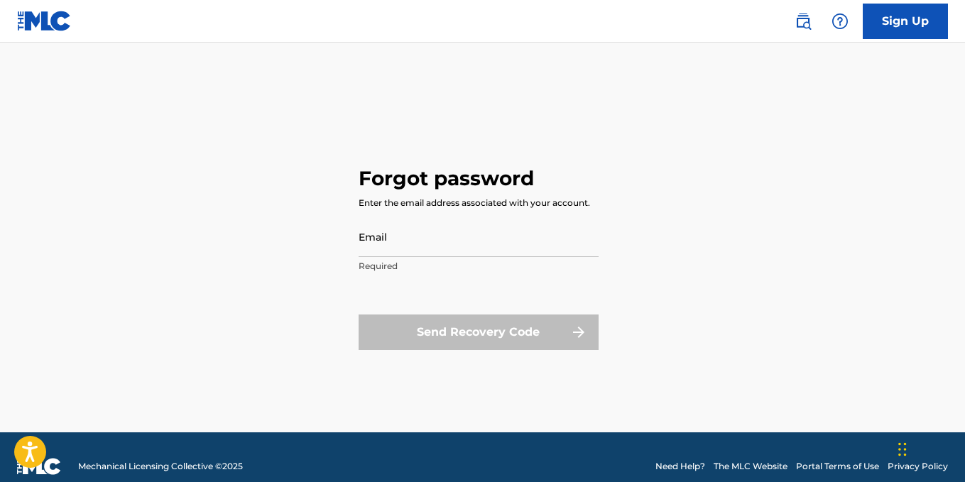
click at [464, 247] on input "Email" at bounding box center [479, 237] width 240 height 40
click at [522, 226] on input "Email" at bounding box center [479, 237] width 240 height 40
type input "[EMAIL_ADDRESS][DOMAIN_NAME]"
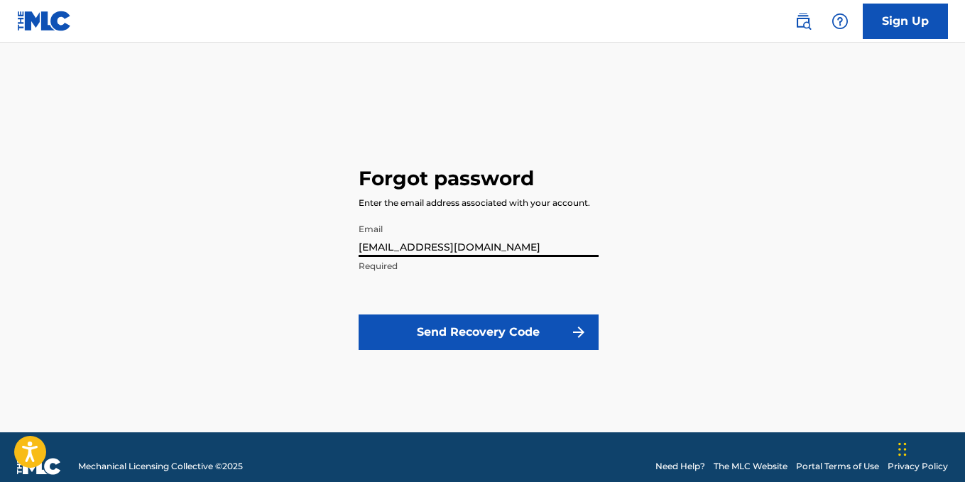
click at [466, 332] on button "Send Recovery Code" at bounding box center [479, 333] width 240 height 36
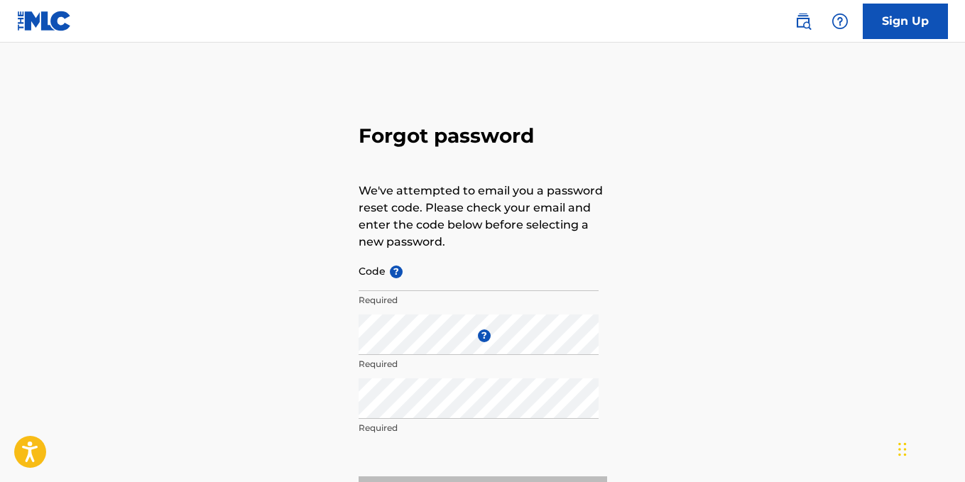
click at [442, 14] on nav "Sign Up" at bounding box center [482, 21] width 965 height 43
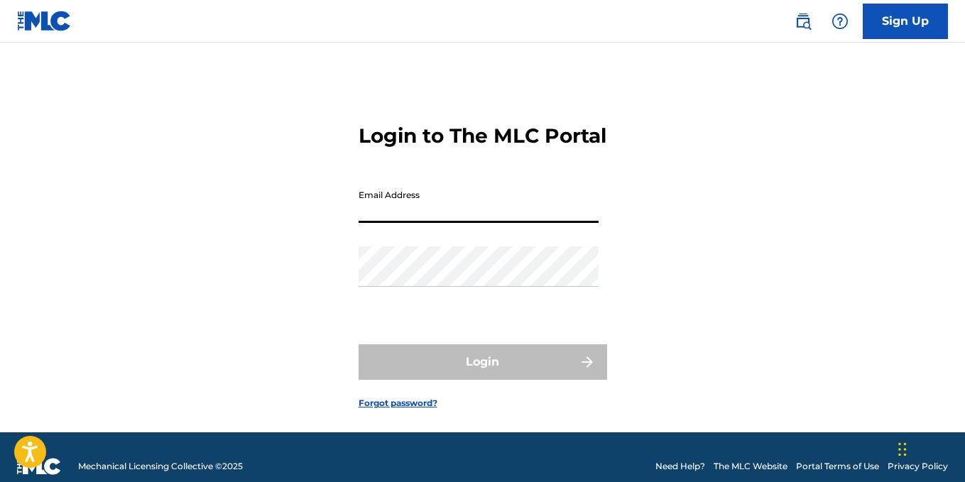
click at [510, 223] on input "Email Address" at bounding box center [479, 202] width 240 height 40
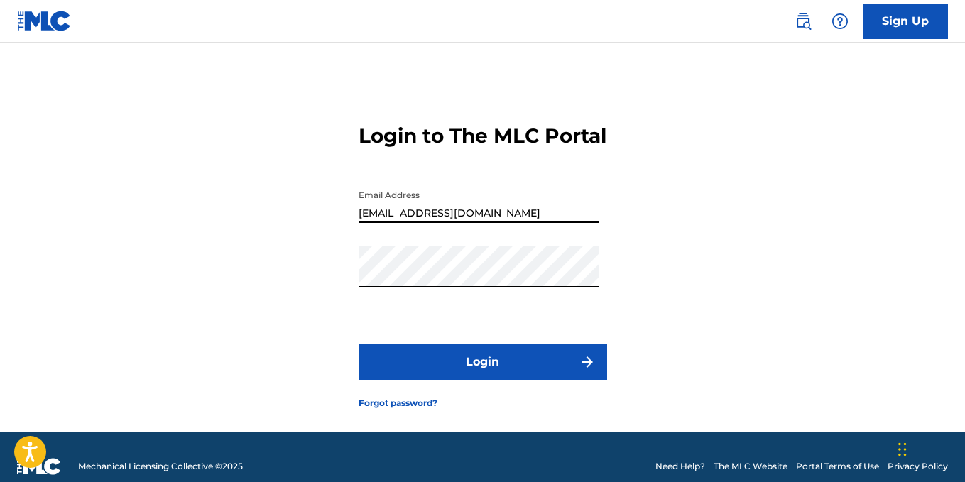
drag, startPoint x: 501, startPoint y: 233, endPoint x: 287, endPoint y: 217, distance: 215.0
click at [287, 217] on div "Login to The MLC Portal Email Address [EMAIL_ADDRESS][DOMAIN_NAME] Password Log…" at bounding box center [482, 255] width 965 height 354
click at [491, 380] on button "Login" at bounding box center [483, 362] width 249 height 36
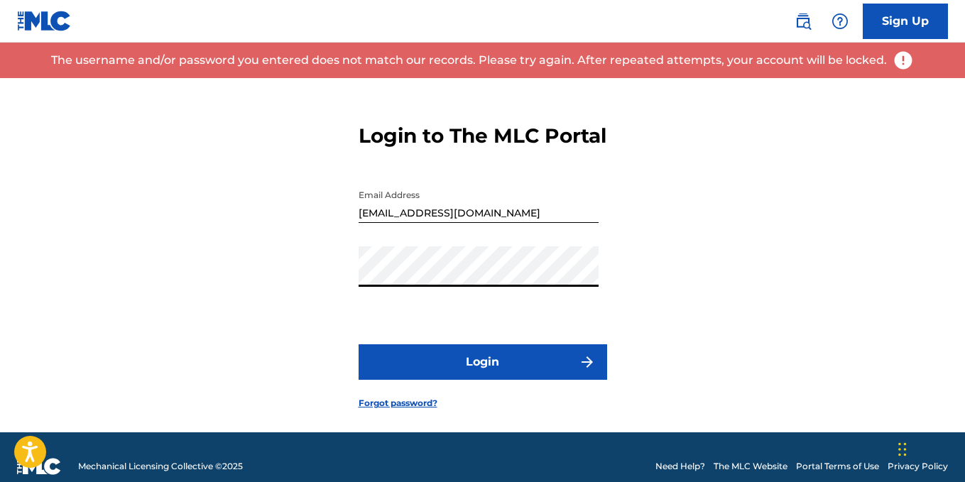
click at [312, 290] on div "Login to The MLC Portal Email Address [EMAIL_ADDRESS][DOMAIN_NAME] Password Log…" at bounding box center [482, 255] width 965 height 354
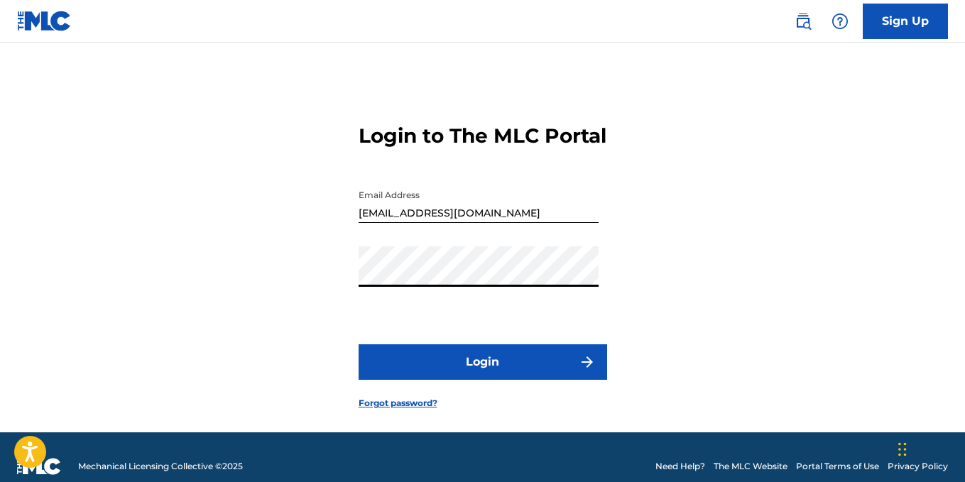
click at [238, 313] on div "Login to The MLC Portal Email Address [EMAIL_ADDRESS][DOMAIN_NAME] Password Log…" at bounding box center [482, 255] width 965 height 354
click at [416, 380] on button "Login" at bounding box center [483, 362] width 249 height 36
click at [438, 223] on input "[EMAIL_ADDRESS][DOMAIN_NAME]" at bounding box center [479, 202] width 240 height 40
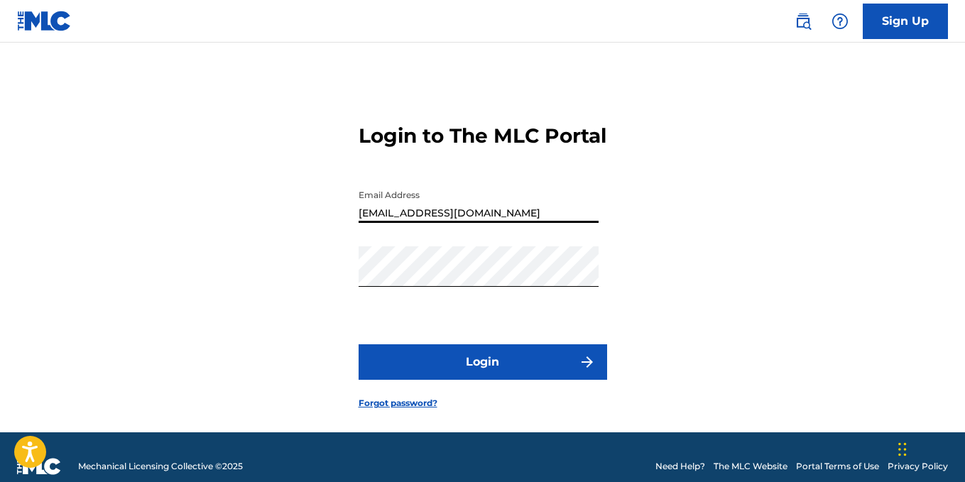
type input "[EMAIL_ADDRESS][DOMAIN_NAME]"
click at [415, 377] on button "Login" at bounding box center [483, 362] width 249 height 36
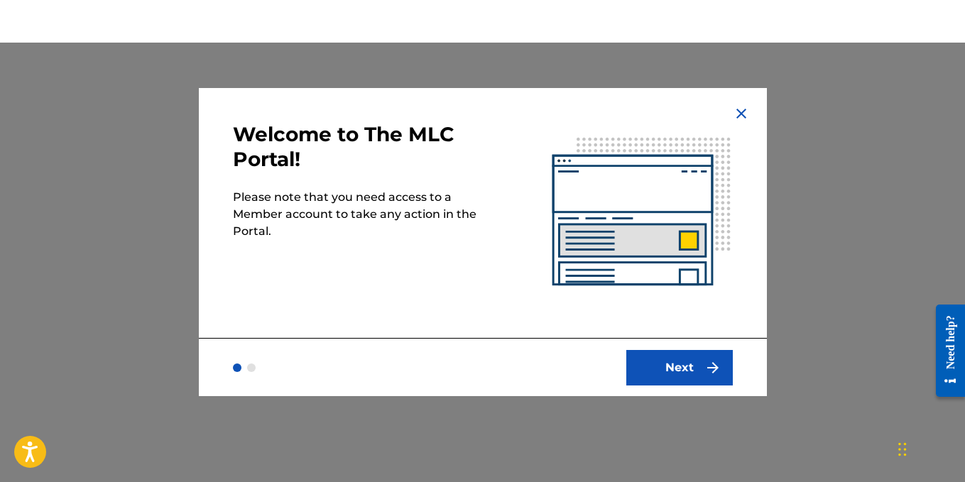
click at [699, 364] on button "Next" at bounding box center [679, 368] width 107 height 36
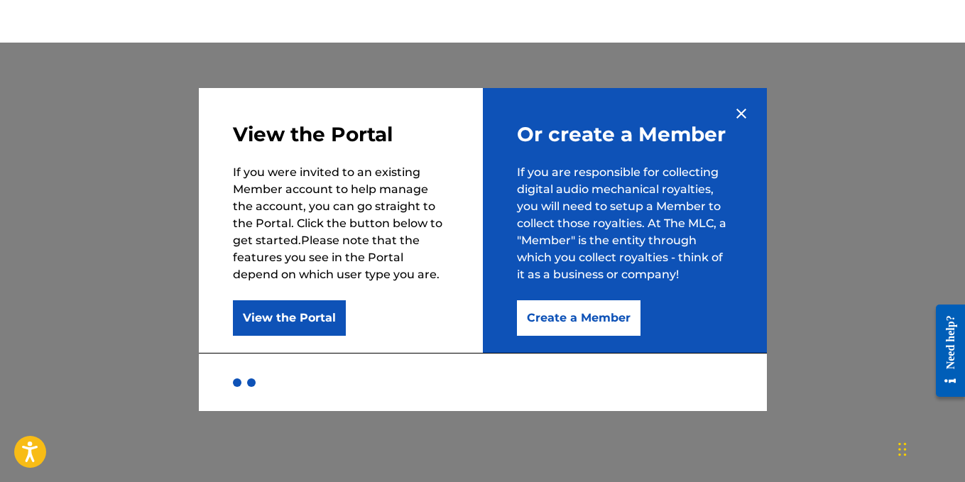
click at [317, 316] on button "View the Portal" at bounding box center [289, 318] width 113 height 36
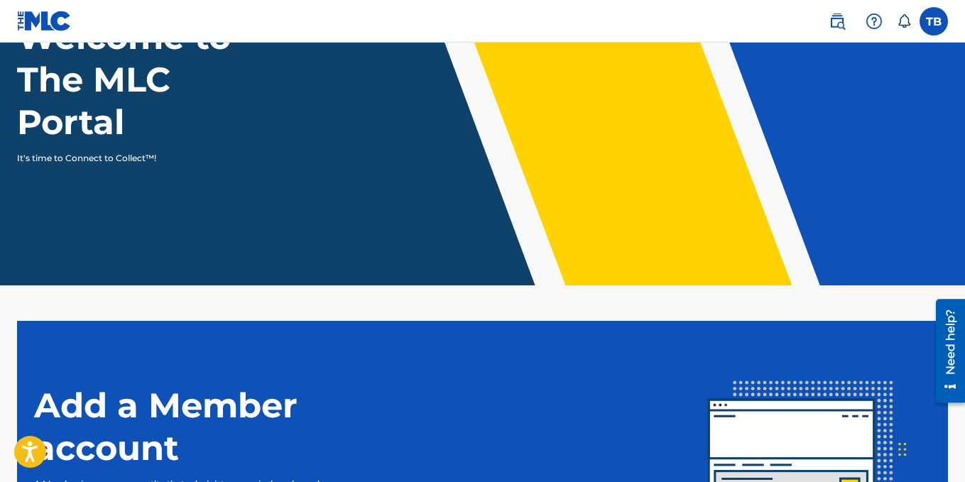
scroll to position [119, 0]
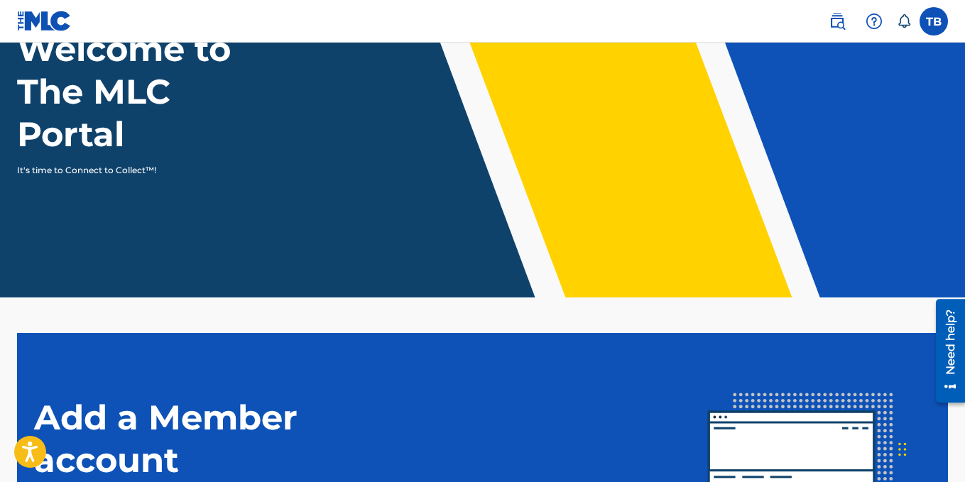
click at [934, 27] on label at bounding box center [933, 21] width 28 height 28
click at [934, 21] on input "TB [PERSON_NAME] [EMAIL_ADDRESS][DOMAIN_NAME] Notification Preferences Profile …" at bounding box center [934, 21] width 0 height 0
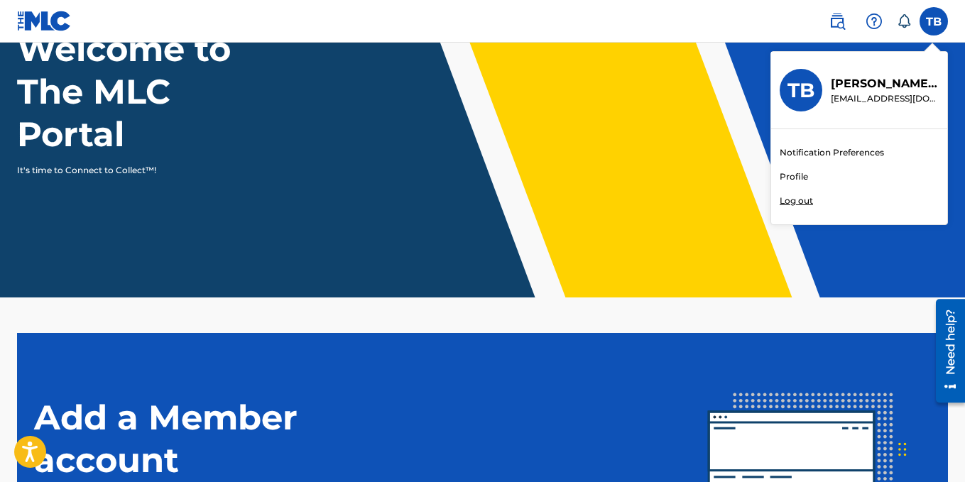
click at [797, 170] on link "Profile" at bounding box center [794, 176] width 28 height 13
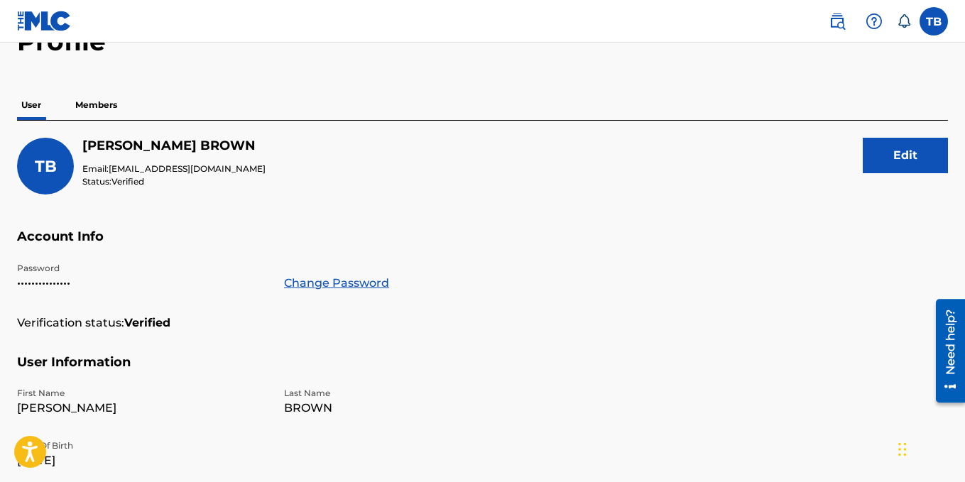
scroll to position [119, 0]
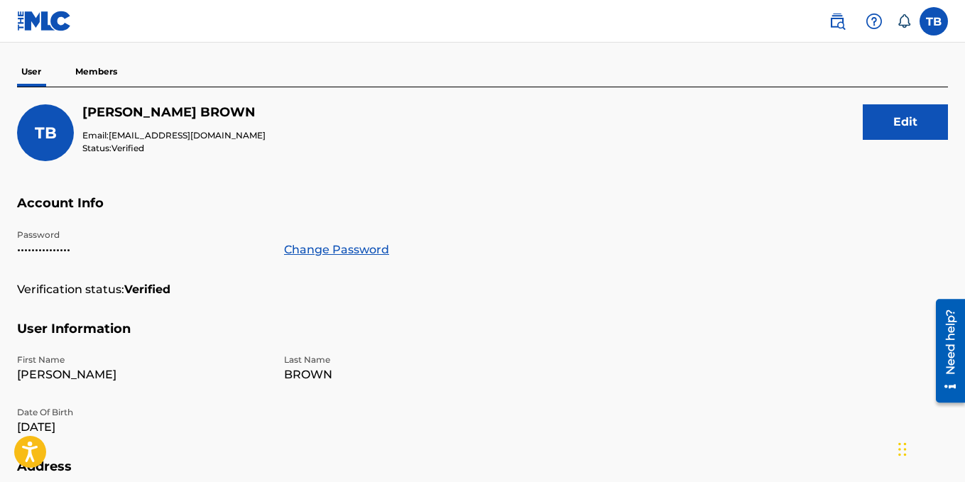
click at [929, 114] on button "Edit" at bounding box center [905, 122] width 85 height 36
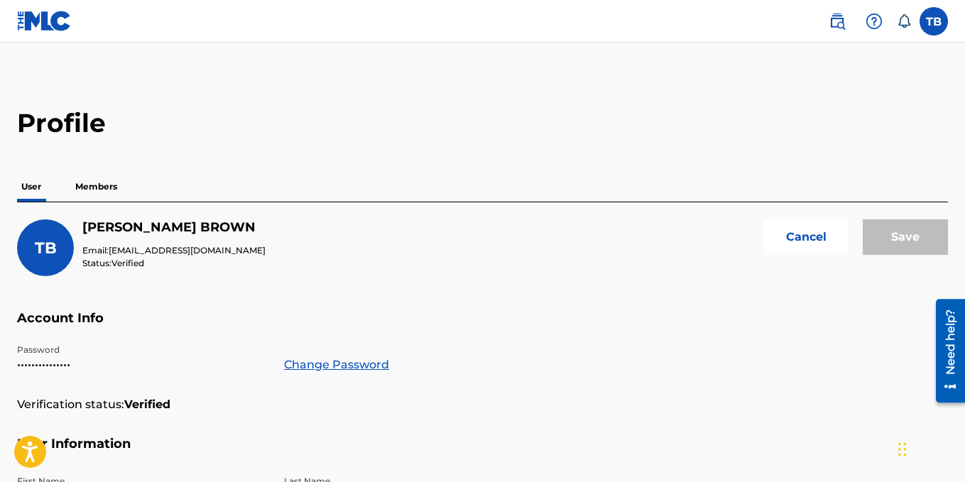
scroll to position [0, 0]
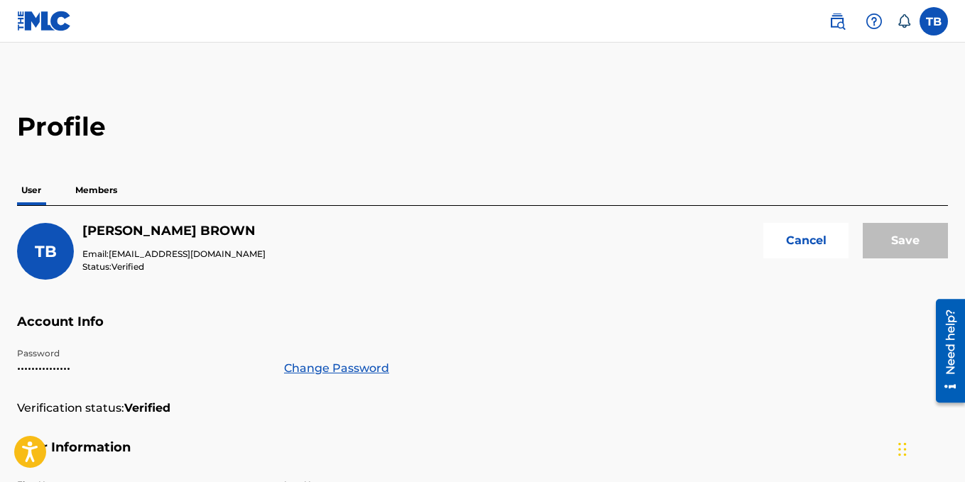
click at [933, 15] on label at bounding box center [933, 21] width 28 height 28
click at [934, 21] on input "TB [PERSON_NAME] [EMAIL_ADDRESS][DOMAIN_NAME] Notification Preferences Profile …" at bounding box center [934, 21] width 0 height 0
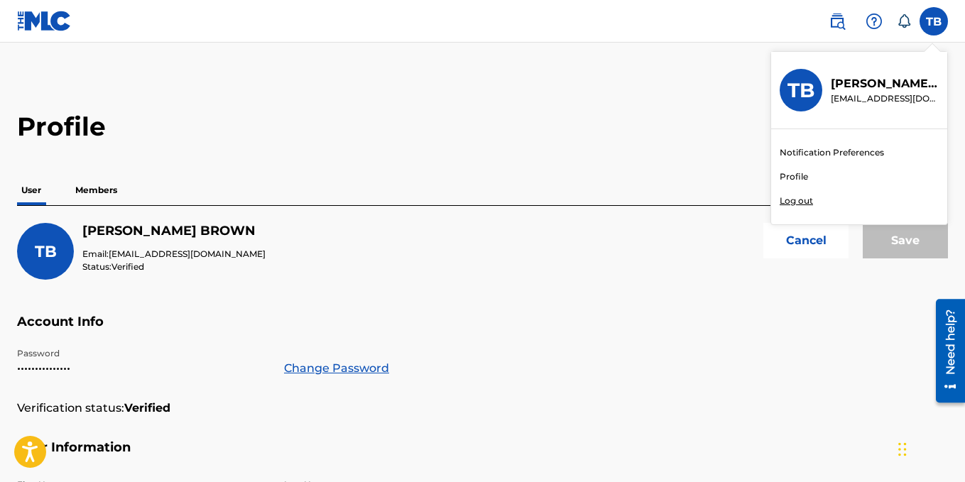
click at [856, 154] on link "Notification Preferences" at bounding box center [832, 152] width 104 height 13
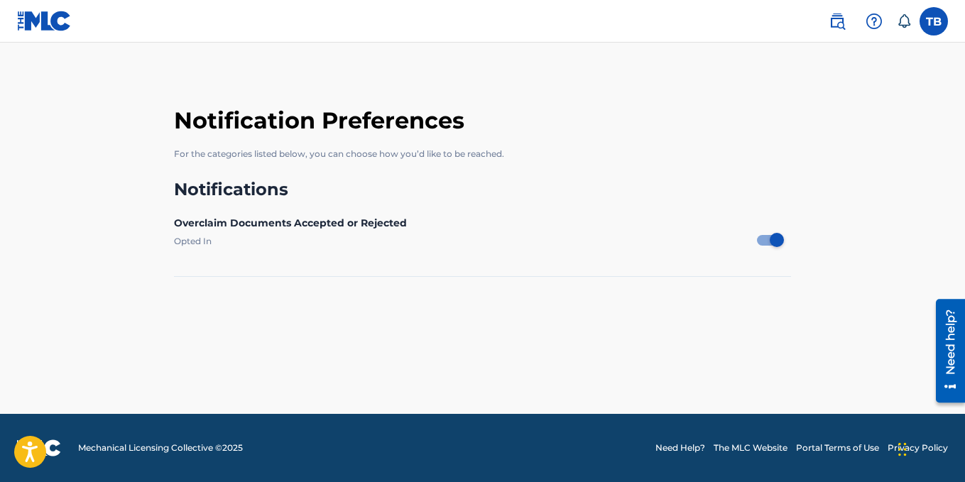
click at [938, 22] on label at bounding box center [933, 21] width 28 height 28
click at [934, 21] on input "TB [PERSON_NAME] [EMAIL_ADDRESS][DOMAIN_NAME] Notification Preferences Profile …" at bounding box center [934, 21] width 0 height 0
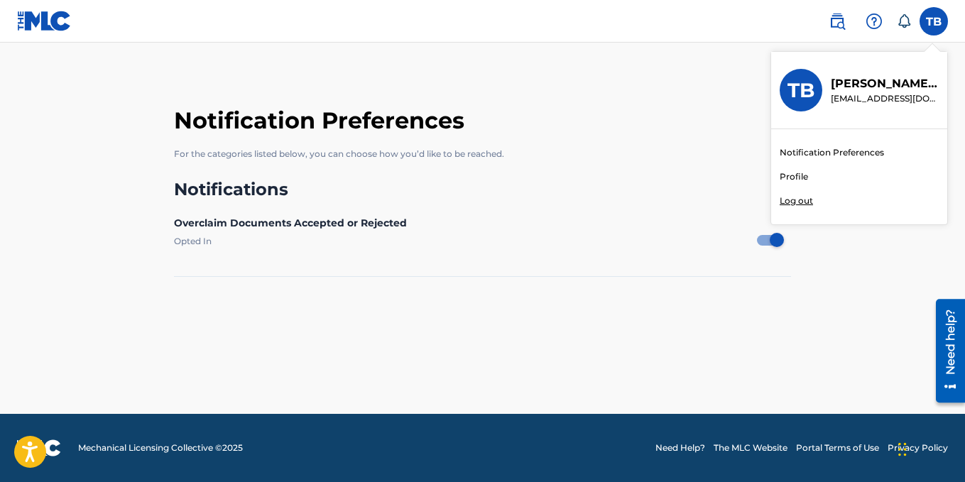
click at [797, 175] on link "Profile" at bounding box center [794, 176] width 28 height 13
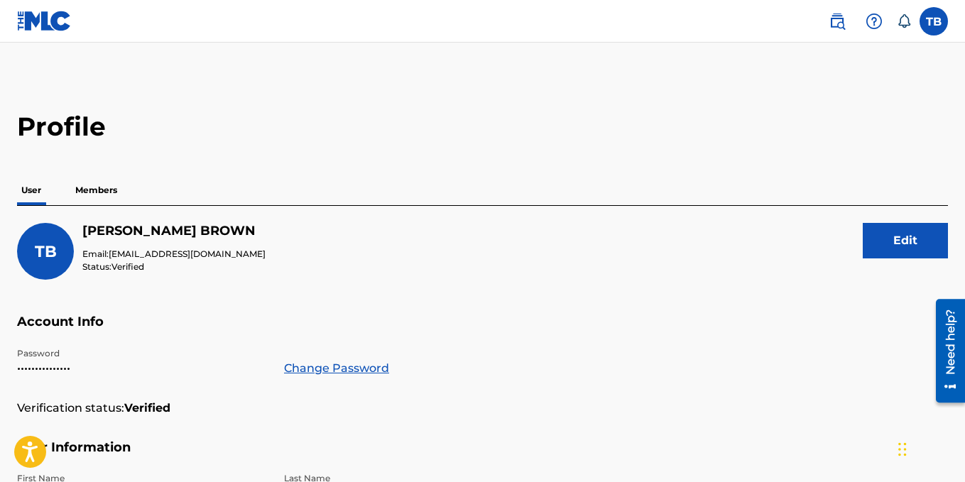
scroll to position [474, 0]
